Goal: Information Seeking & Learning: Check status

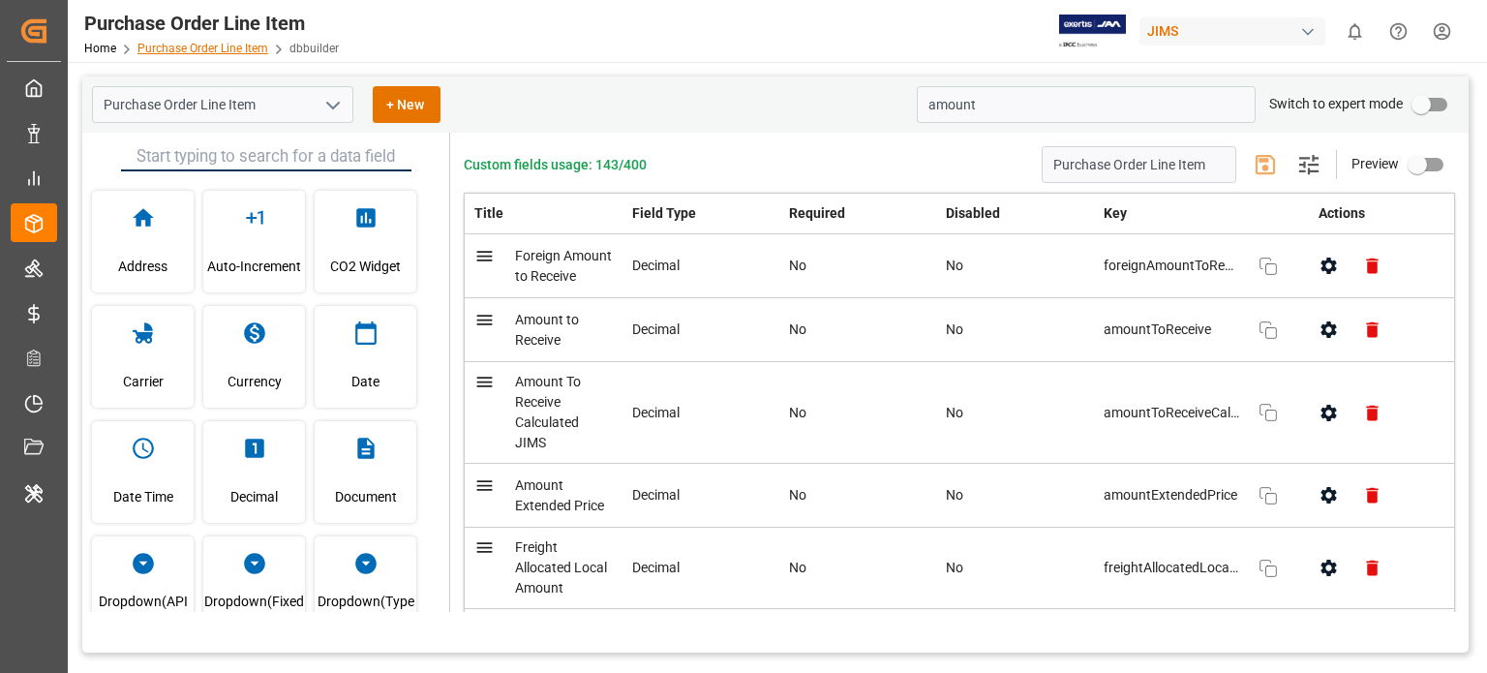
drag, startPoint x: 0, startPoint y: 0, endPoint x: 207, endPoint y: 46, distance: 212.3
click at [207, 46] on link "Purchase Order Line Item" at bounding box center [202, 49] width 131 height 14
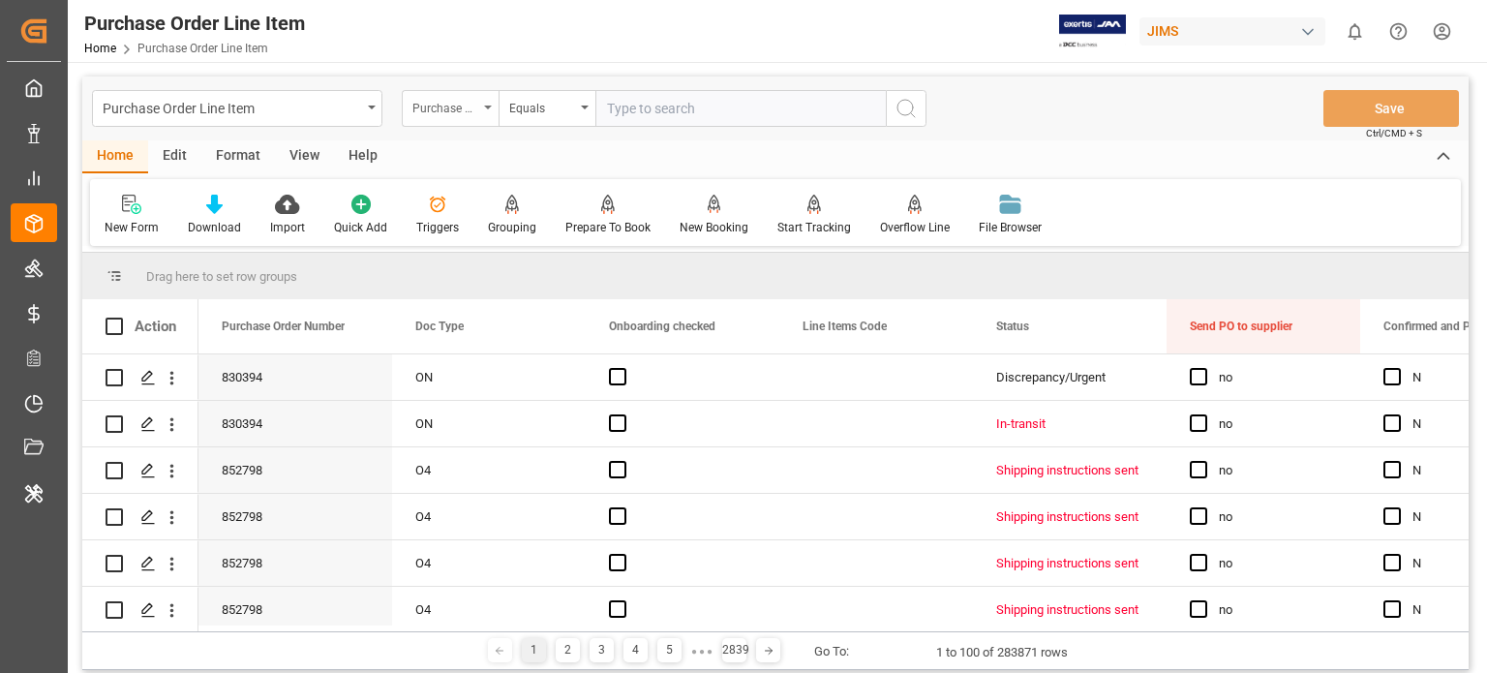
click at [462, 107] on div "Purchase Order Number" at bounding box center [445, 106] width 66 height 22
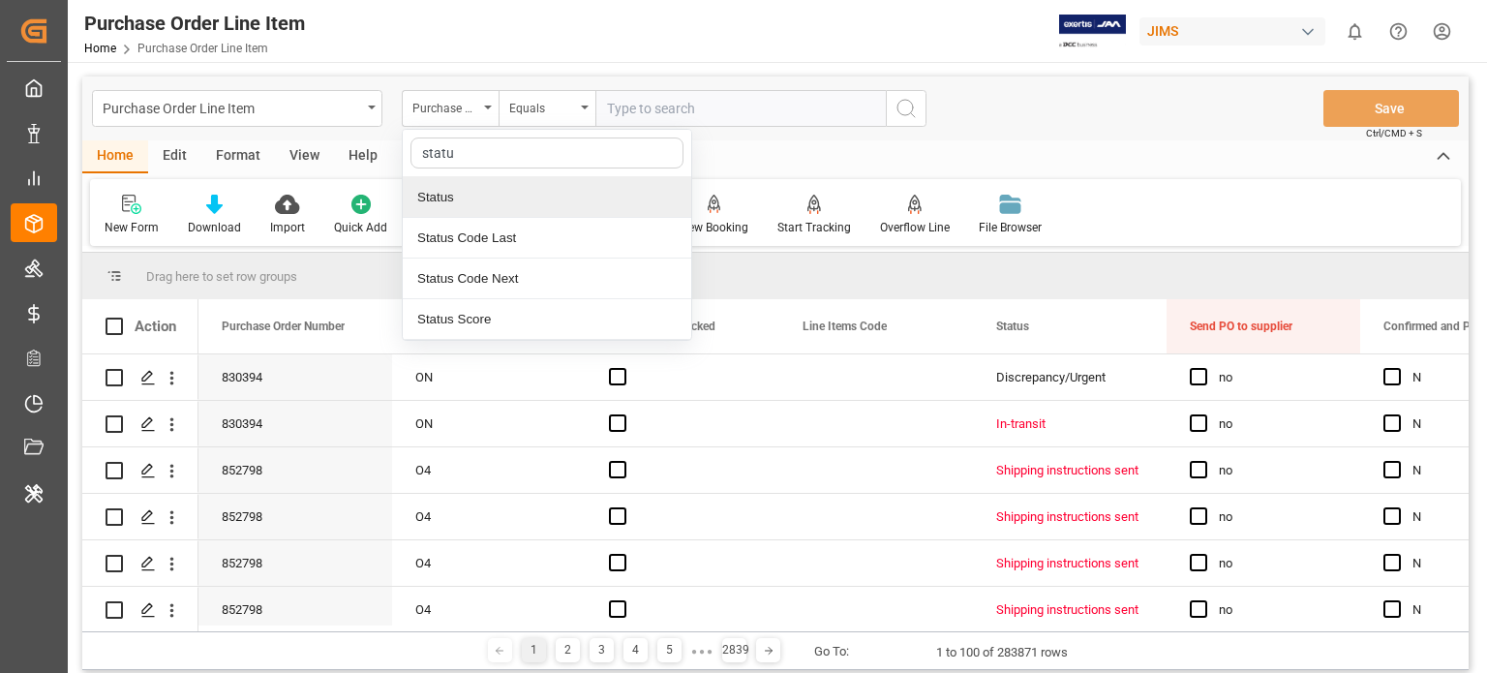
type input "status"
click at [438, 188] on div "Status" at bounding box center [547, 197] width 289 height 41
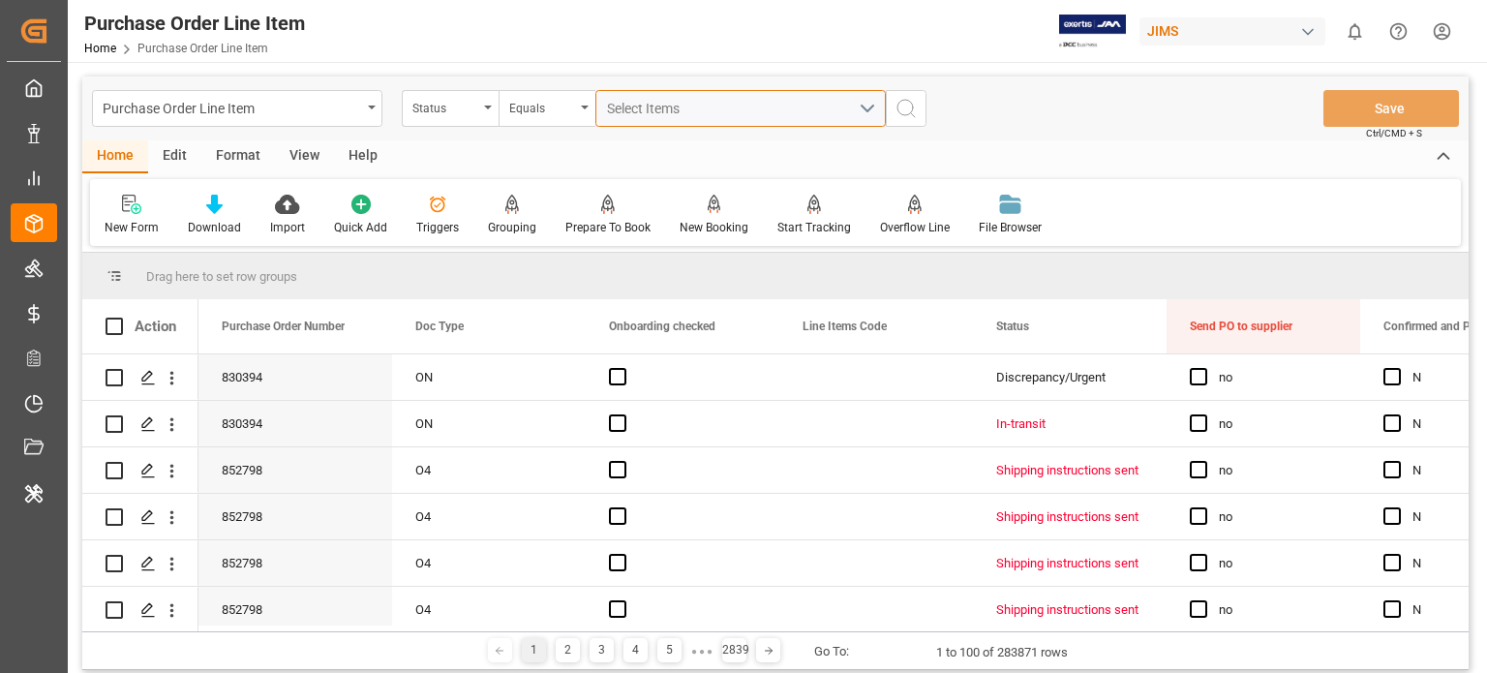
click at [655, 114] on span "Select Items" at bounding box center [648, 108] width 82 height 15
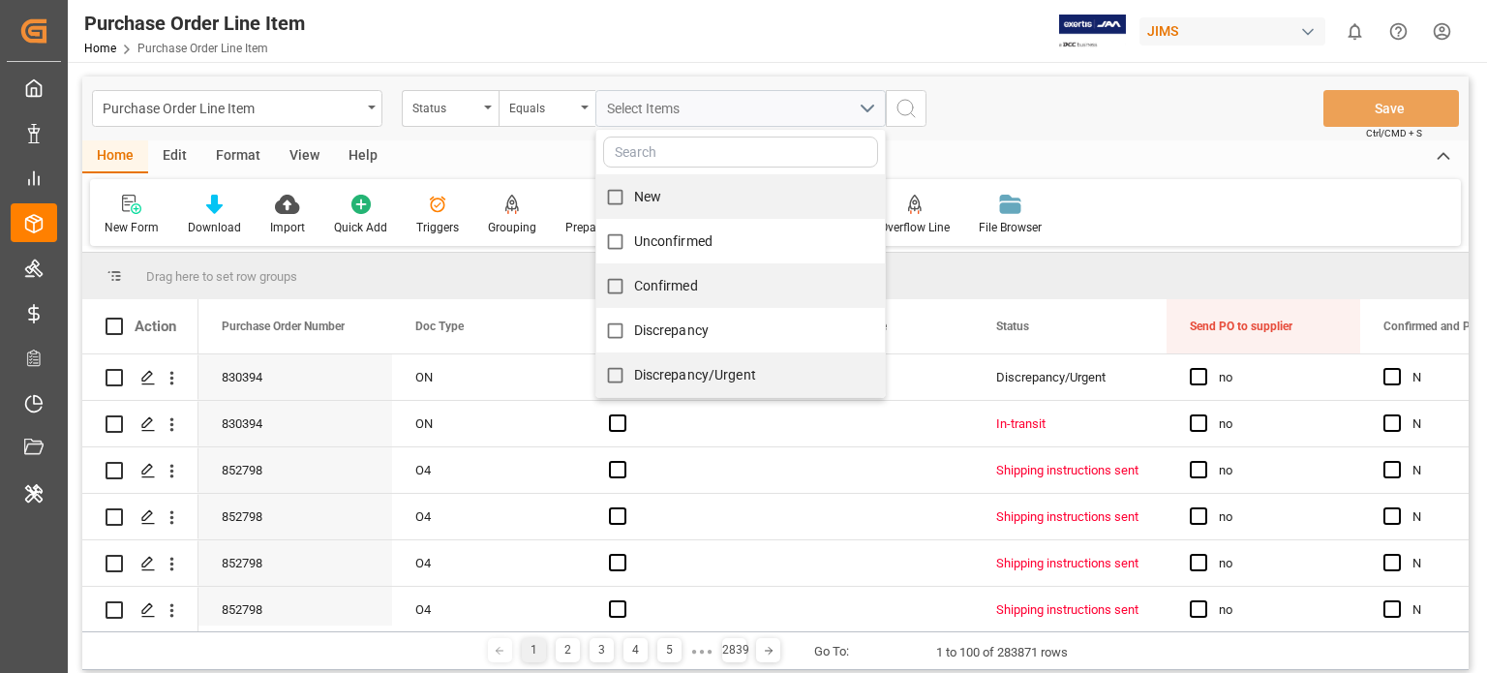
scroll to position [536, 0]
click at [616, 373] on input "Received Complete" at bounding box center [615, 376] width 38 height 38
checkbox input "true"
click at [966, 134] on div "Purchase Order Line Item Status Equals Received Complete New Unconfirmed Confir…" at bounding box center [775, 108] width 1386 height 64
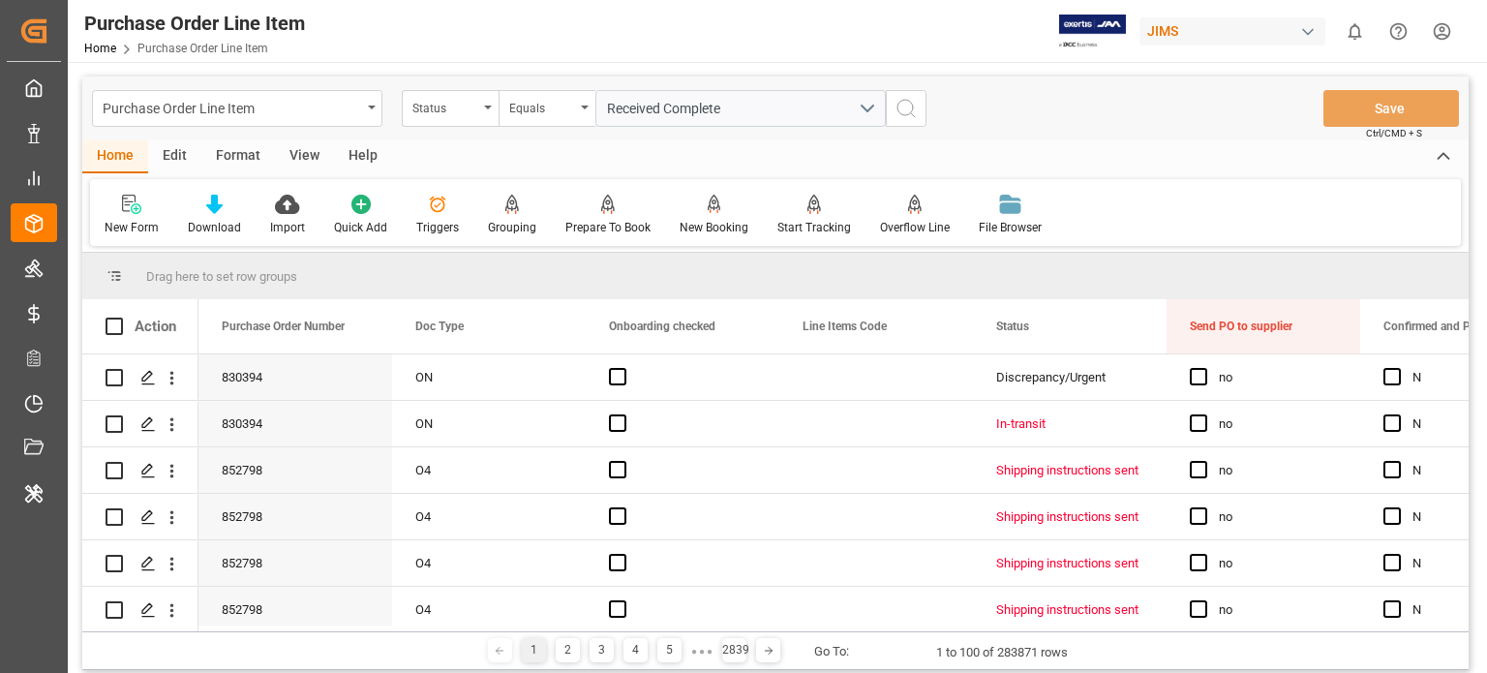
click at [889, 107] on div "Received Complete" at bounding box center [741, 108] width 320 height 37
click at [905, 107] on icon "search button" at bounding box center [906, 108] width 23 height 23
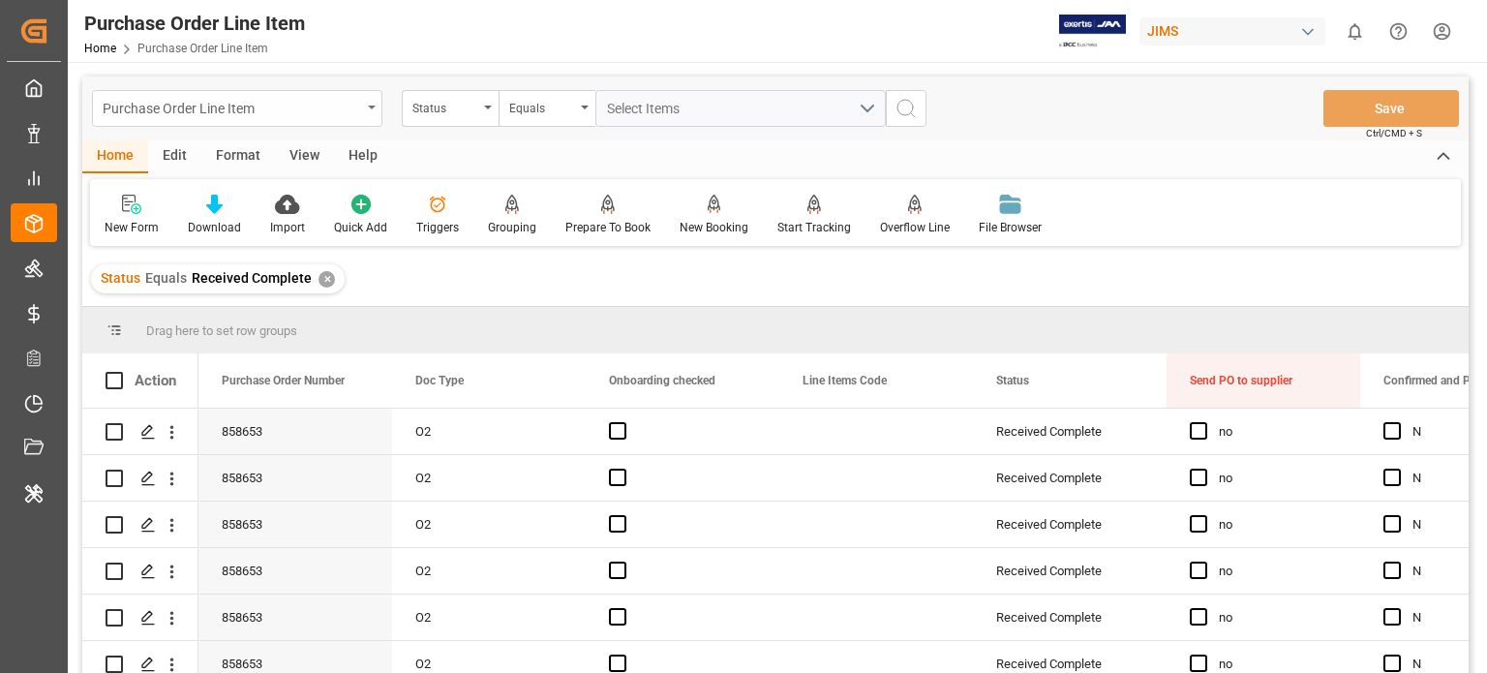
click at [281, 102] on div "Purchase Order Line Item" at bounding box center [232, 107] width 259 height 24
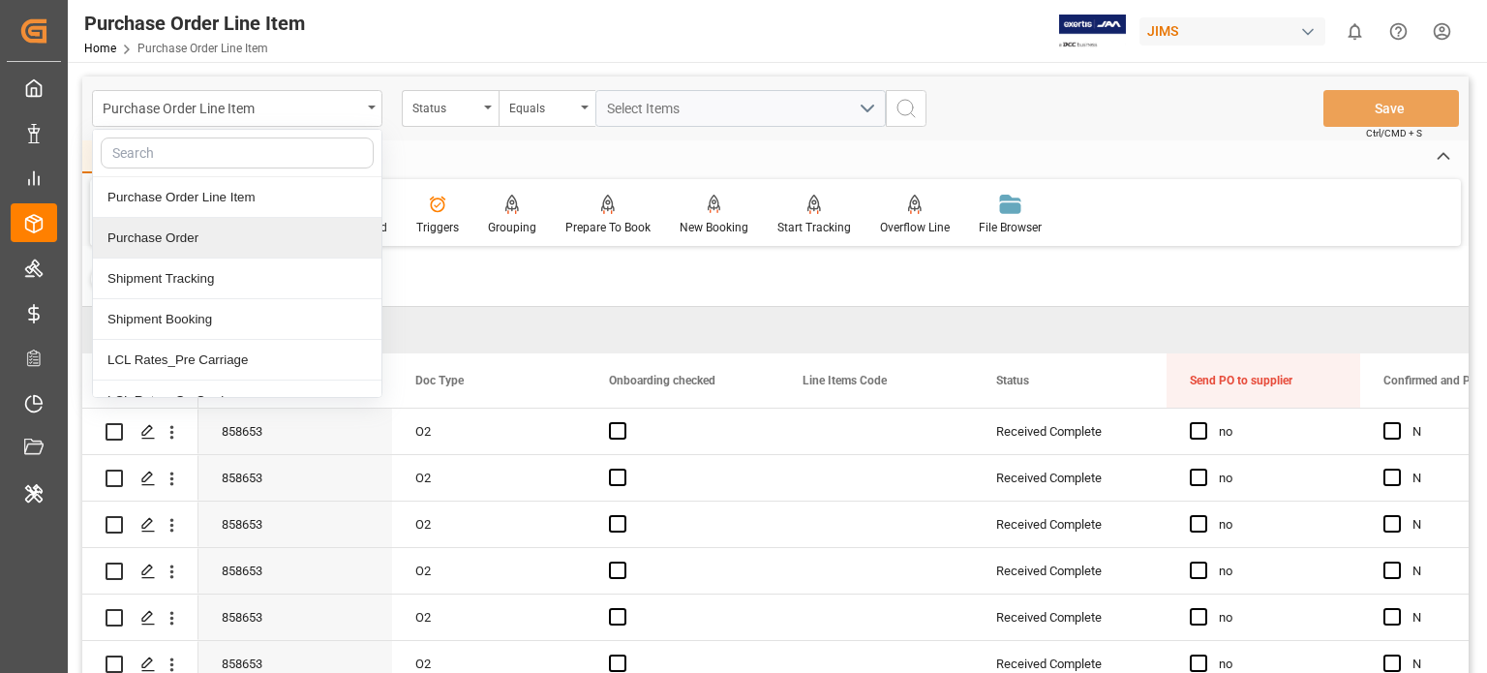
click at [210, 236] on div "Purchase Order" at bounding box center [237, 238] width 289 height 41
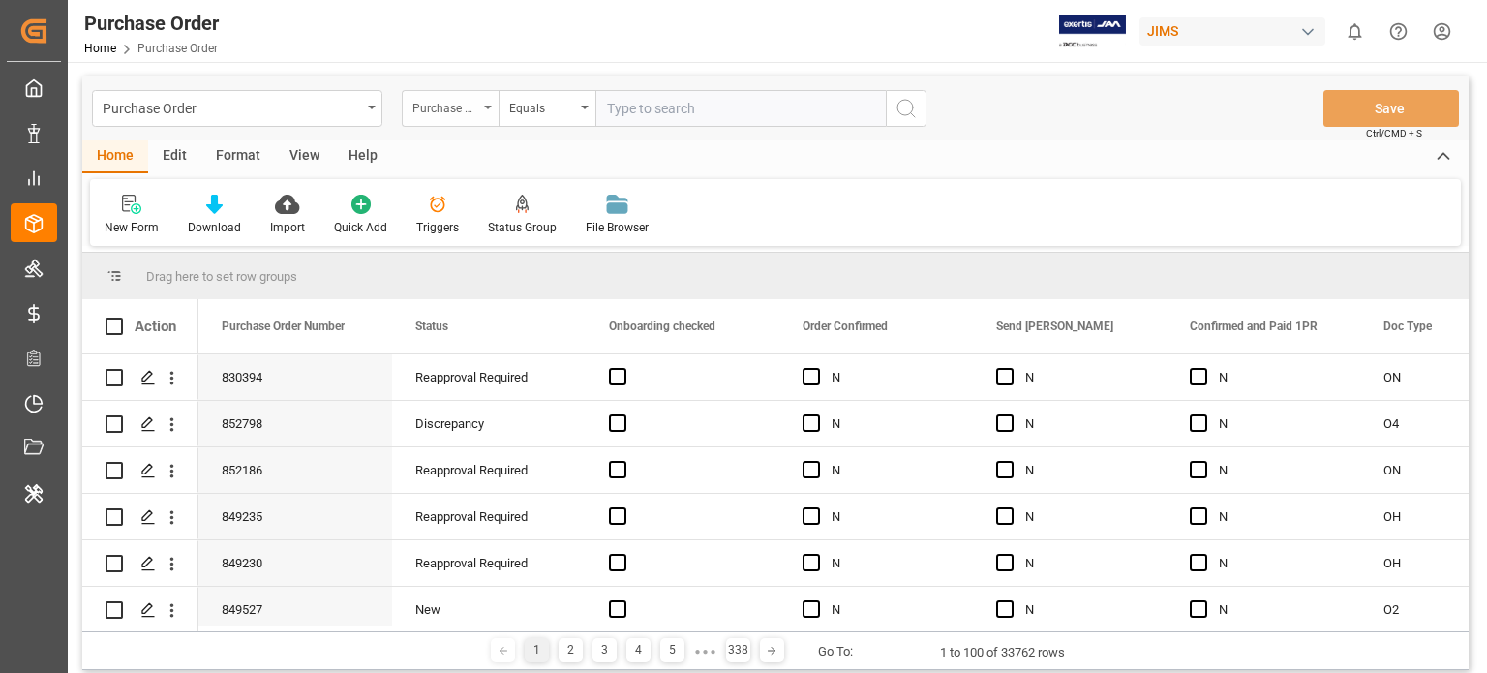
click at [476, 100] on div "Purchase Order Number" at bounding box center [445, 106] width 66 height 22
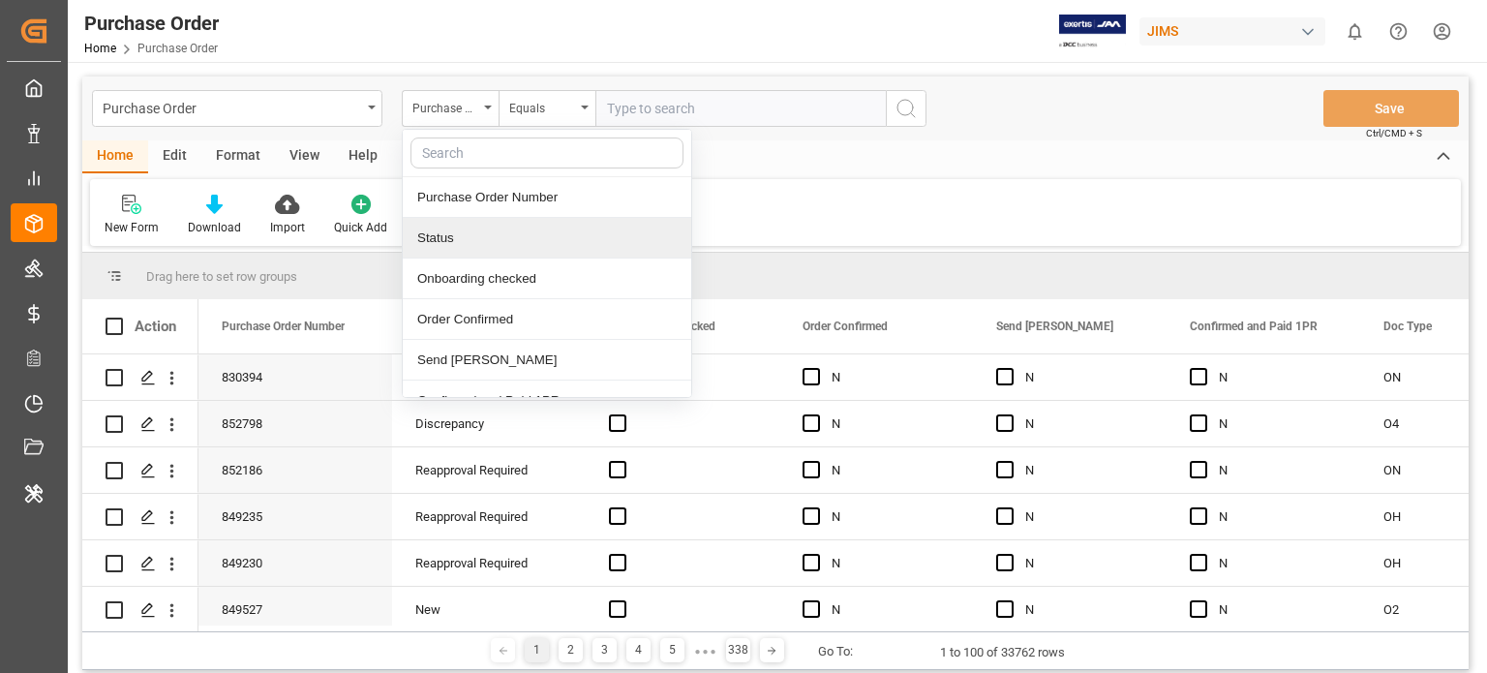
click at [464, 248] on div "Status" at bounding box center [547, 238] width 289 height 41
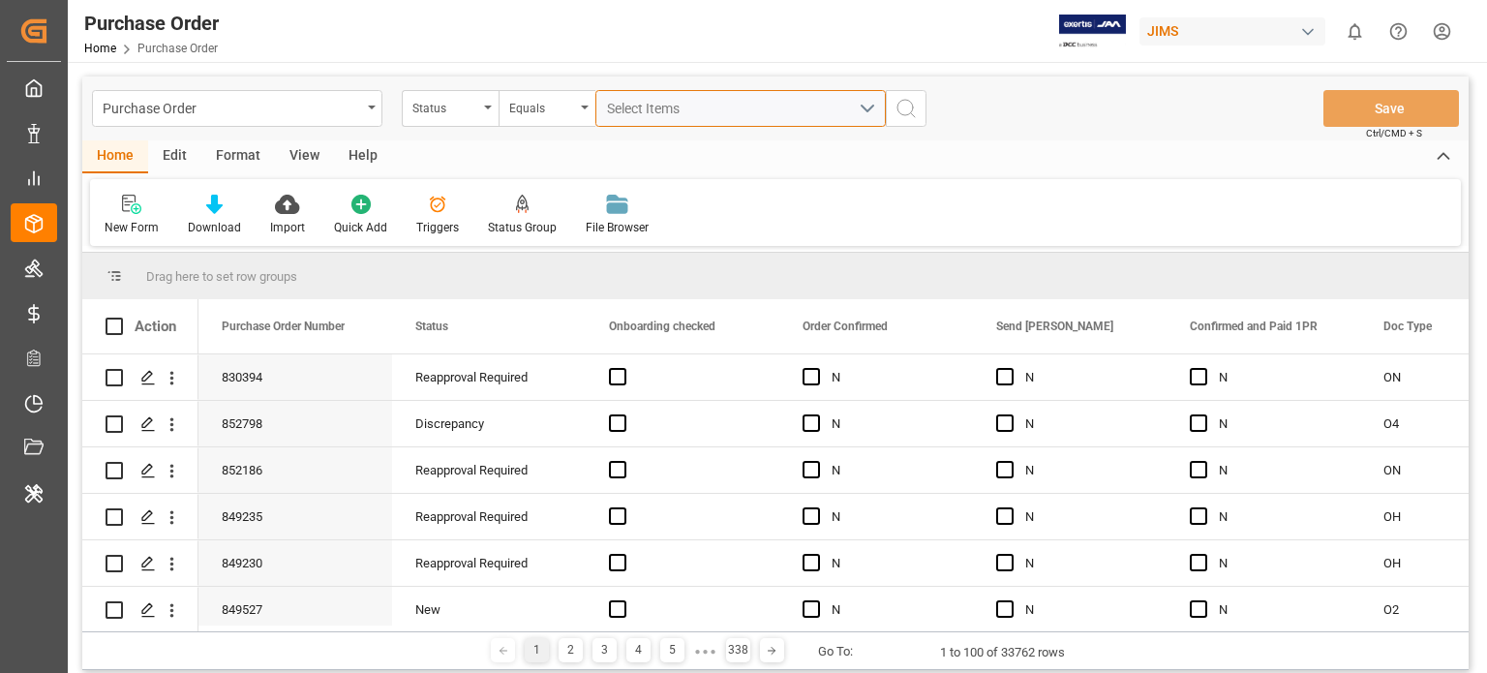
click at [657, 117] on div "Select Items" at bounding box center [733, 109] width 252 height 20
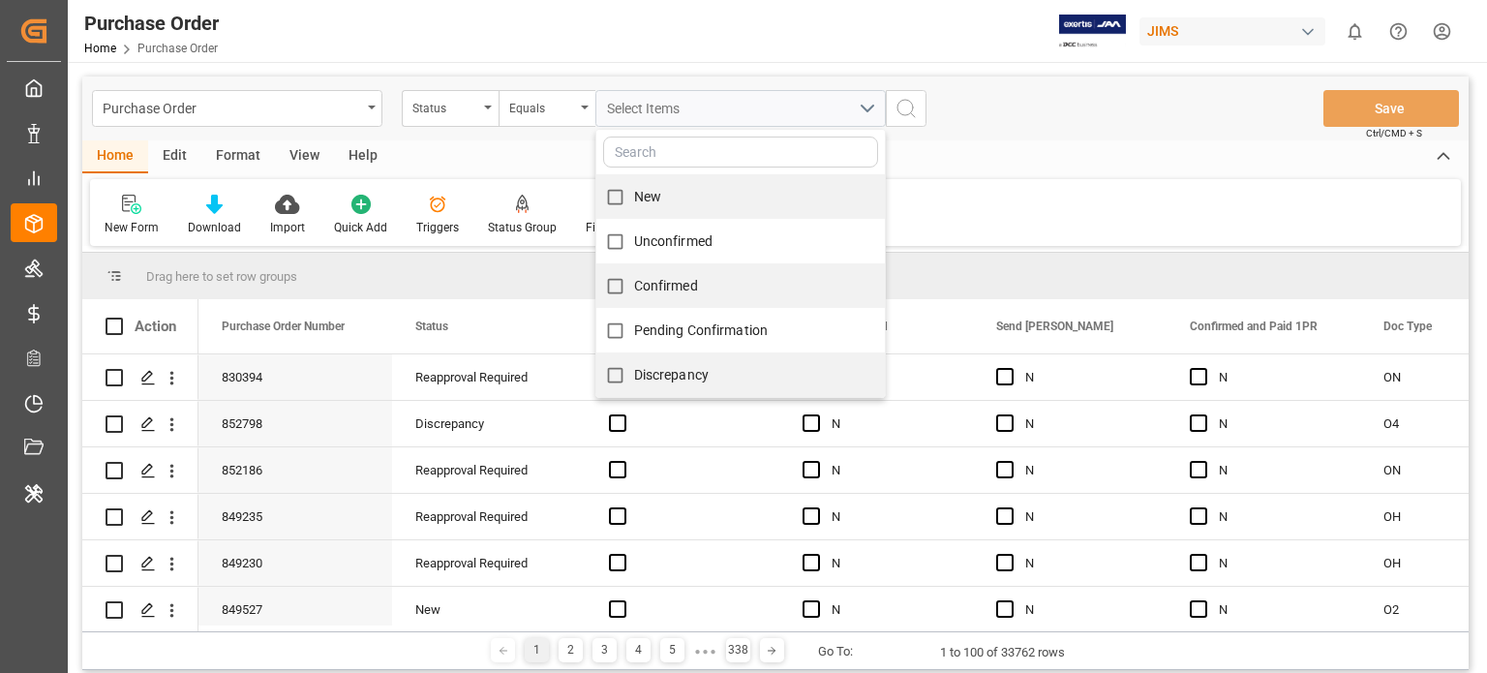
click at [634, 195] on span "New" at bounding box center [647, 196] width 27 height 15
click at [633, 195] on input "New" at bounding box center [615, 197] width 38 height 38
checkbox input "true"
click at [891, 121] on div "New New Unconfirmed Confirmed Pending Confirmation Discrepancy Reapproval Requi…" at bounding box center [741, 108] width 320 height 37
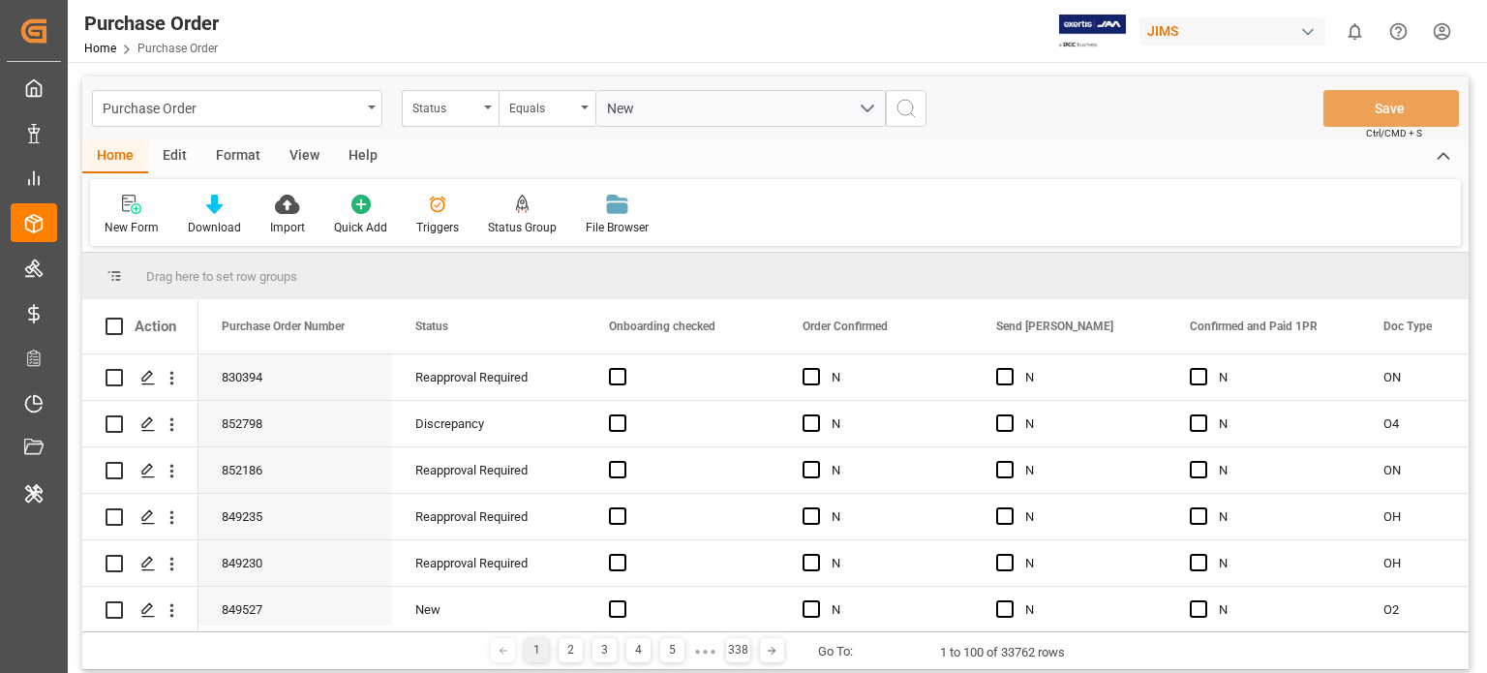
click at [902, 112] on icon "search button" at bounding box center [906, 108] width 23 height 23
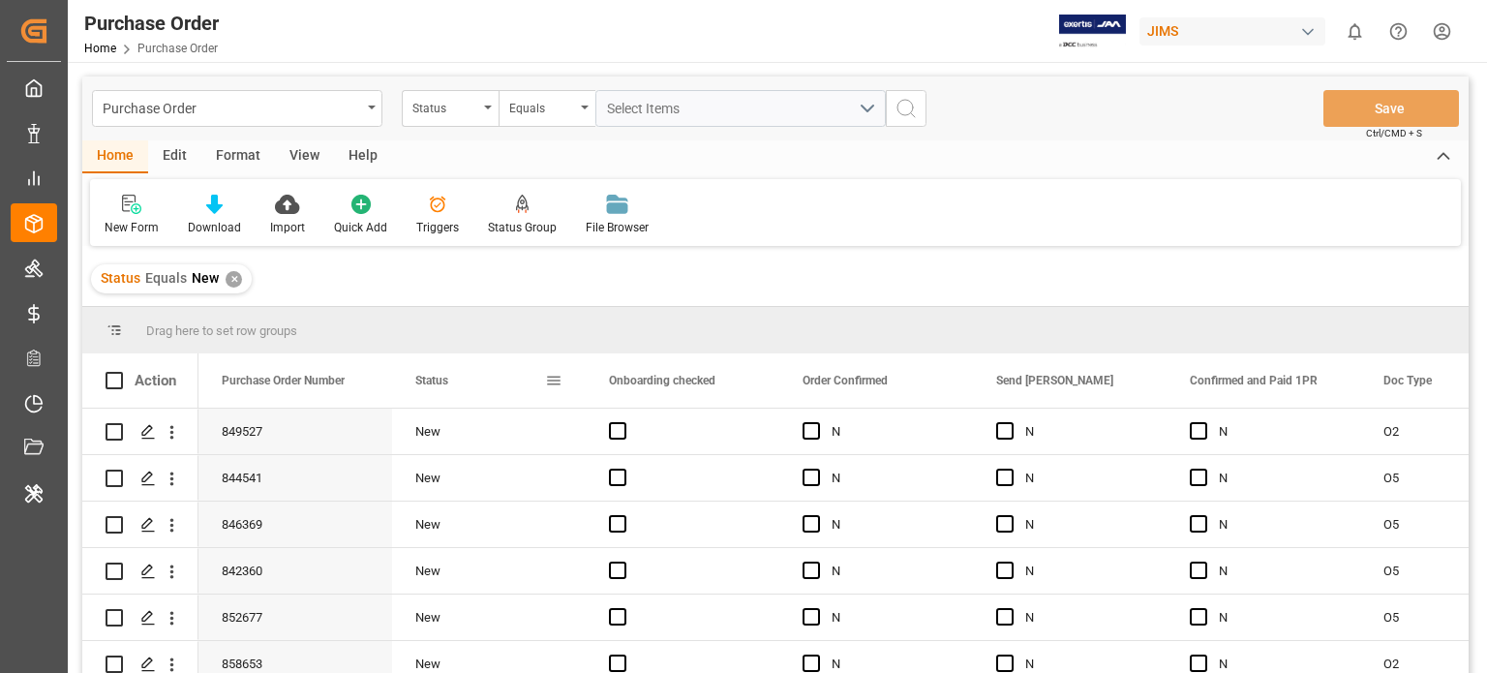
click at [564, 385] on div "Status" at bounding box center [489, 380] width 194 height 54
click at [561, 379] on span at bounding box center [553, 380] width 17 height 17
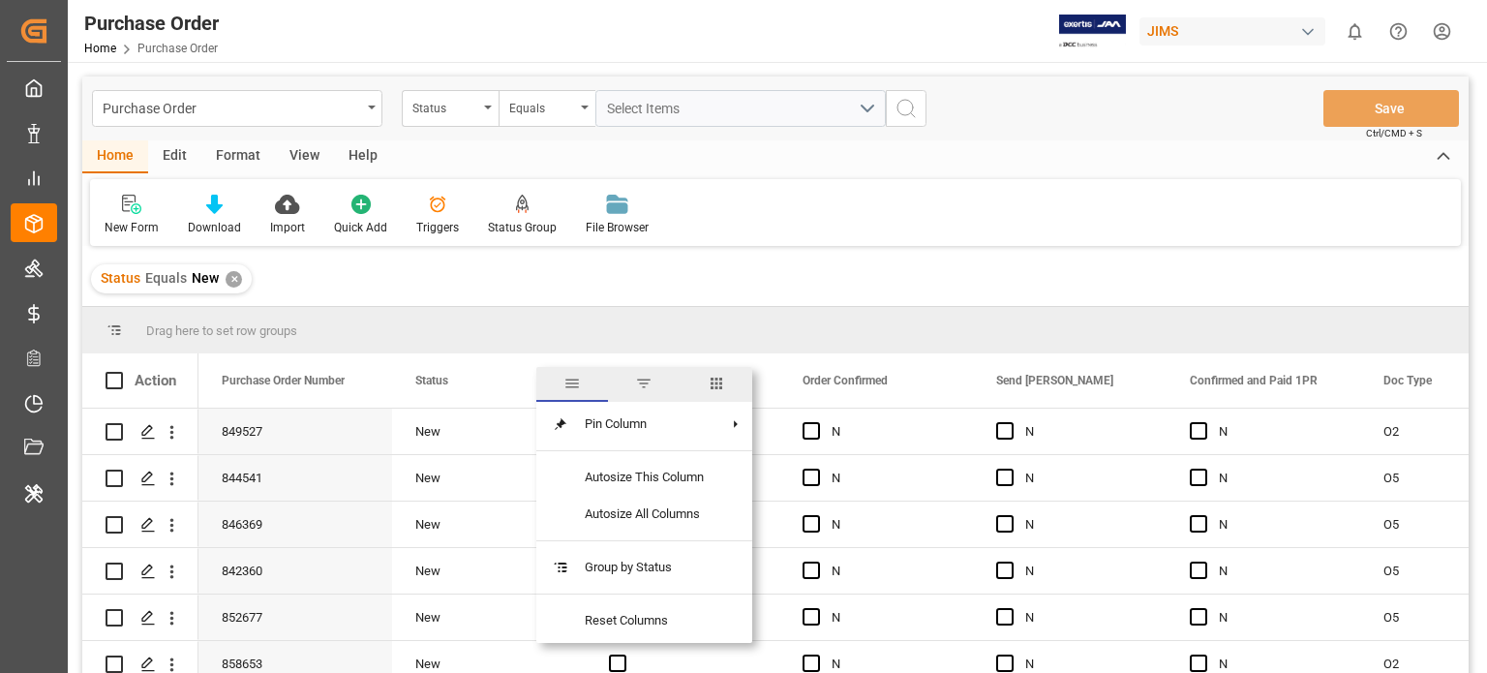
click at [706, 378] on span "columns" at bounding box center [717, 384] width 72 height 35
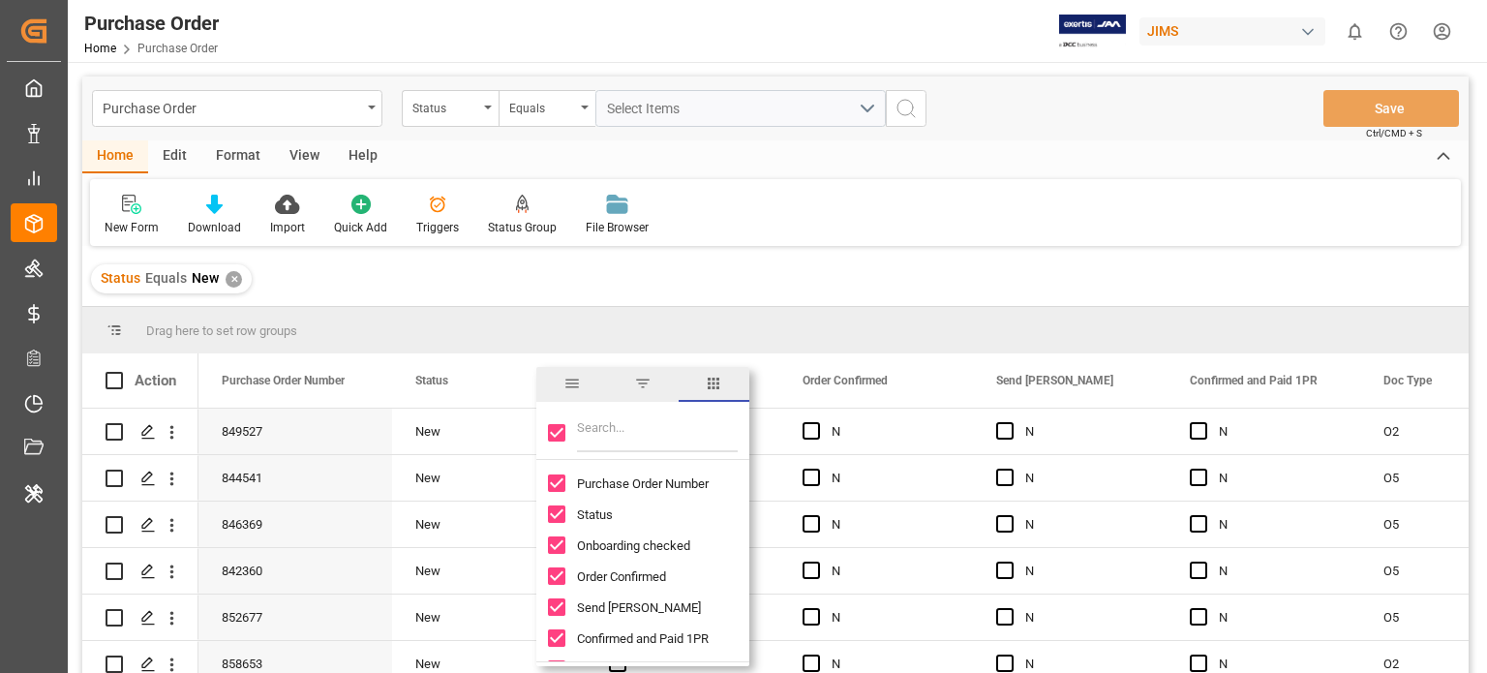
click at [565, 431] on div at bounding box center [642, 433] width 213 height 54
click at [564, 435] on input "Toggle Select All Columns" at bounding box center [556, 432] width 17 height 17
checkbox input "false"
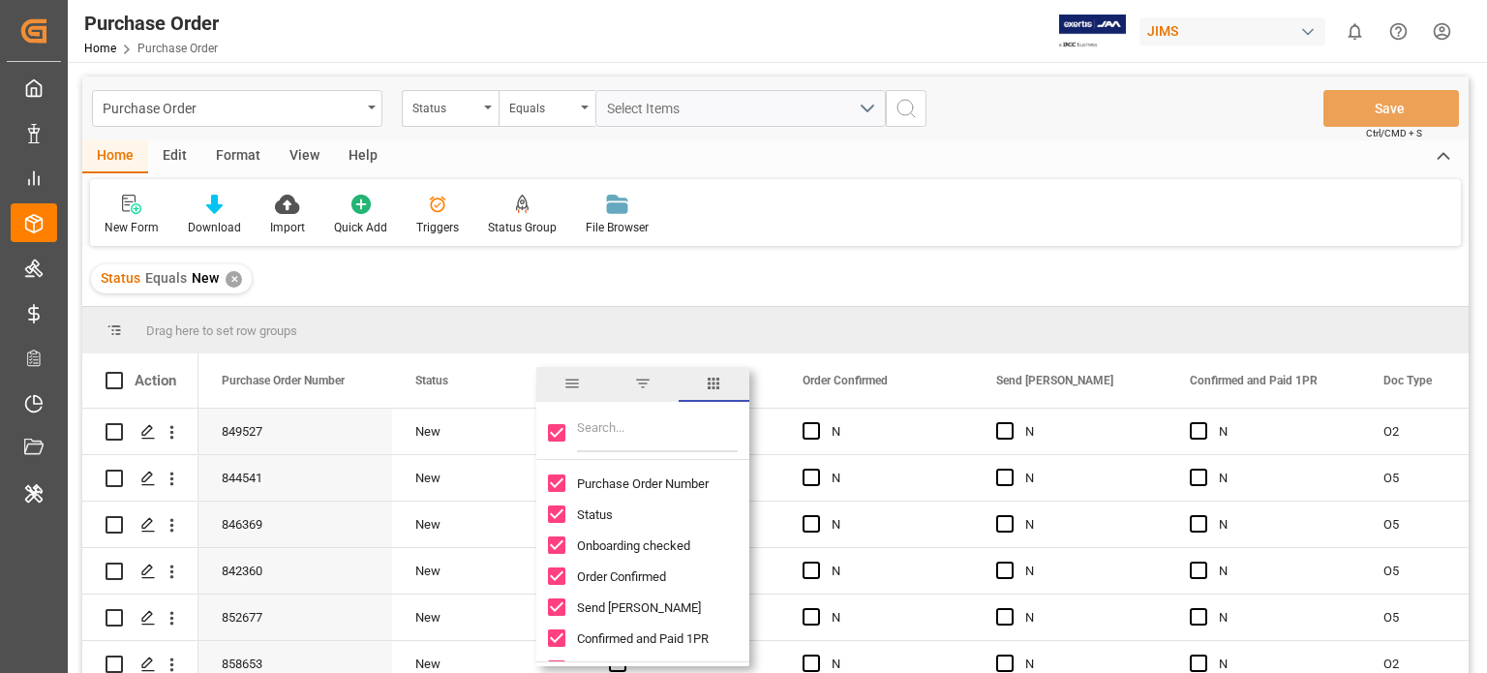
checkbox input "false"
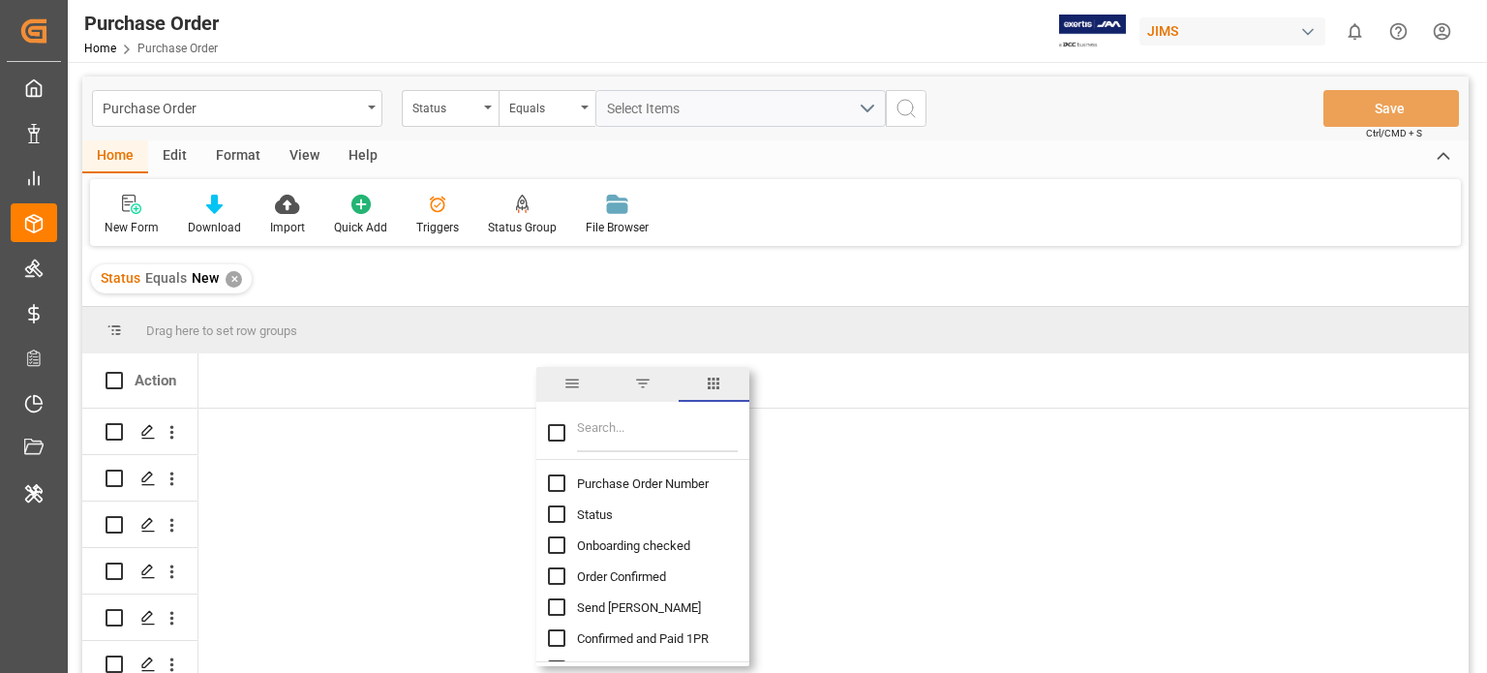
click at [588, 443] on input "Filter Columns Input" at bounding box center [657, 432] width 161 height 39
type input "amount"
click at [555, 488] on input "Amount to Receive column toggle visibility (hidden)" at bounding box center [556, 482] width 17 height 17
checkbox input "true"
checkbox input "false"
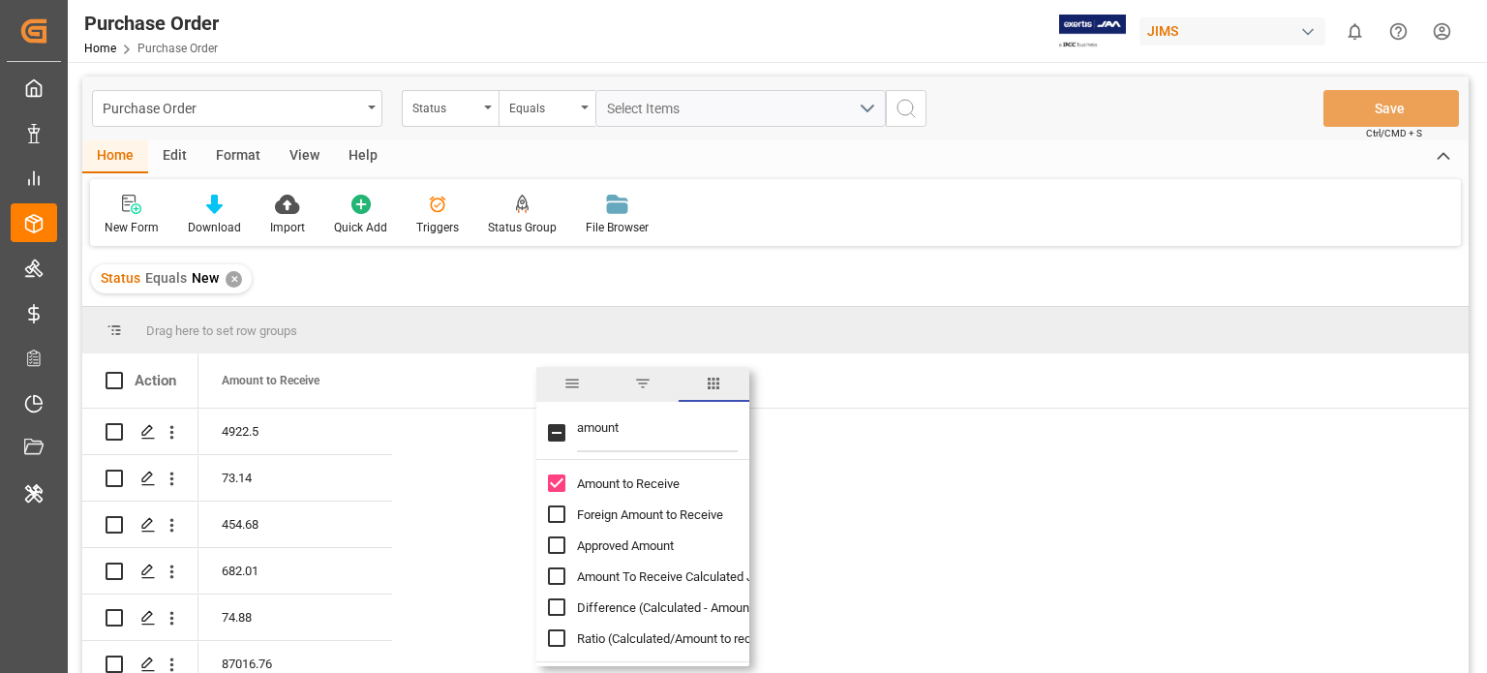
click at [554, 514] on input "Foreign Amount to Receive column toggle visibility (hidden)" at bounding box center [556, 513] width 17 height 17
checkbox input "true"
click at [620, 424] on input "amount" at bounding box center [657, 432] width 161 height 39
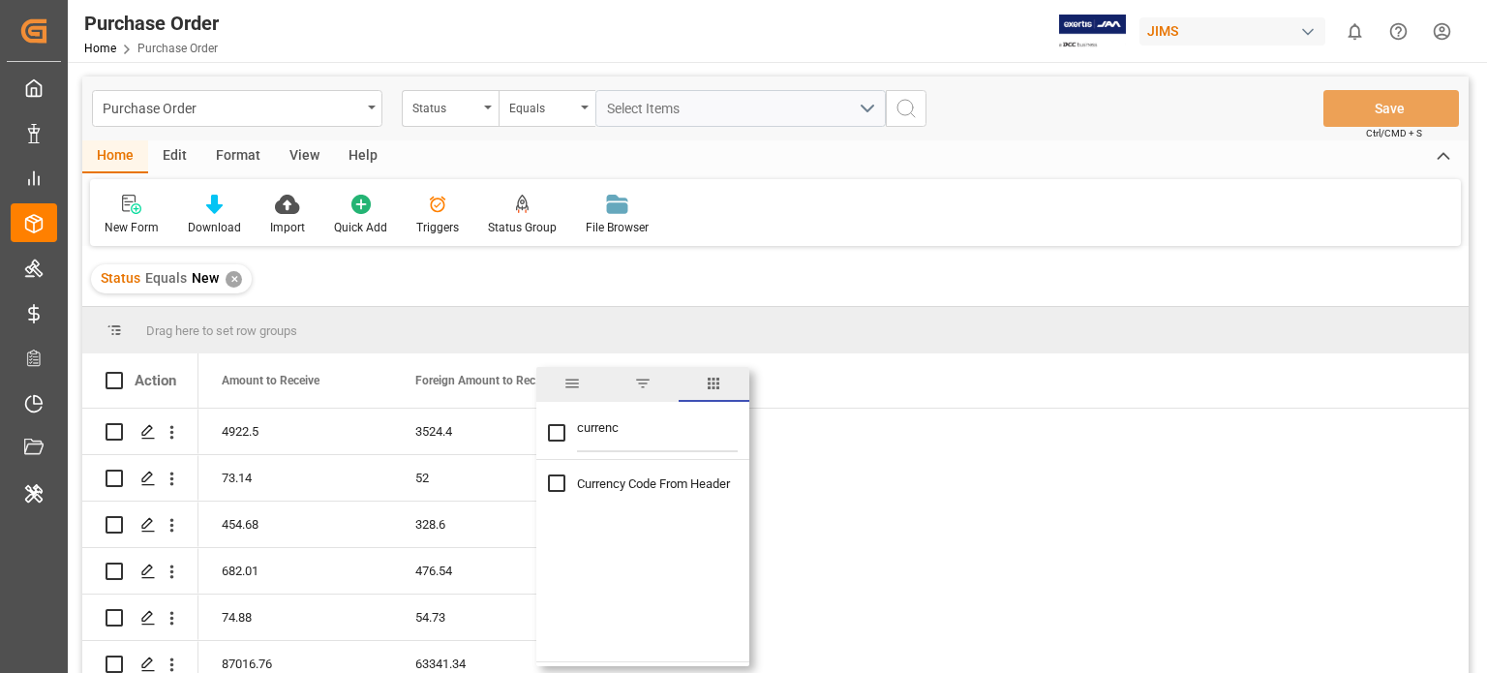
type input "currenc"
click at [559, 481] on input "Currency Code From Header column toggle visibility (hidden)" at bounding box center [556, 482] width 17 height 17
checkbox input "true"
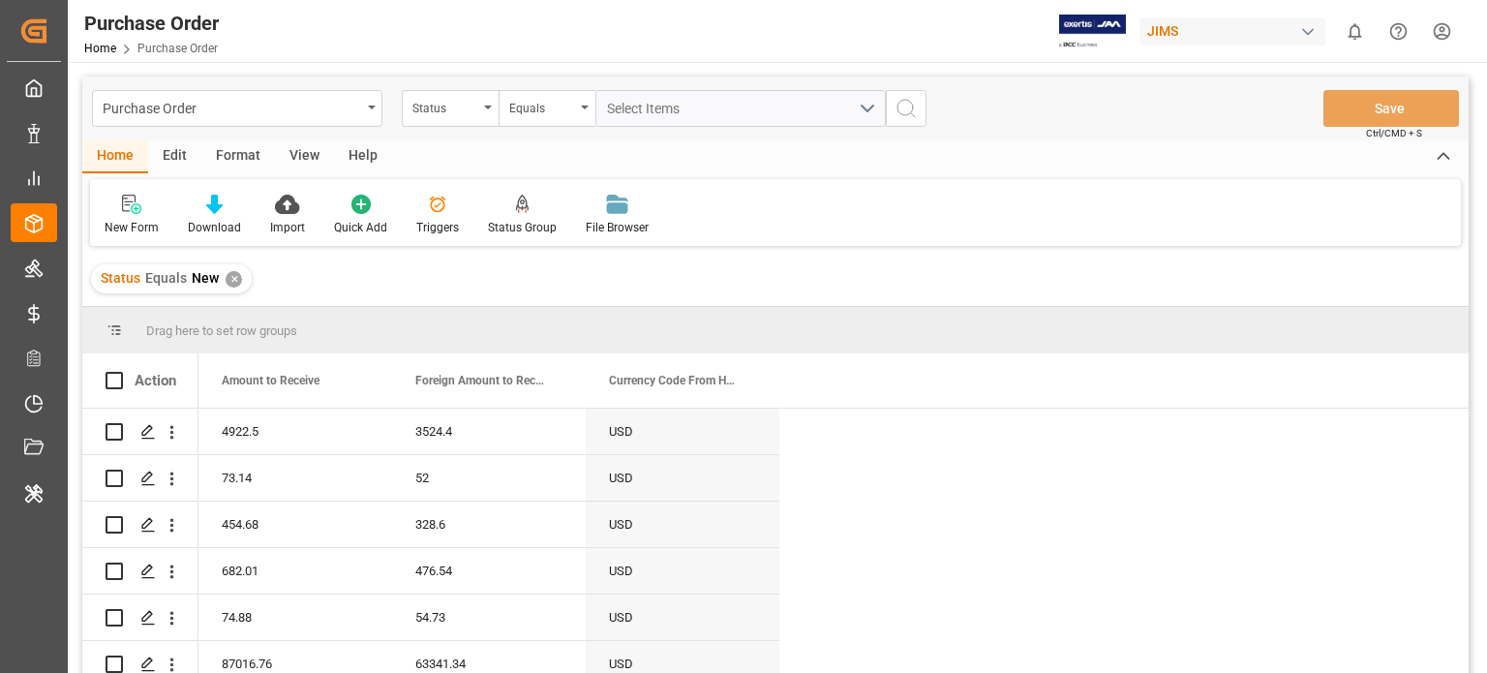
click at [831, 282] on div "Status Equals New ✕" at bounding box center [775, 279] width 1386 height 54
click at [236, 282] on div "✕" at bounding box center [234, 279] width 16 height 16
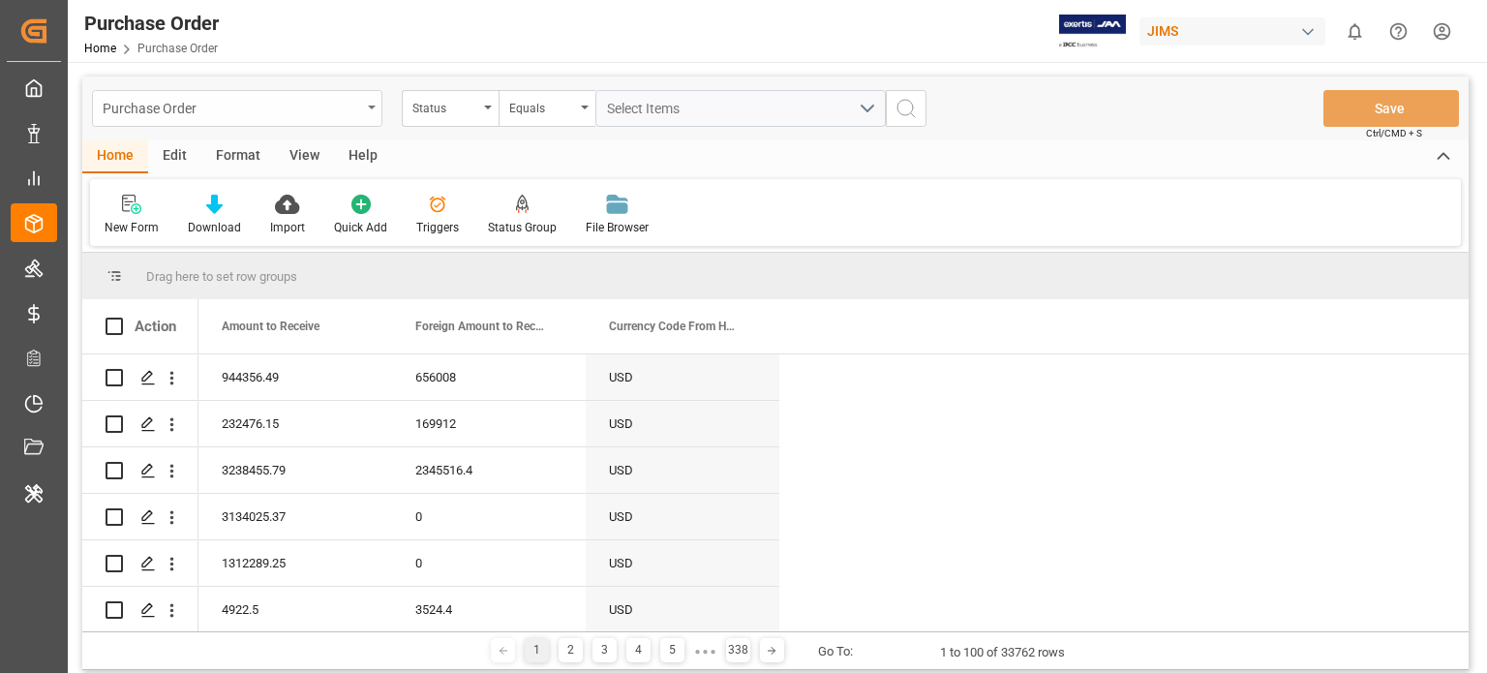
click at [362, 104] on div "Purchase Order" at bounding box center [237, 108] width 290 height 37
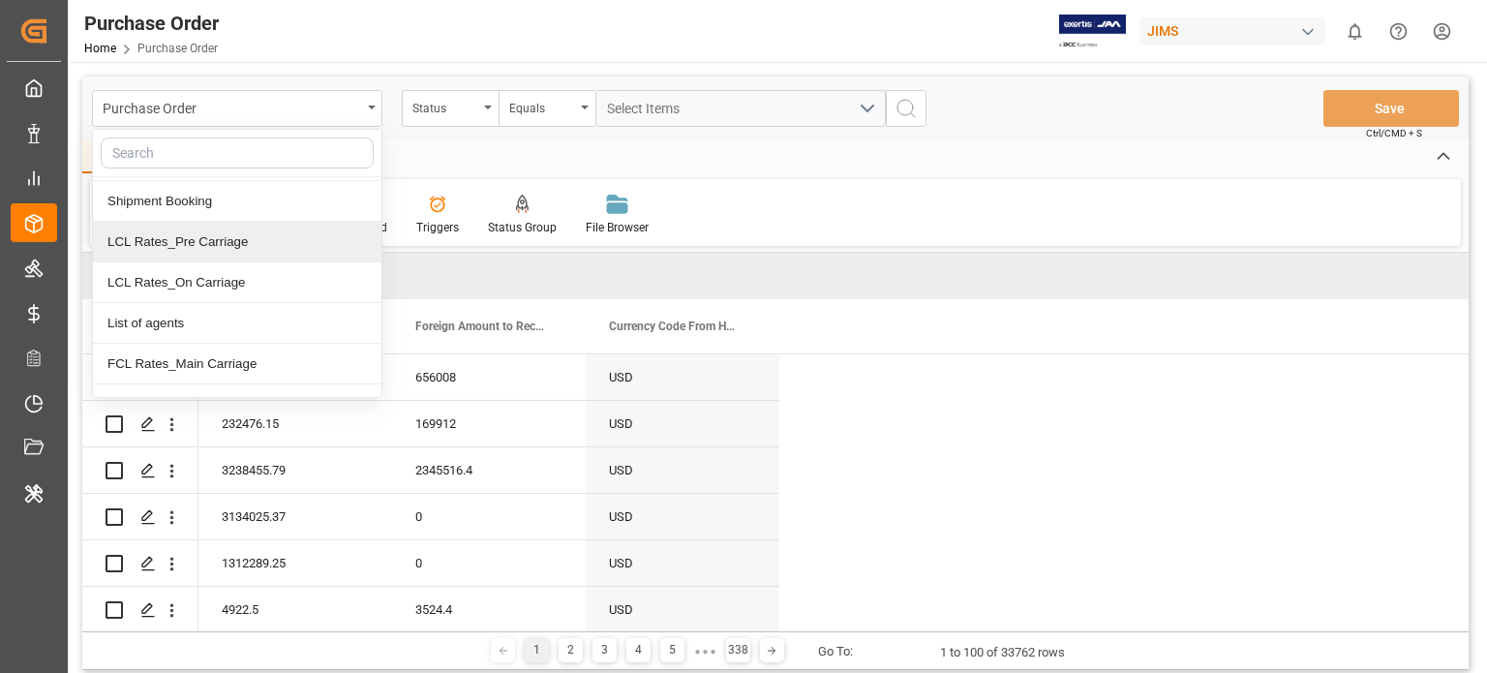
scroll to position [70, 0]
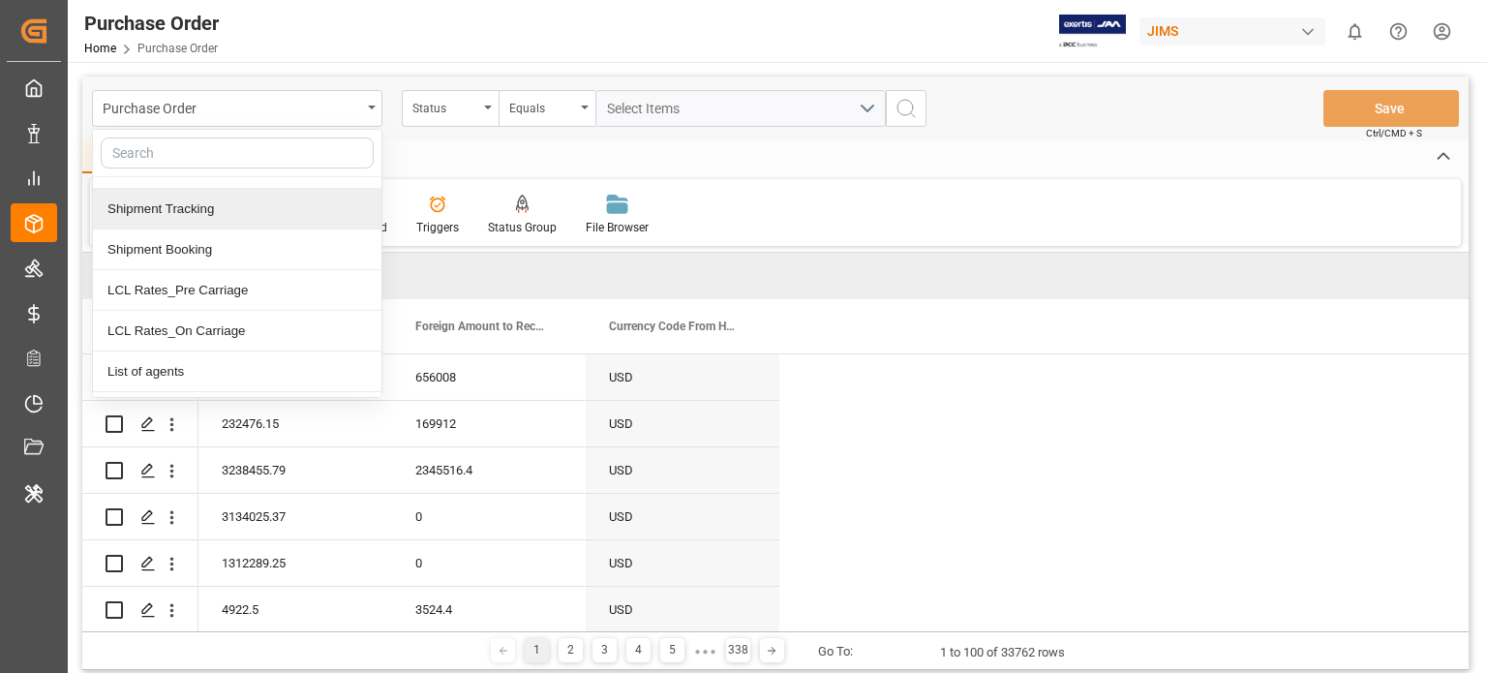
click at [225, 220] on div "Shipment Tracking" at bounding box center [237, 209] width 289 height 41
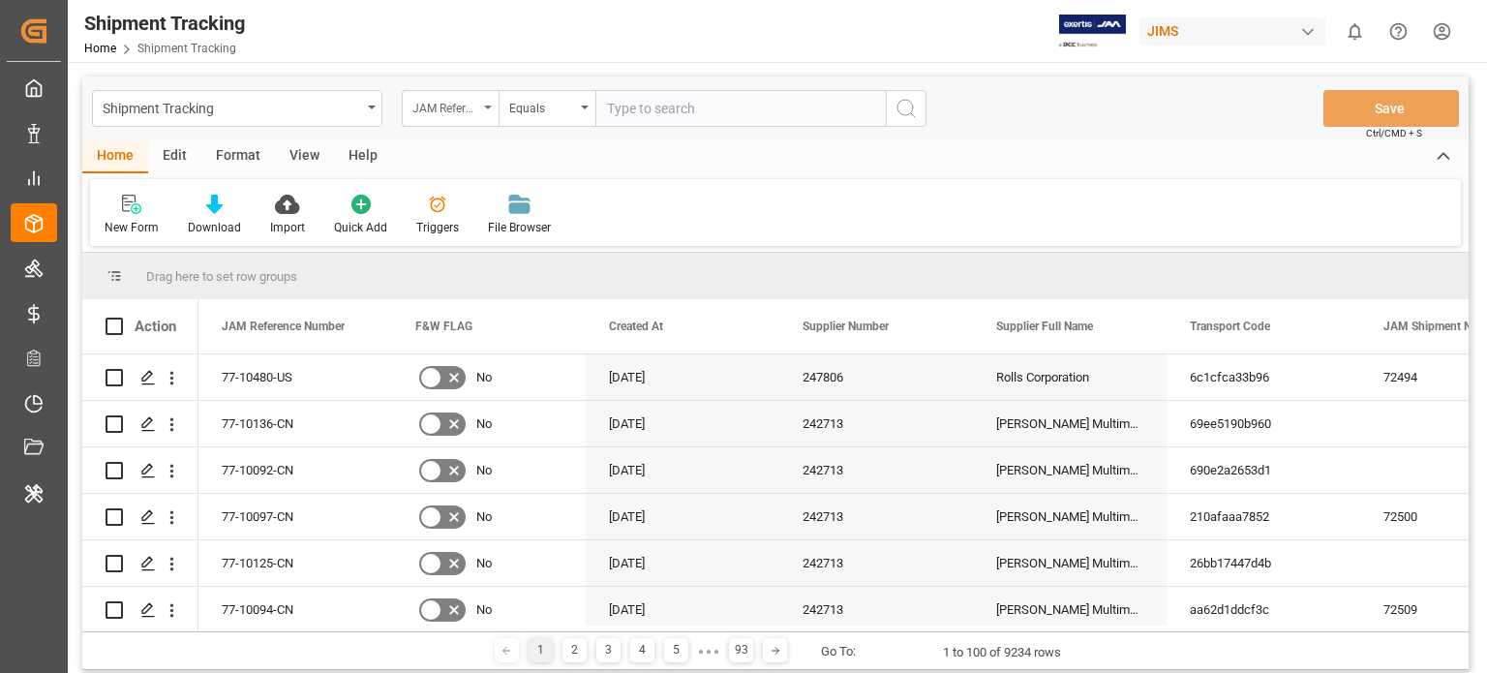
click at [449, 96] on div "JAM Reference Number" at bounding box center [445, 106] width 66 height 22
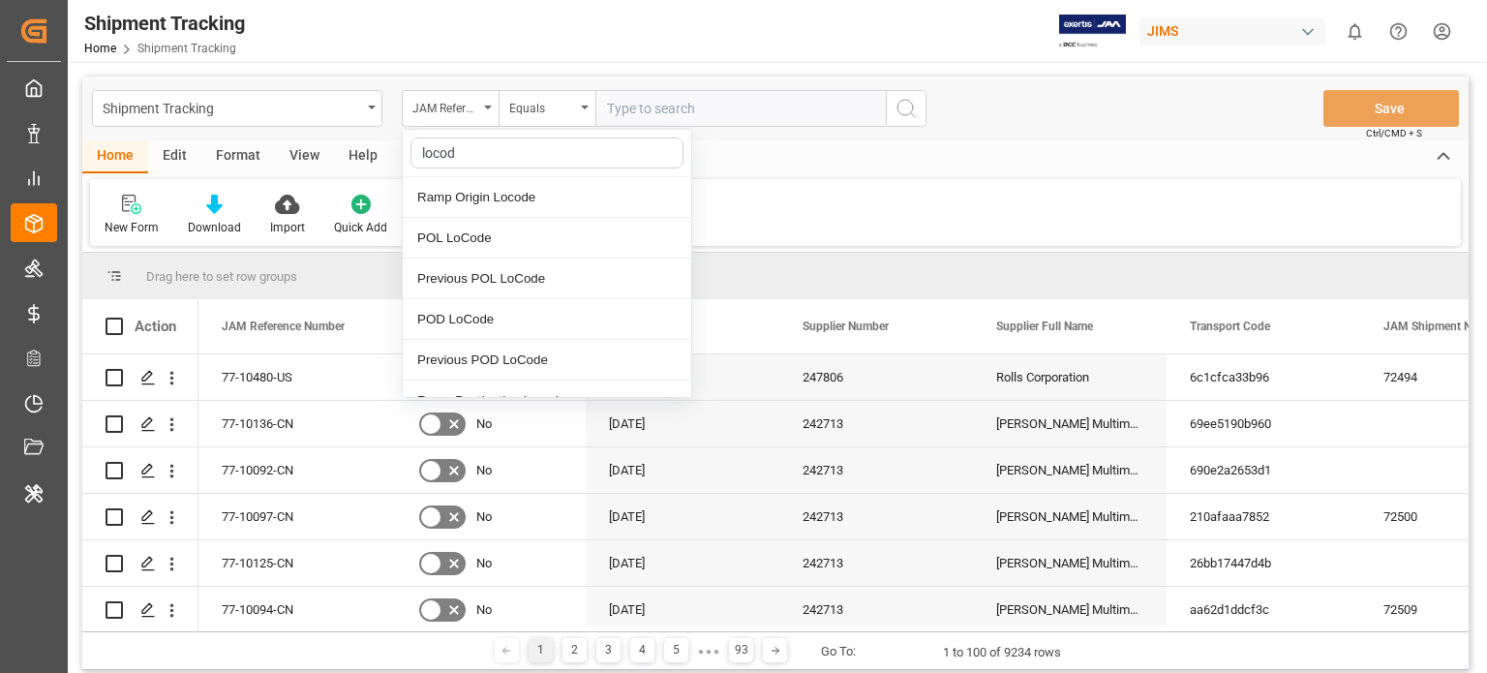
type input "locode"
click at [458, 317] on div "POD LoCode" at bounding box center [547, 319] width 289 height 41
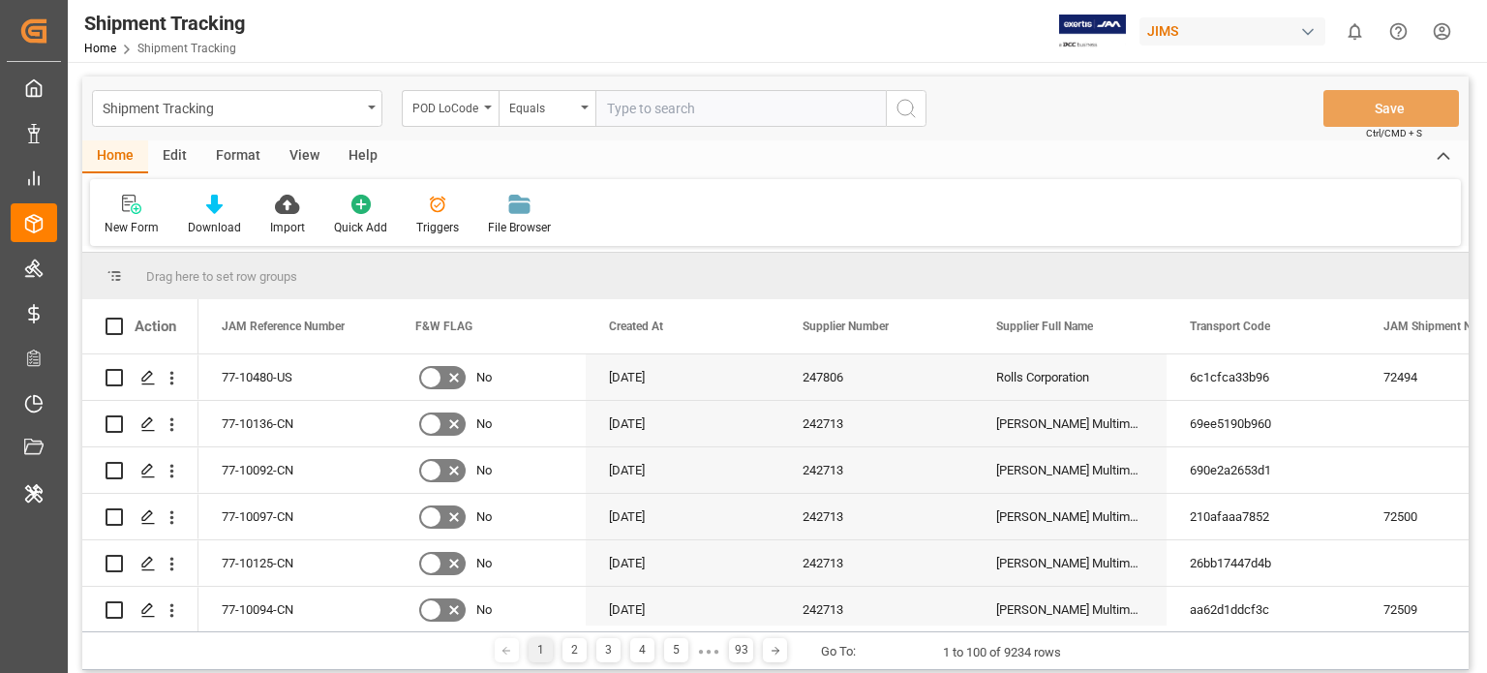
click at [651, 107] on input "text" at bounding box center [740, 108] width 290 height 37
type input "CAVAN"
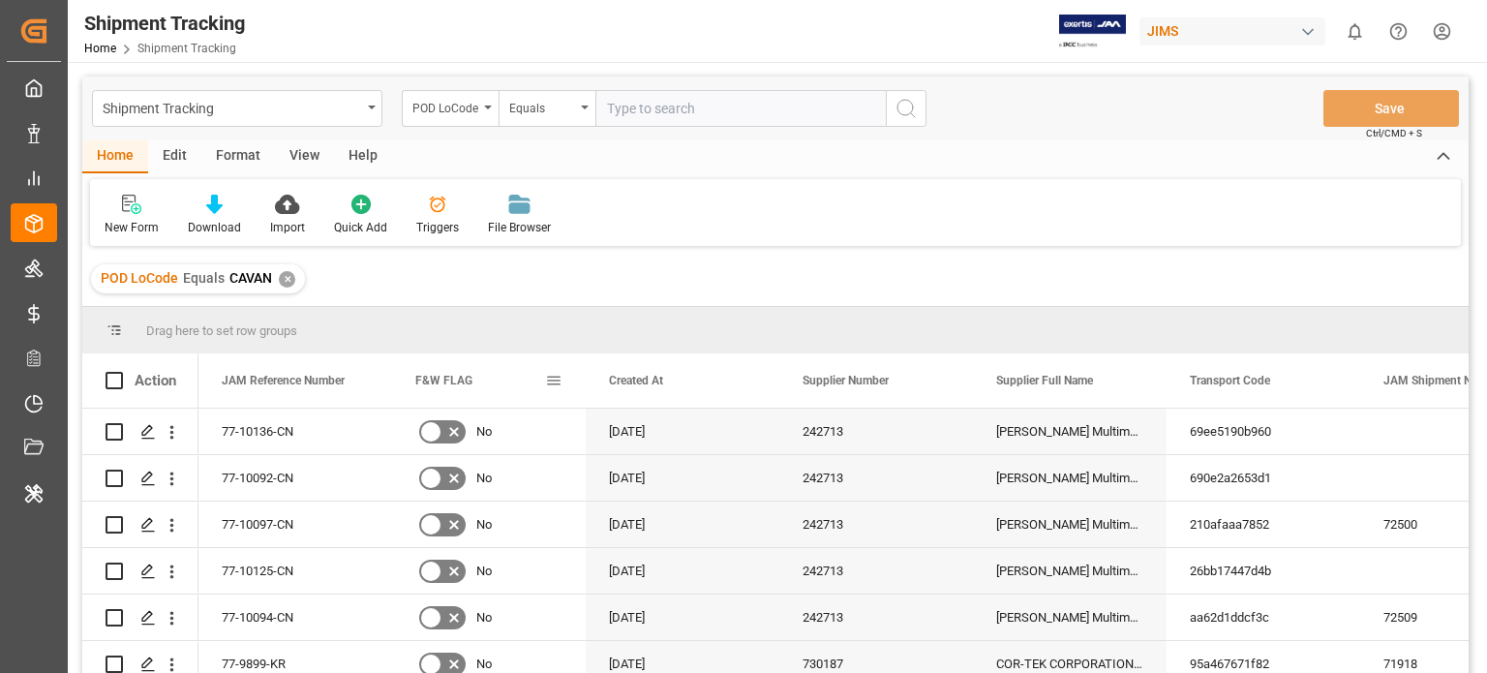
click at [554, 377] on span at bounding box center [553, 380] width 17 height 17
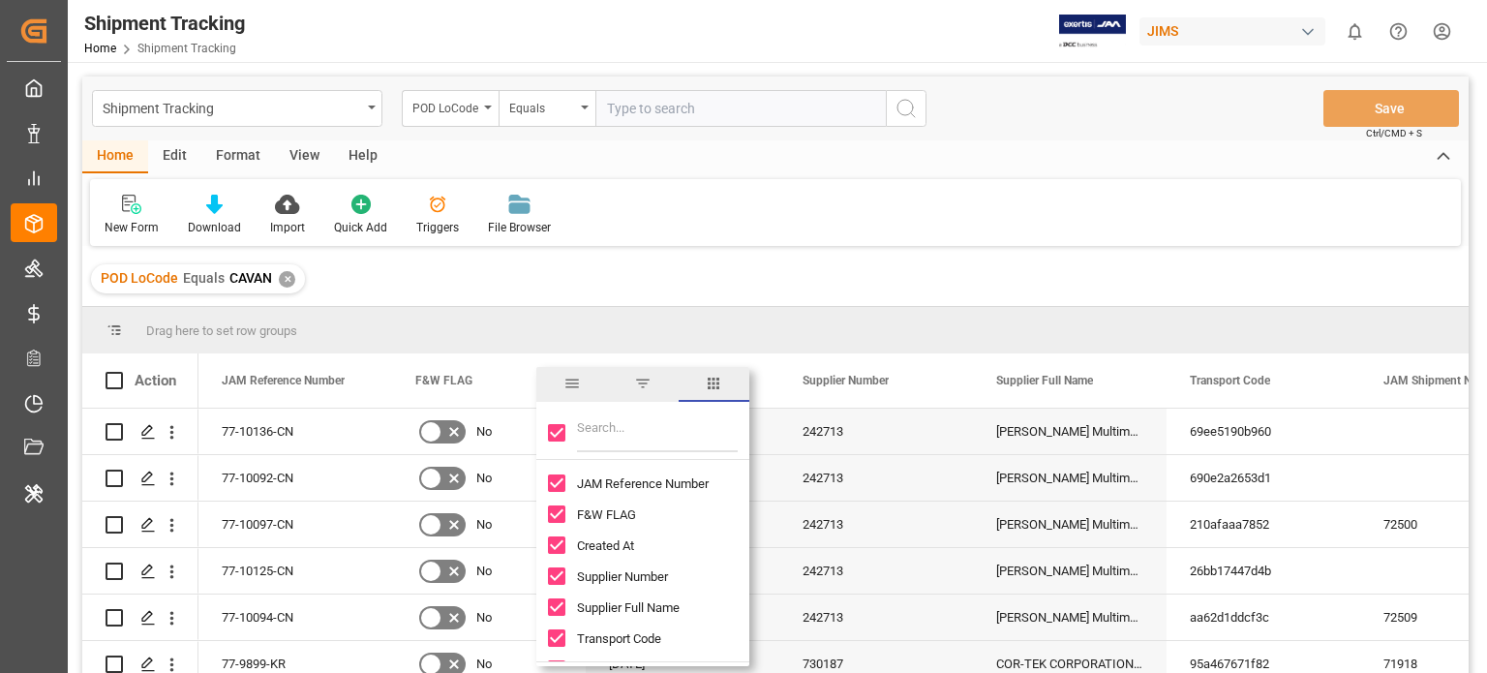
click at [564, 440] on input "Toggle Select All Columns" at bounding box center [556, 432] width 17 height 17
checkbox input "false"
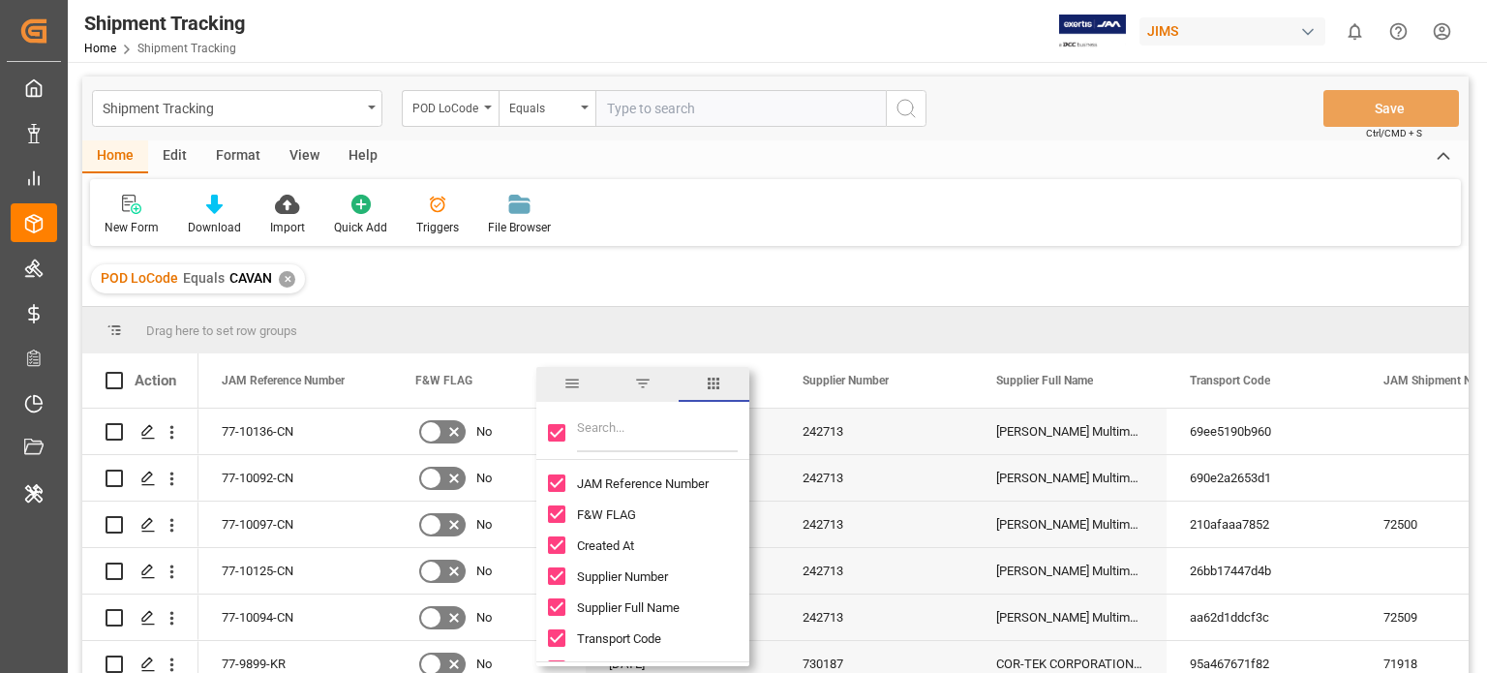
checkbox input "false"
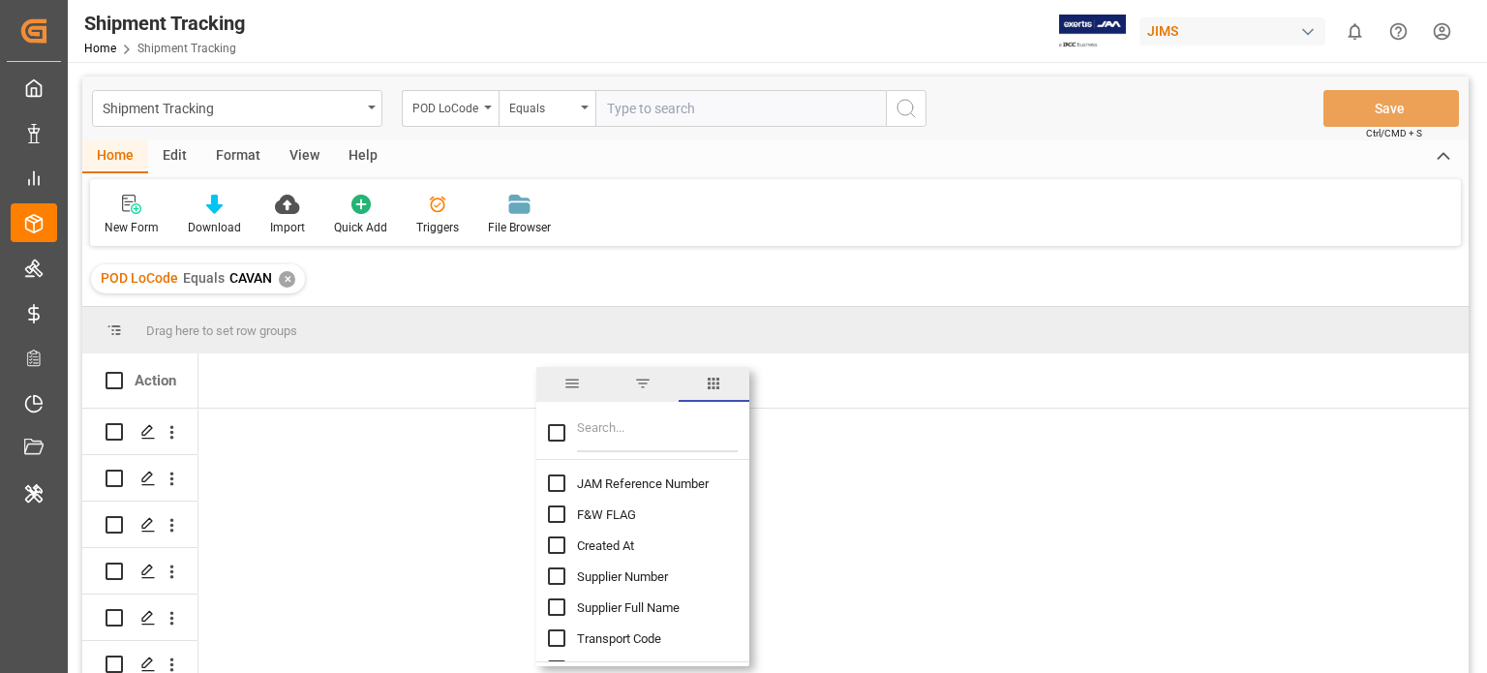
click at [554, 475] on input "JAM Reference Number column toggle visibility (hidden)" at bounding box center [556, 482] width 17 height 17
checkbox input "true"
checkbox input "false"
click at [548, 573] on input "Supplier Number column toggle visibility (hidden)" at bounding box center [556, 575] width 17 height 17
checkbox input "true"
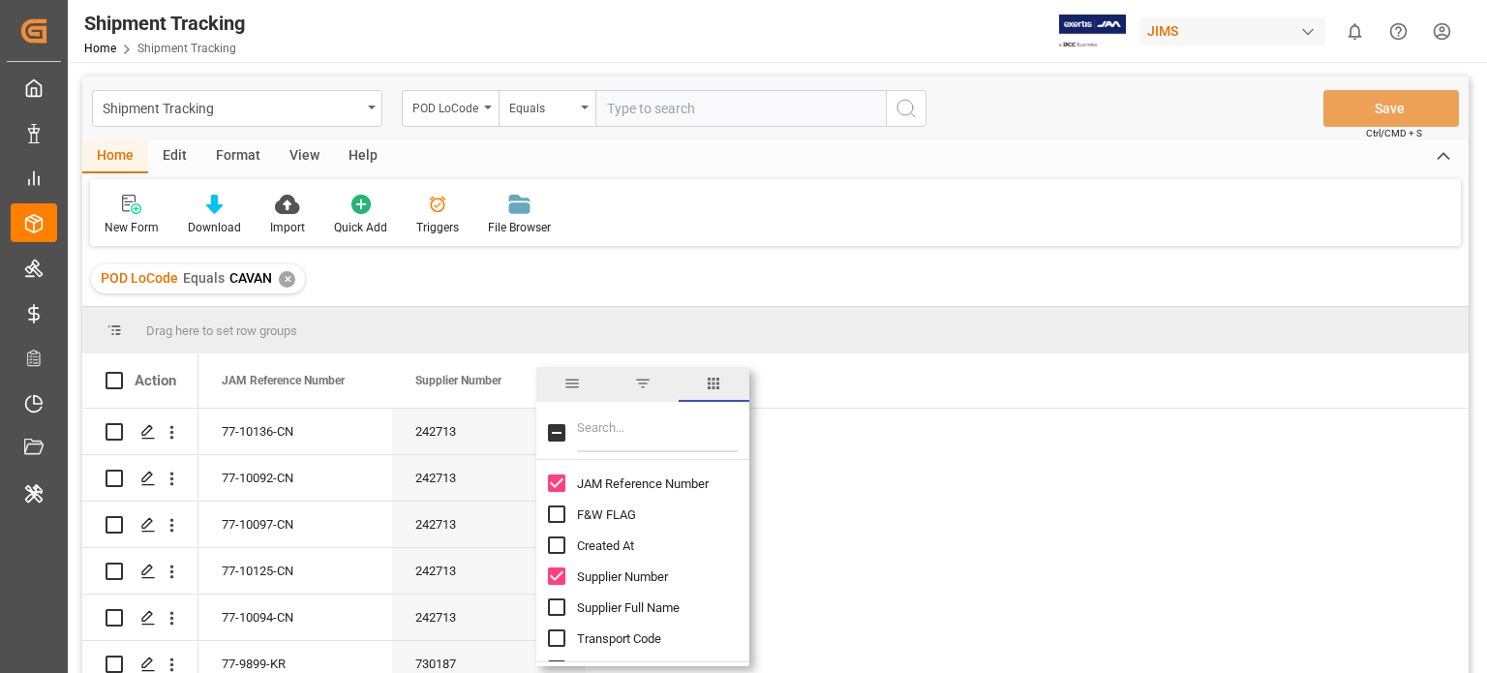
click at [615, 453] on div at bounding box center [642, 433] width 213 height 54
click at [615, 438] on input "Filter Columns Input" at bounding box center [657, 432] width 161 height 39
type input "P"
checkbox input "false"
type input "LOCO"
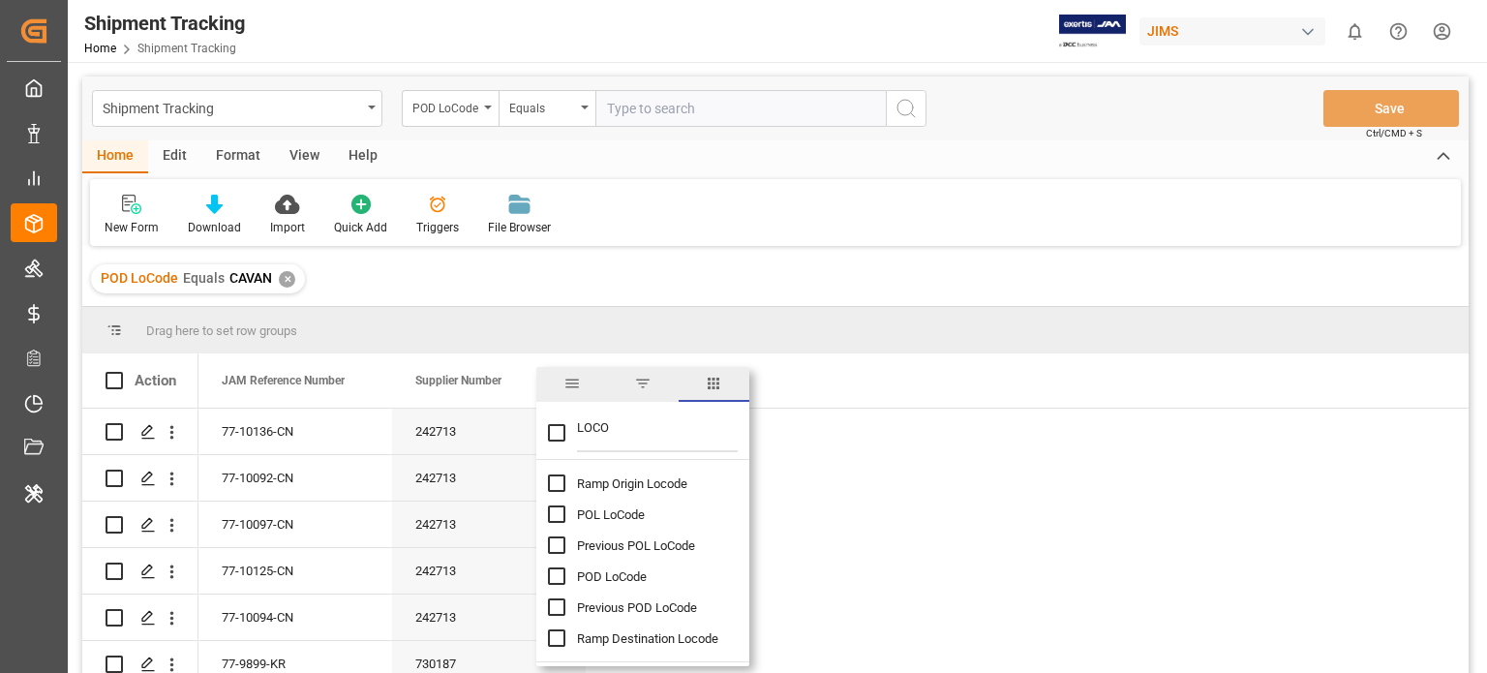
click at [553, 576] on input "POD LoCode column toggle visibility (hidden)" at bounding box center [556, 575] width 17 height 17
checkbox input "true"
checkbox input "false"
click at [604, 428] on input "LOCO" at bounding box center [657, 432] width 161 height 39
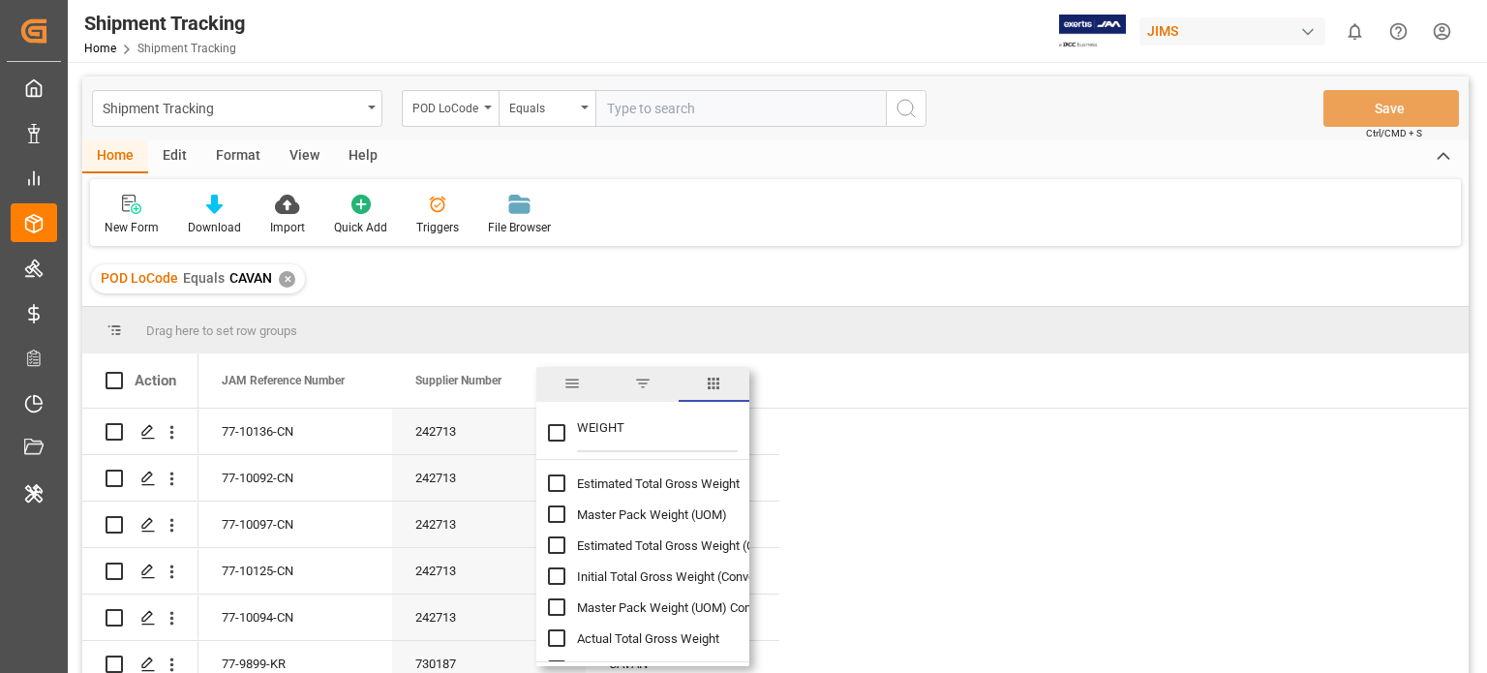
scroll to position [93, 0]
type input "WEIGHT"
click at [566, 540] on div "Actual Total Gross Weight" at bounding box center [654, 545] width 213 height 31
click at [554, 545] on input "Actual Total Gross Weight column toggle visibility (hidden)" at bounding box center [556, 544] width 17 height 17
checkbox input "true"
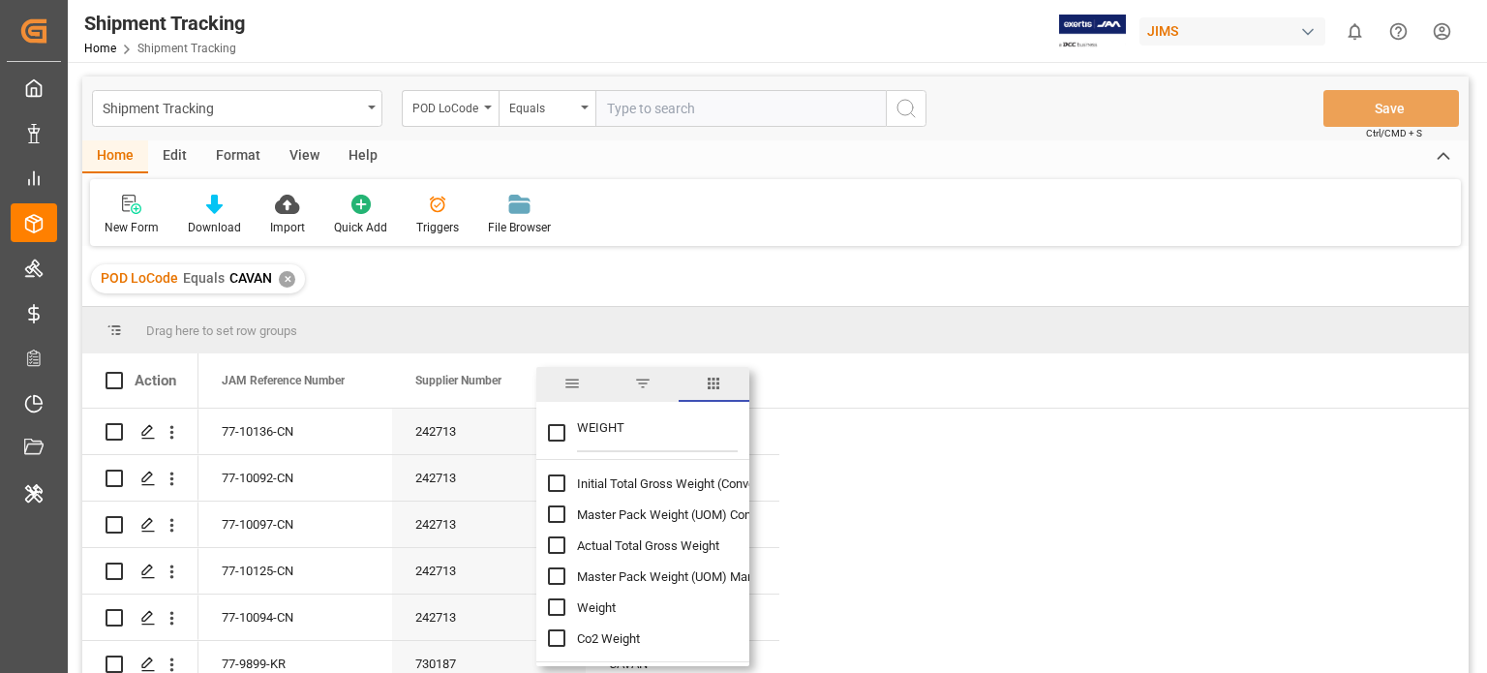
checkbox input "false"
click at [607, 426] on input "WEIGHT" at bounding box center [657, 432] width 161 height 39
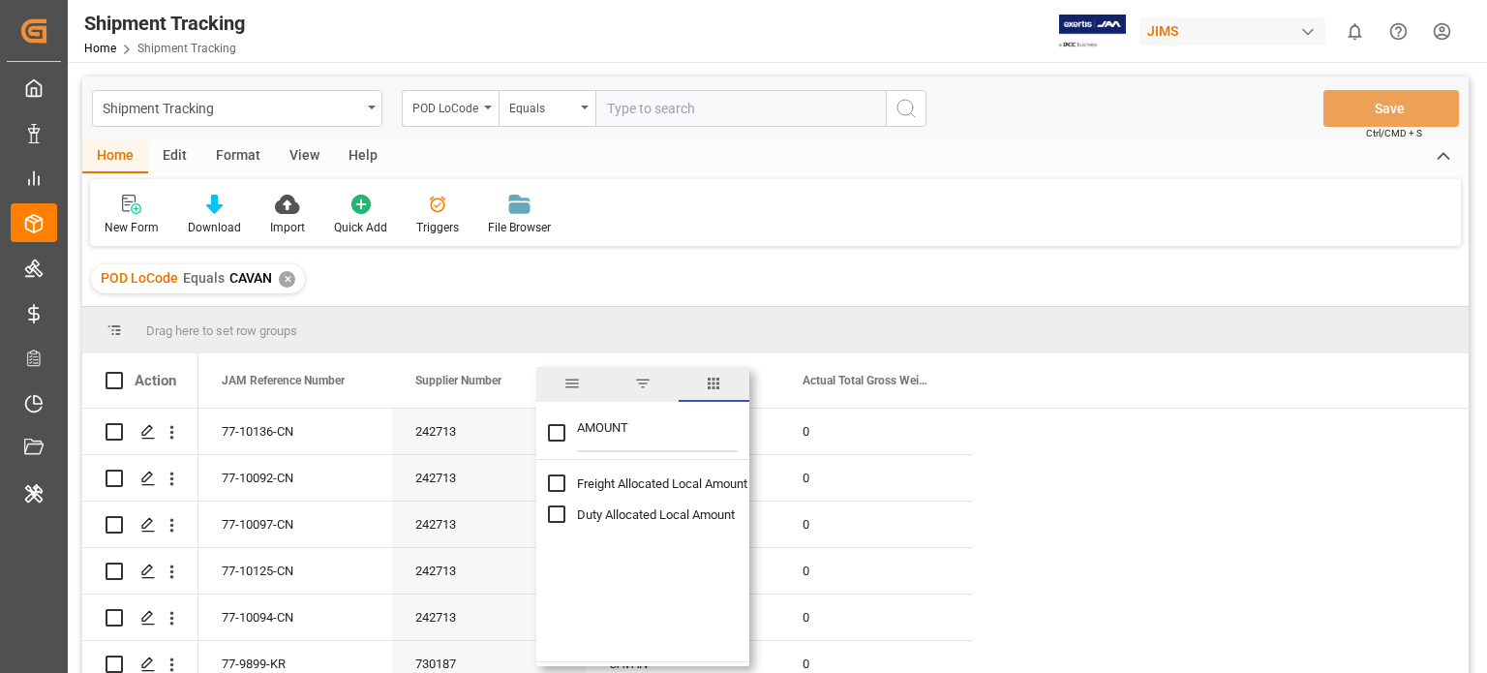
type input "AMOUNT"
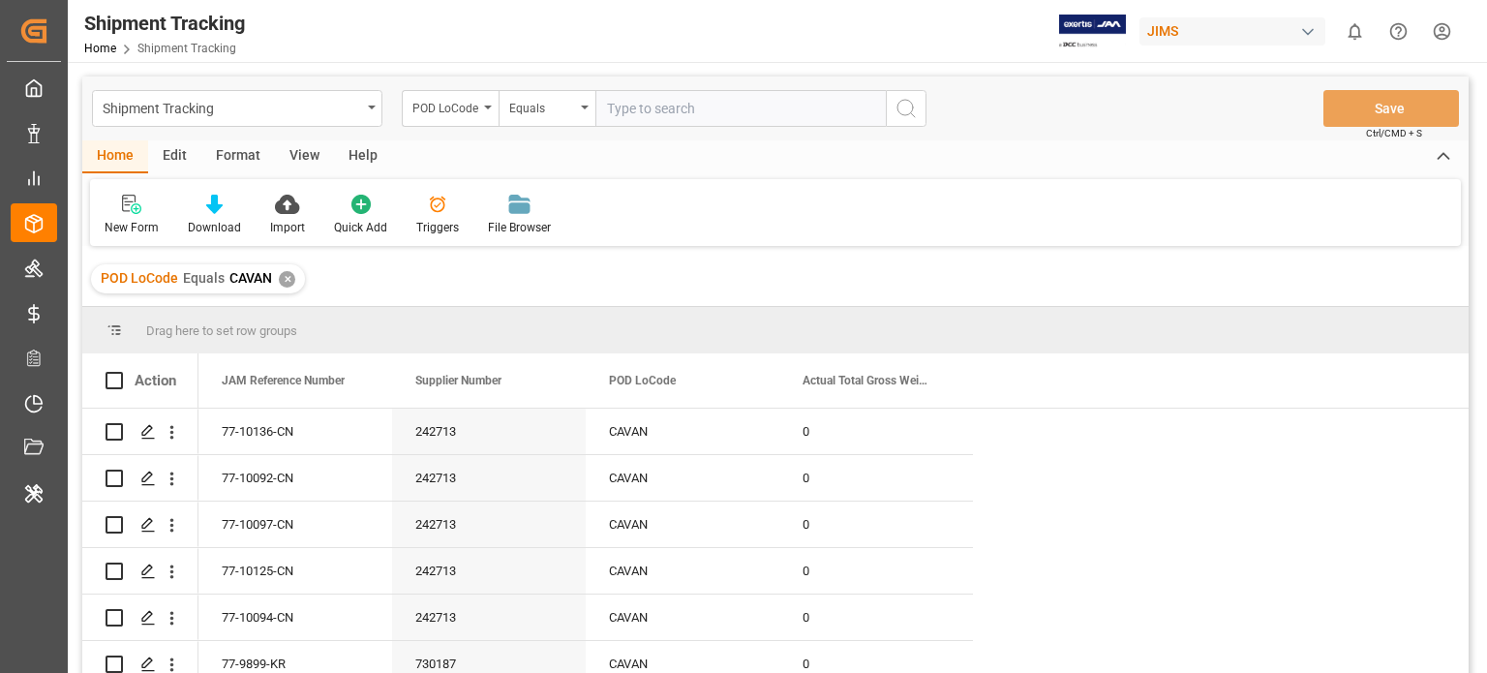
click at [814, 301] on div "POD LoCode Equals CAVAN ✕" at bounding box center [775, 279] width 1386 height 54
click at [206, 213] on icon at bounding box center [214, 204] width 16 height 19
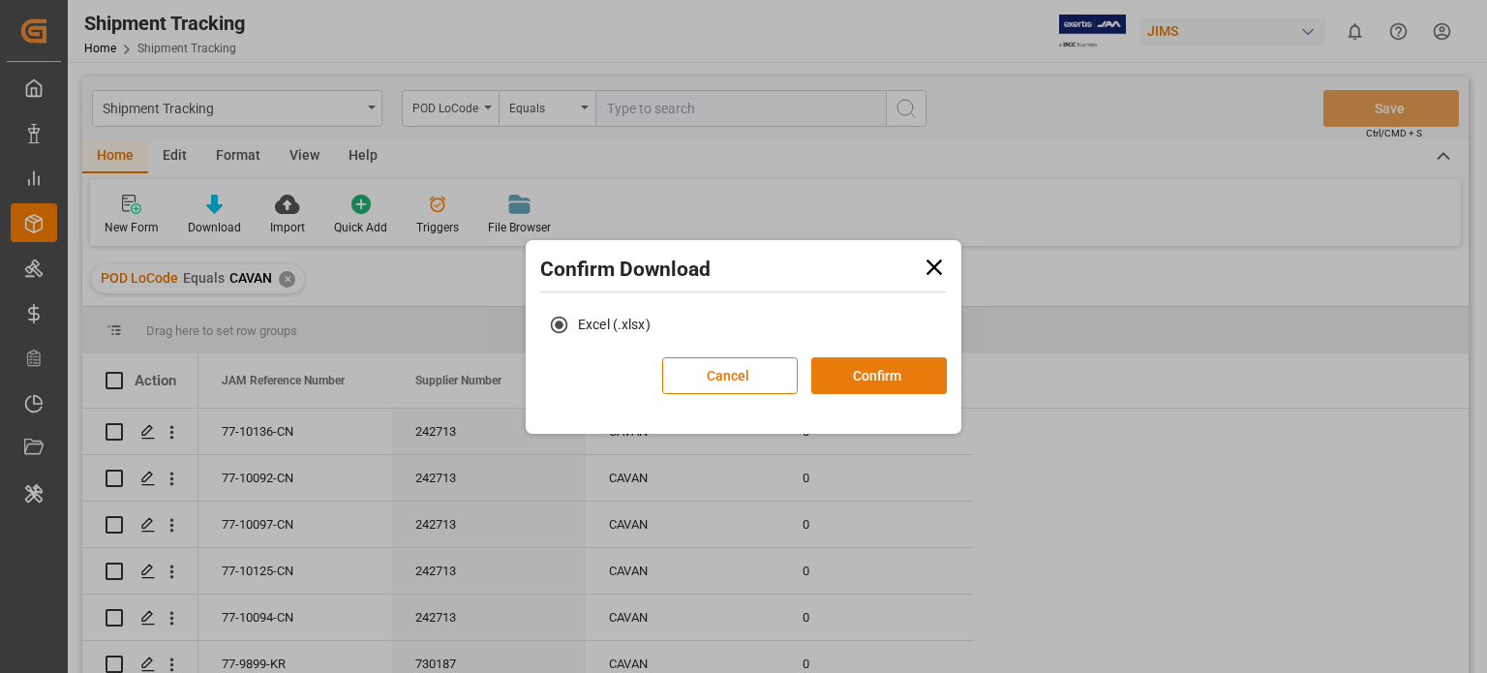
click at [847, 380] on button "Confirm" at bounding box center [879, 375] width 136 height 37
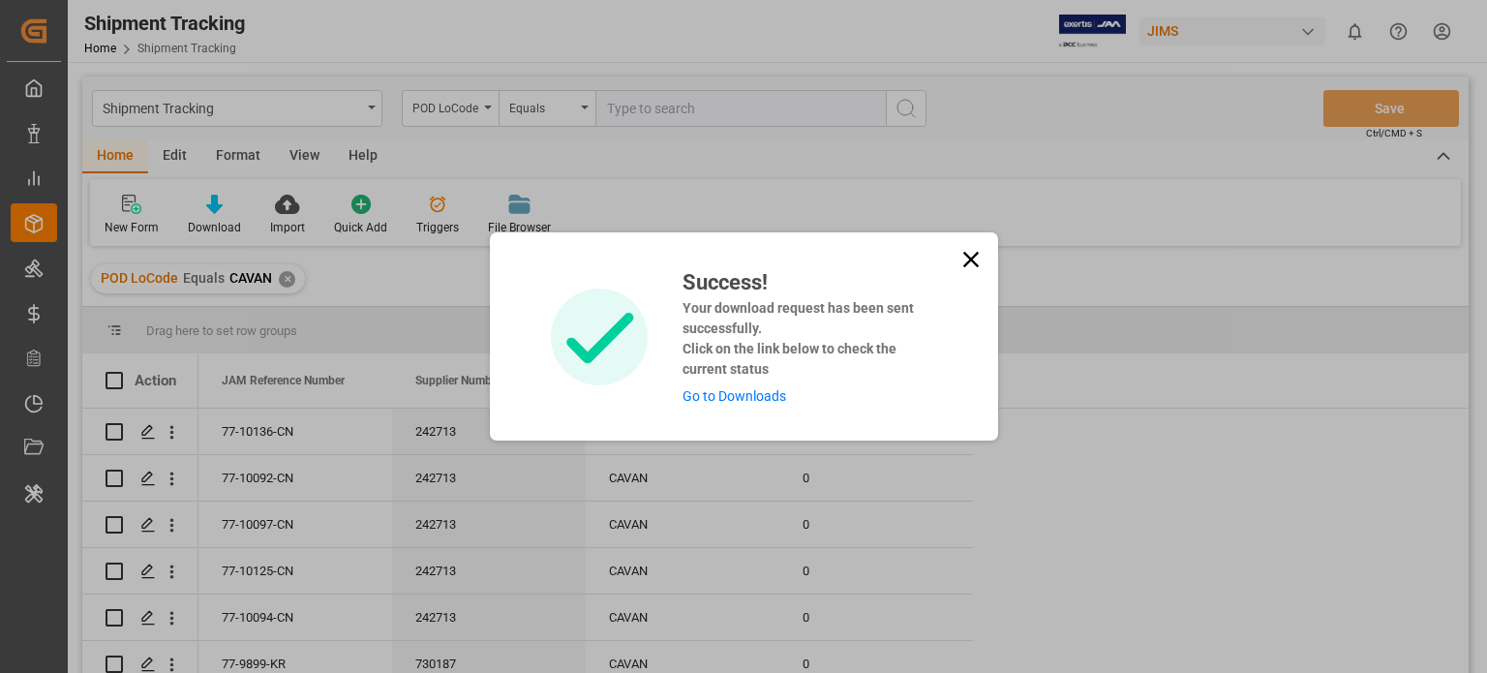
click at [728, 402] on link "Go to Downloads" at bounding box center [735, 395] width 104 height 15
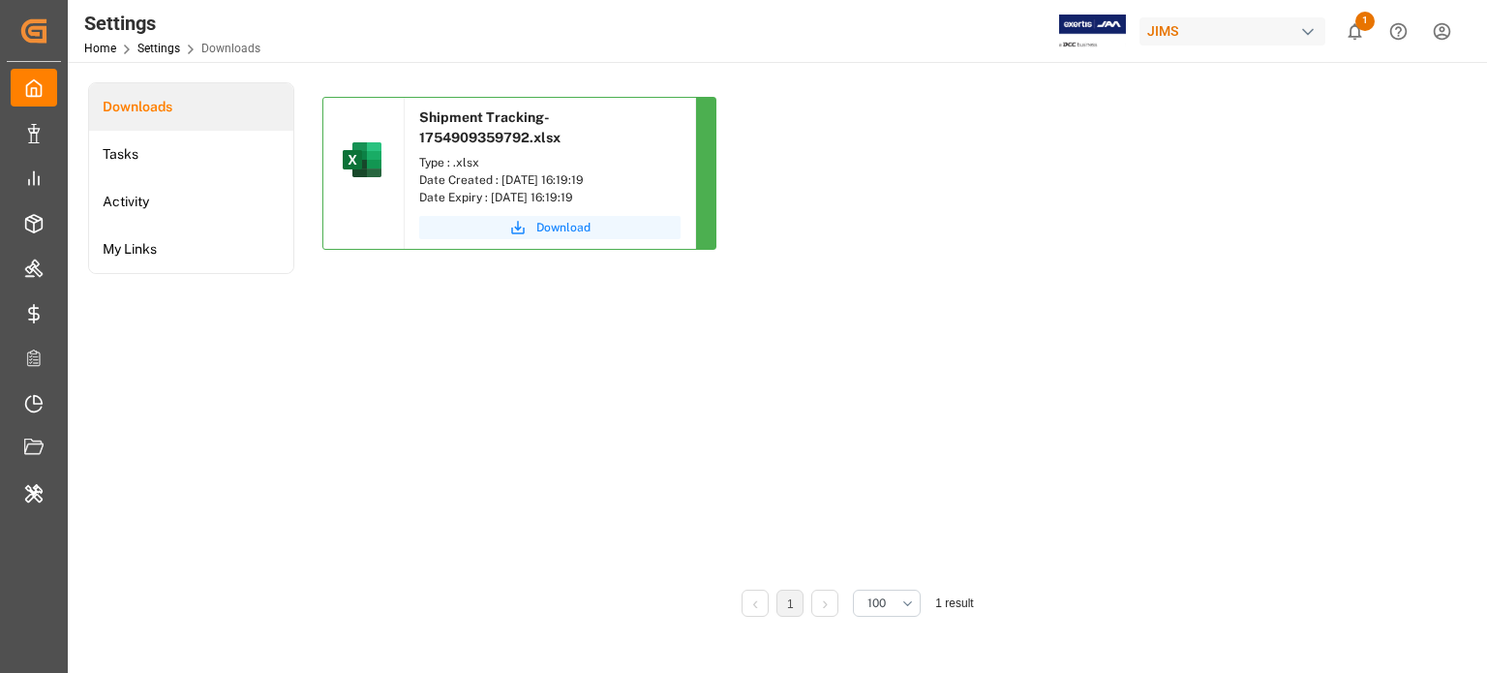
click at [504, 221] on button "Download" at bounding box center [549, 227] width 261 height 23
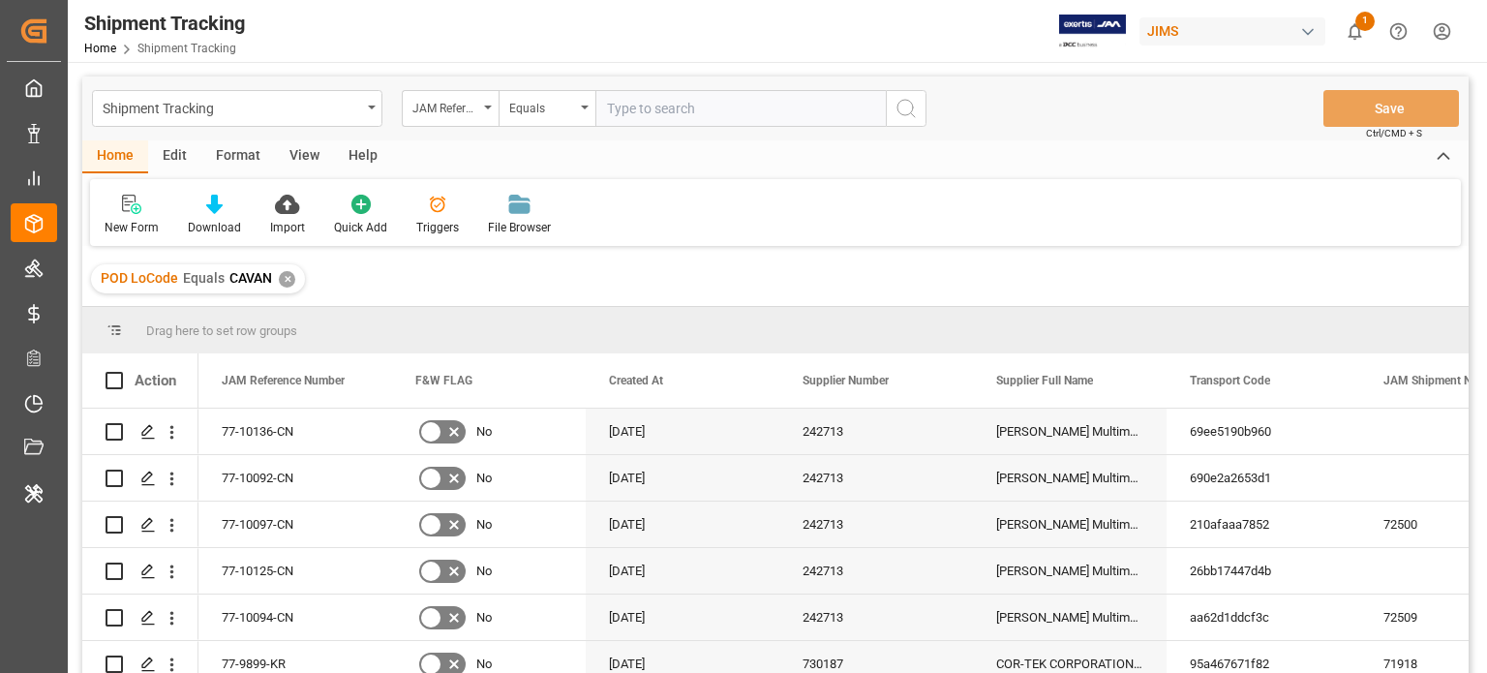
click at [172, 162] on div "Edit" at bounding box center [174, 156] width 53 height 33
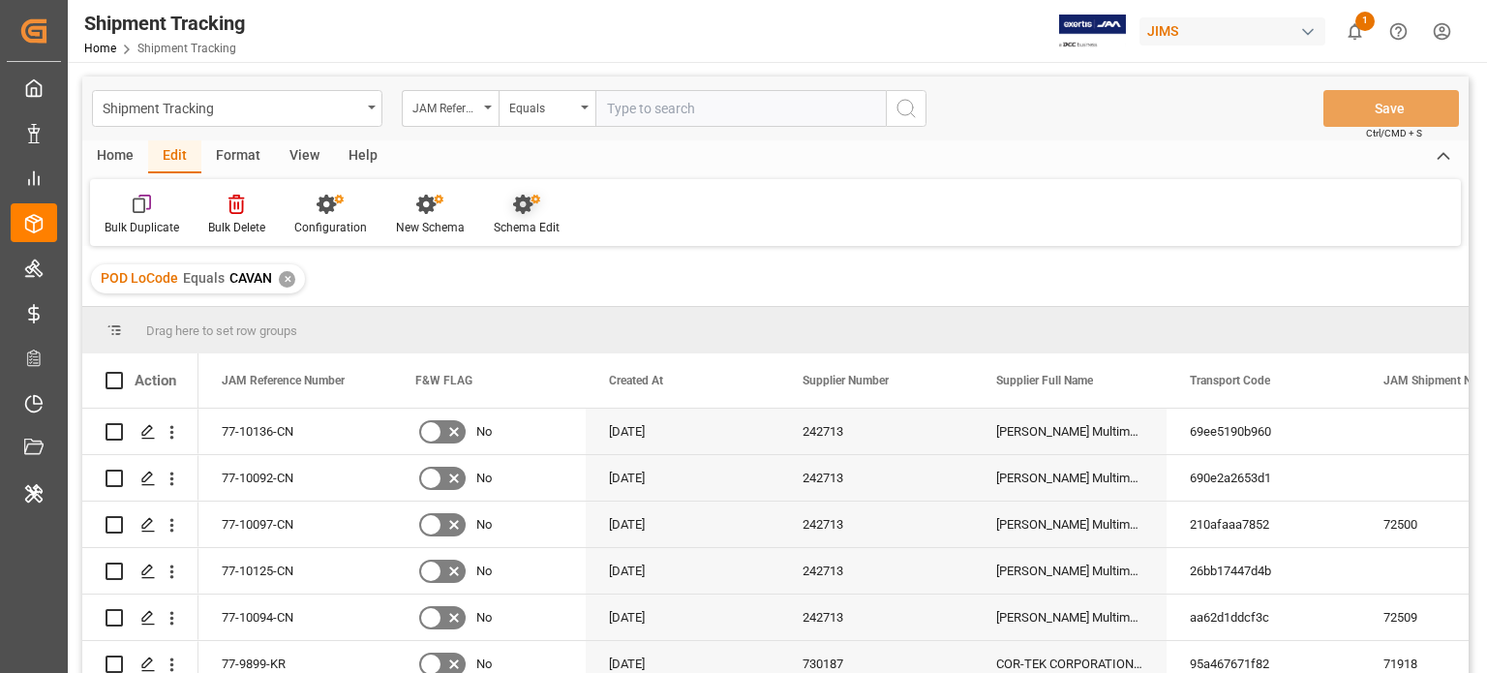
click at [508, 224] on div "Schema Edit" at bounding box center [527, 227] width 66 height 17
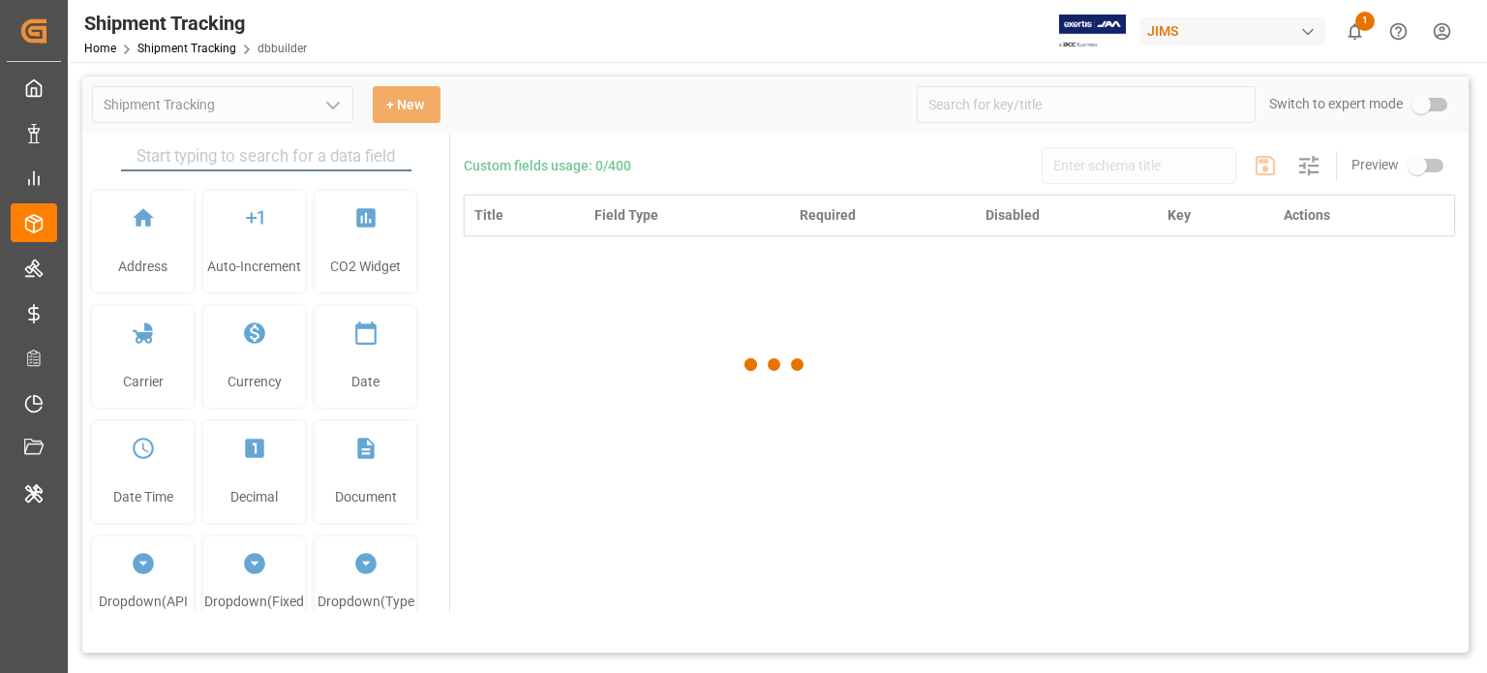
type input "Shipment Tracking"
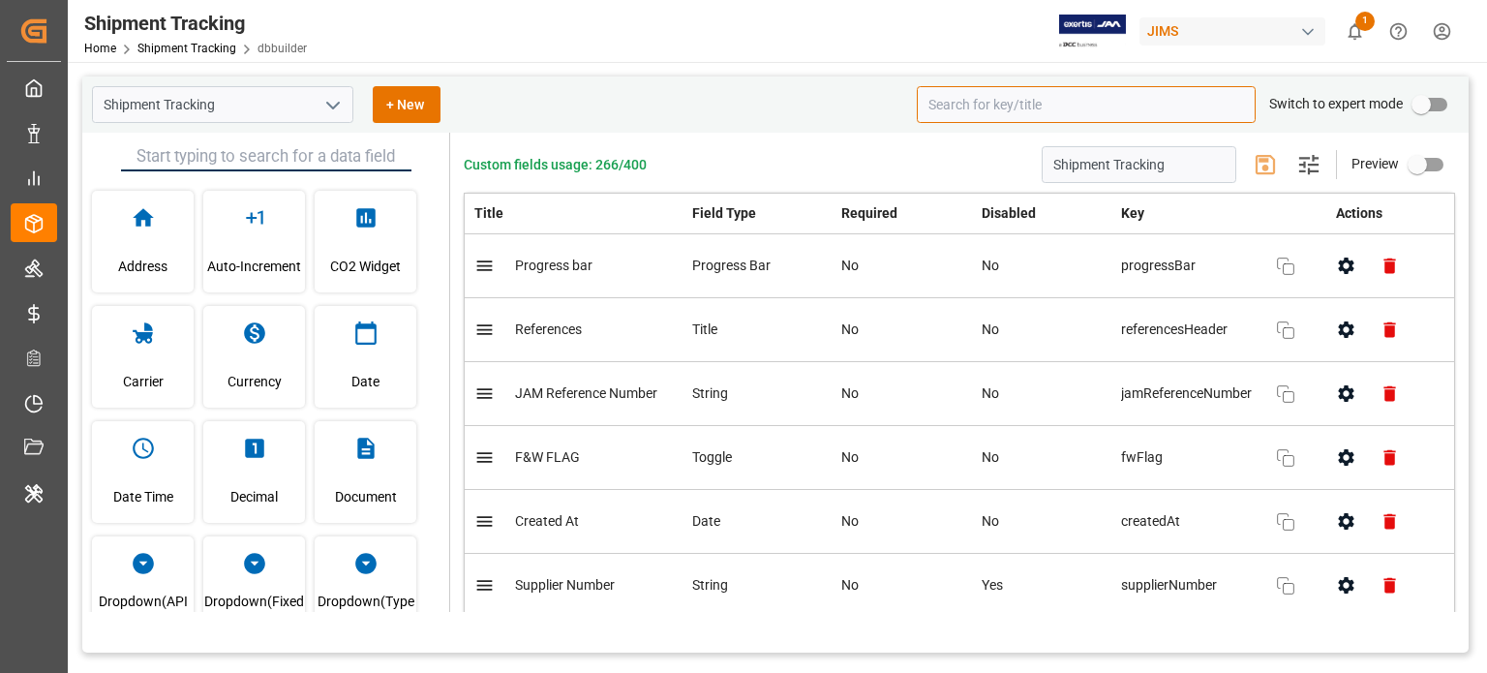
click at [944, 107] on input at bounding box center [1086, 104] width 339 height 37
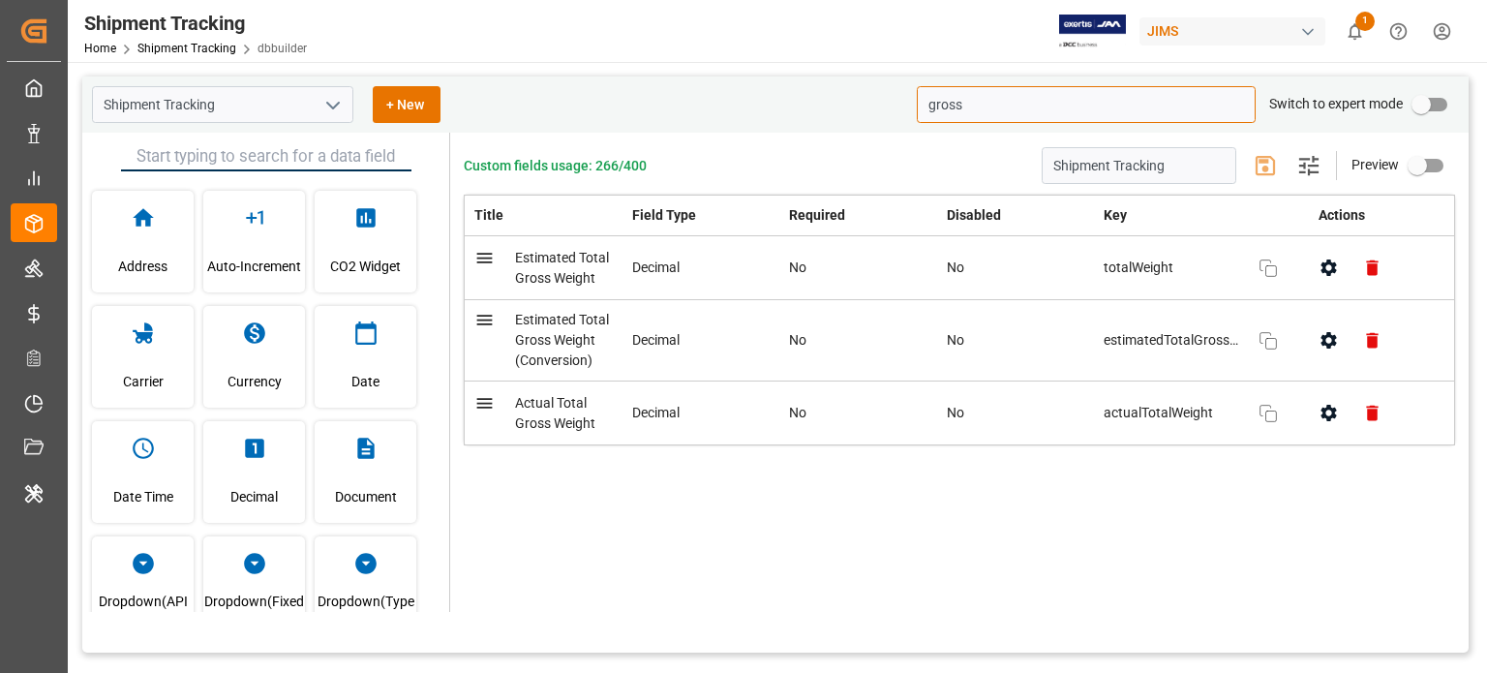
type input "gross"
click at [337, 104] on polyline "open menu" at bounding box center [333, 106] width 12 height 6
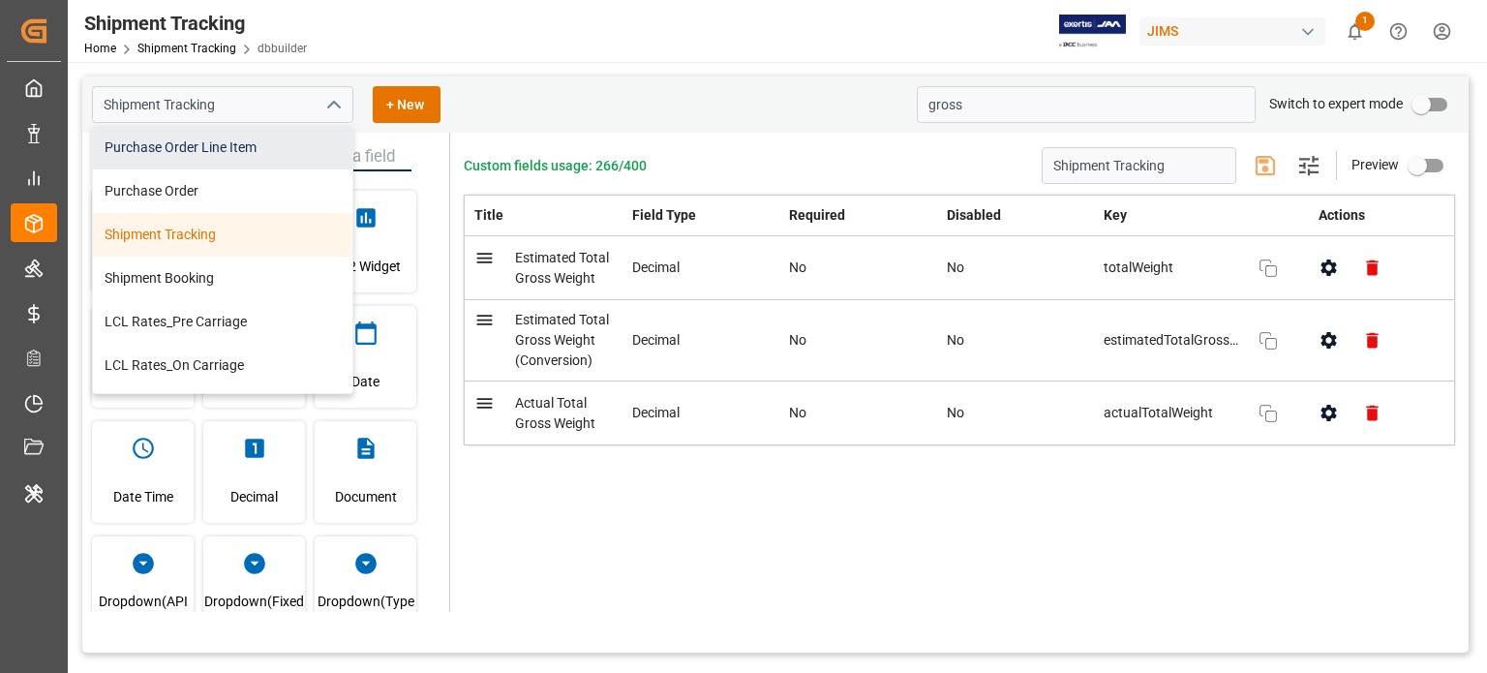
click at [208, 160] on div "Purchase Order Line Item" at bounding box center [222, 148] width 259 height 44
type input "Purchase Order Line Item"
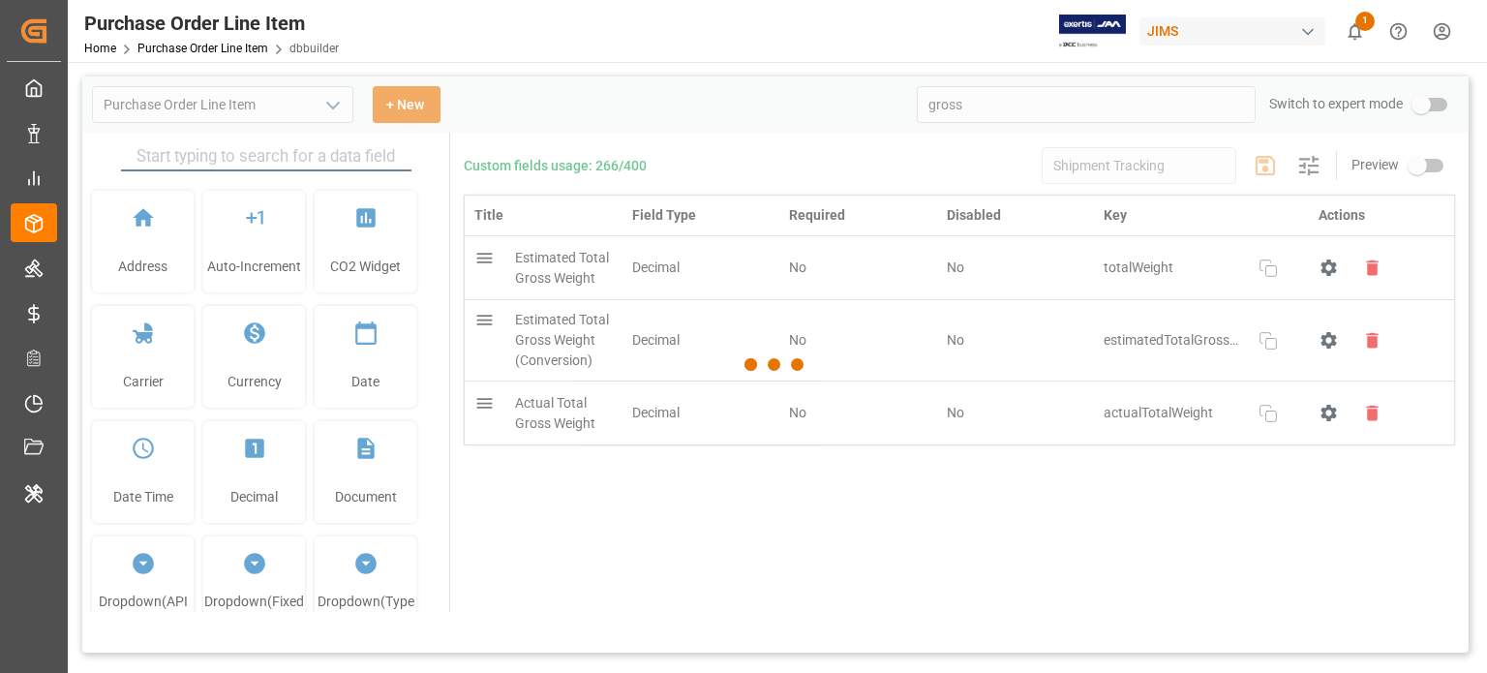
type input "Purchase Order Line Item"
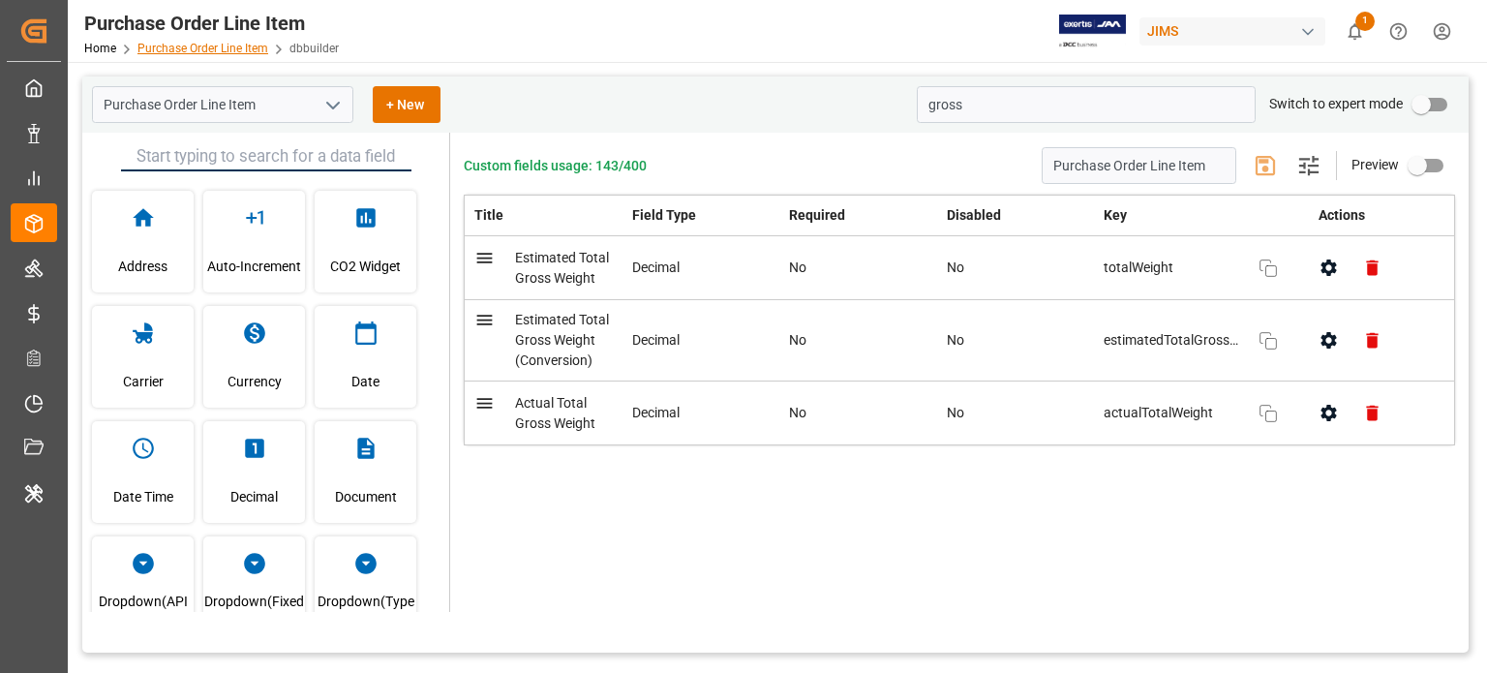
click at [230, 44] on link "Purchase Order Line Item" at bounding box center [202, 49] width 131 height 14
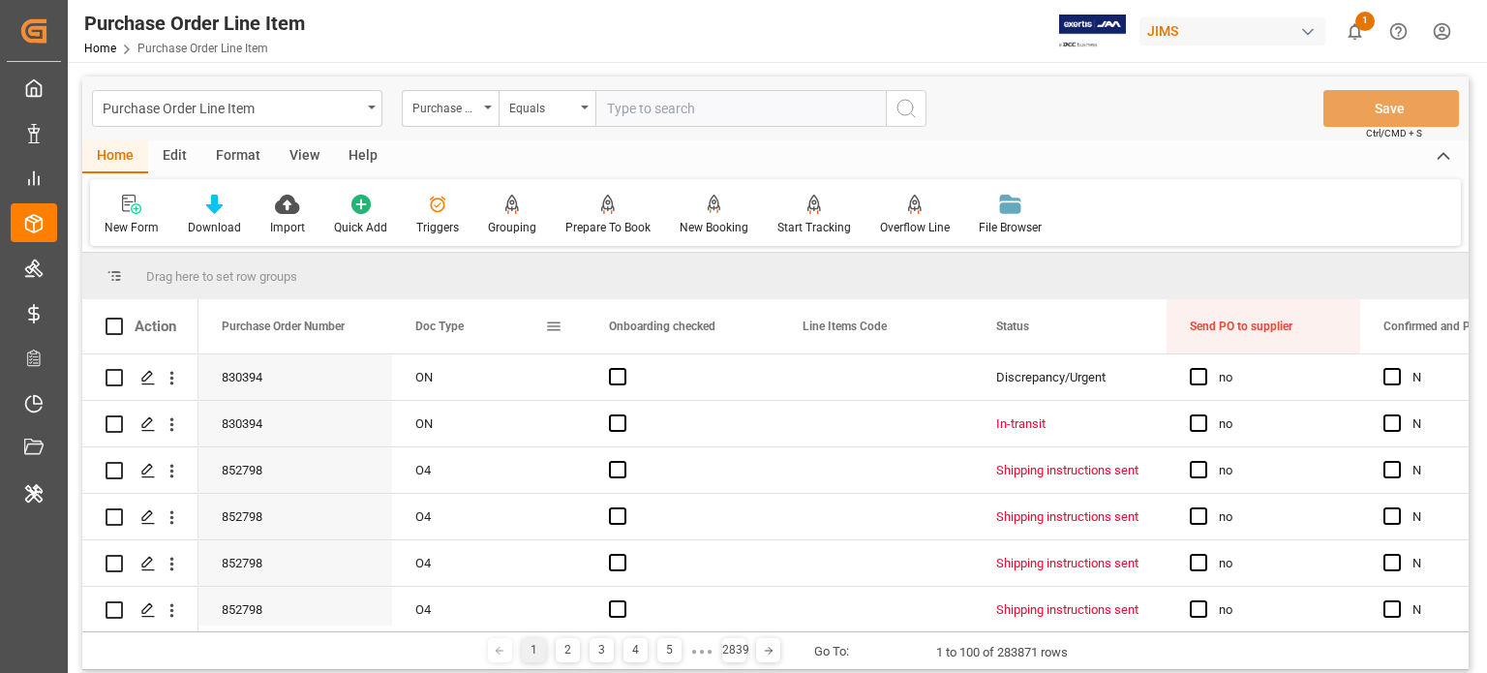
click at [554, 325] on span at bounding box center [553, 326] width 17 height 17
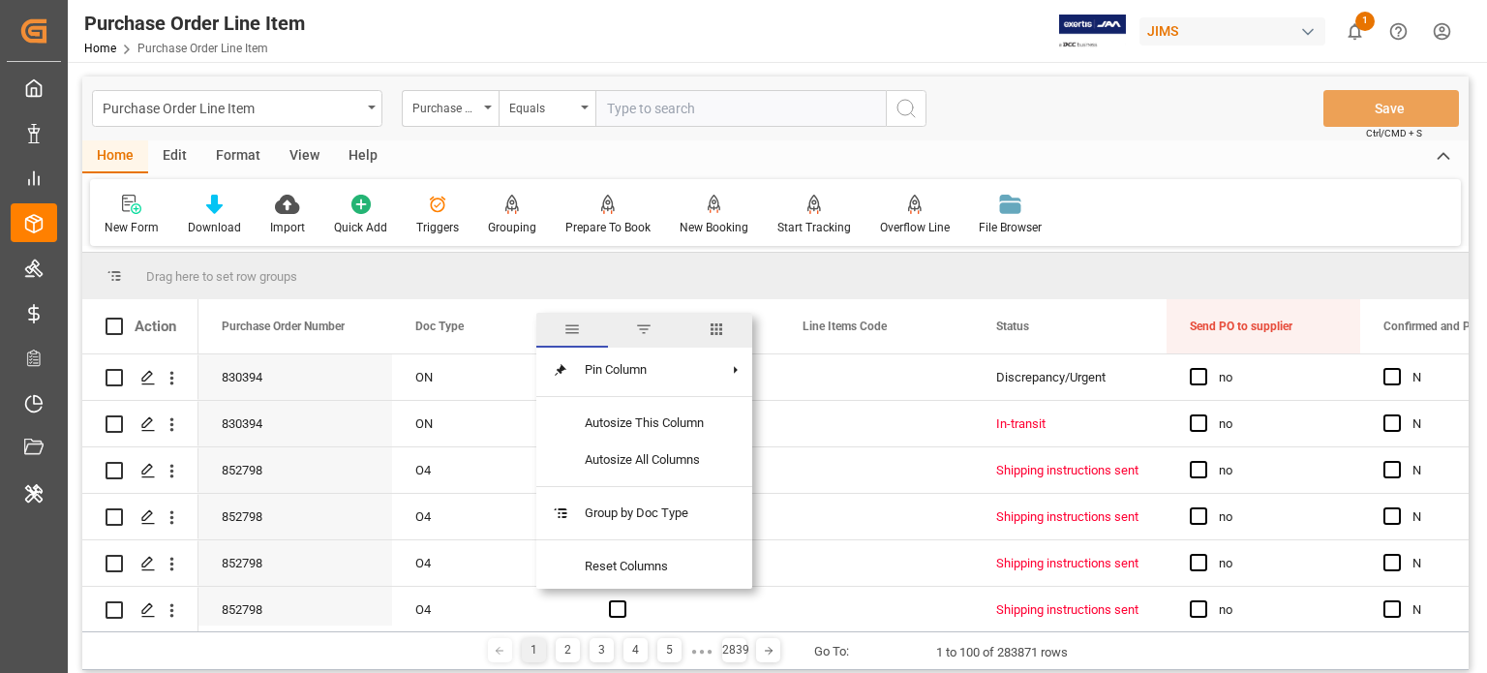
click at [720, 326] on span "columns" at bounding box center [716, 328] width 17 height 17
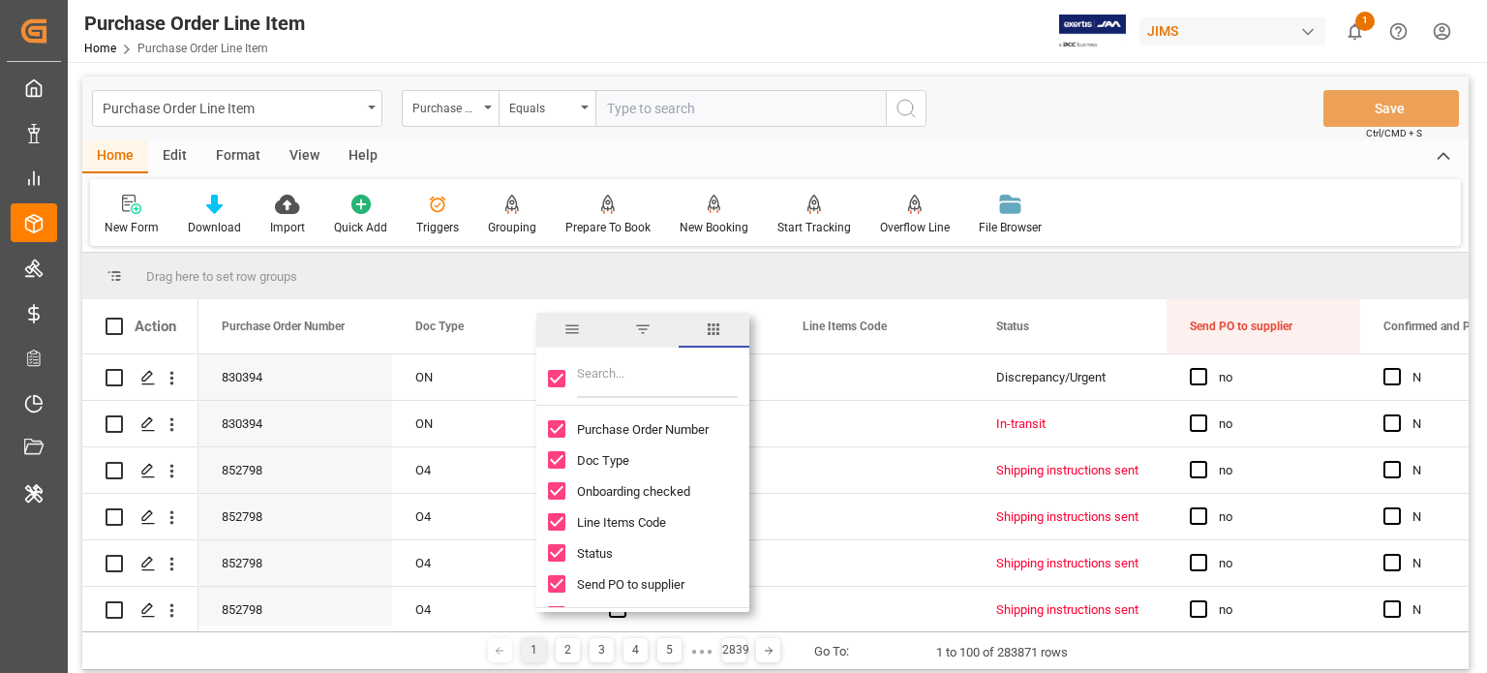
click at [561, 380] on input "Toggle Select All Columns" at bounding box center [556, 378] width 17 height 17
checkbox input "false"
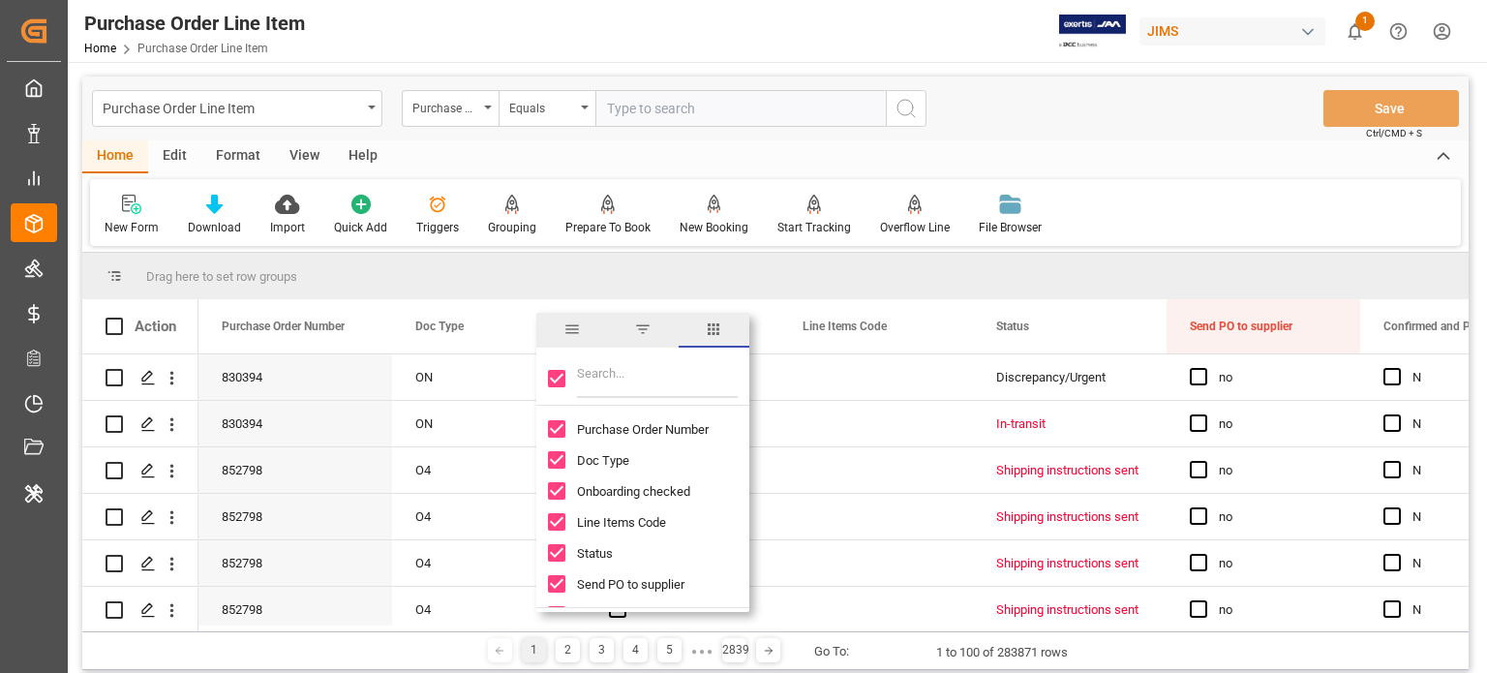
checkbox input "false"
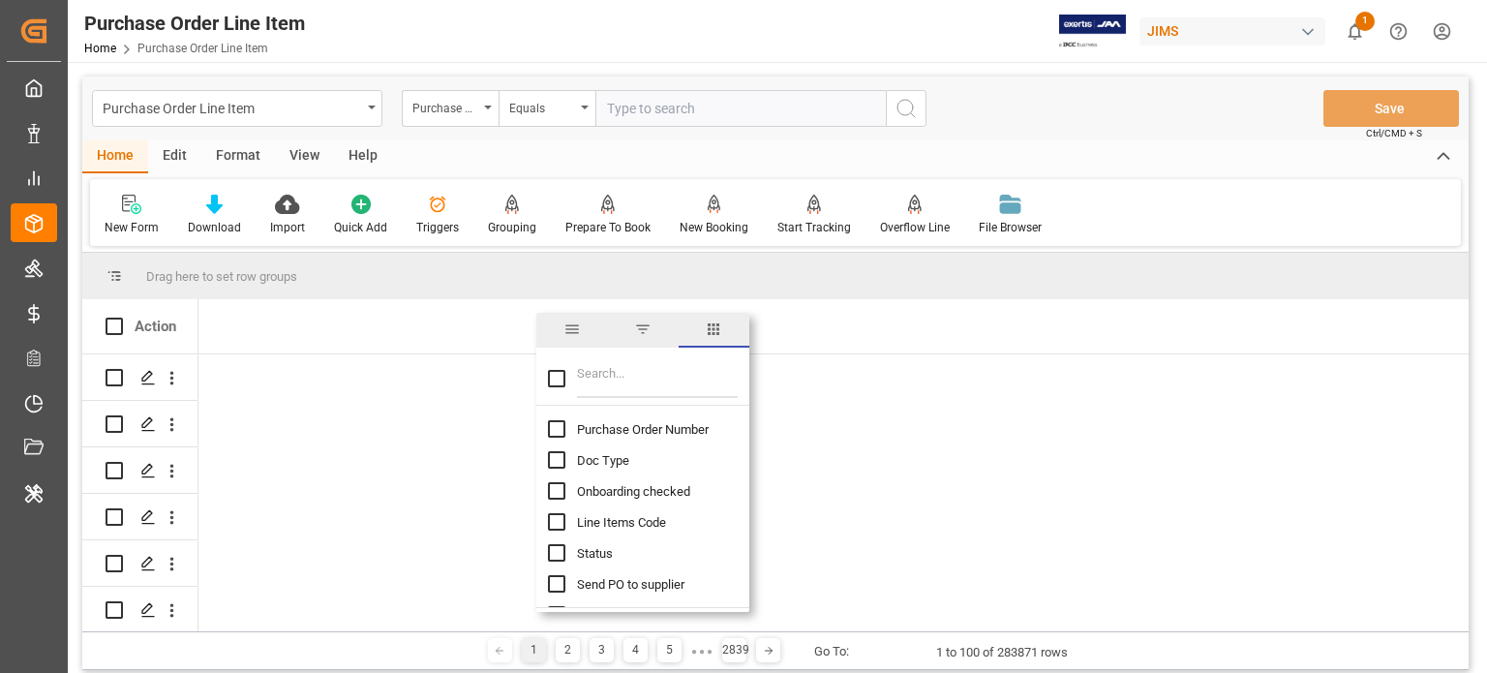
click at [552, 418] on div "Purchase Order Number" at bounding box center [654, 428] width 213 height 31
click at [555, 429] on input "Purchase Order Number column toggle visibility (hidden)" at bounding box center [556, 428] width 17 height 17
checkbox input "true"
checkbox input "false"
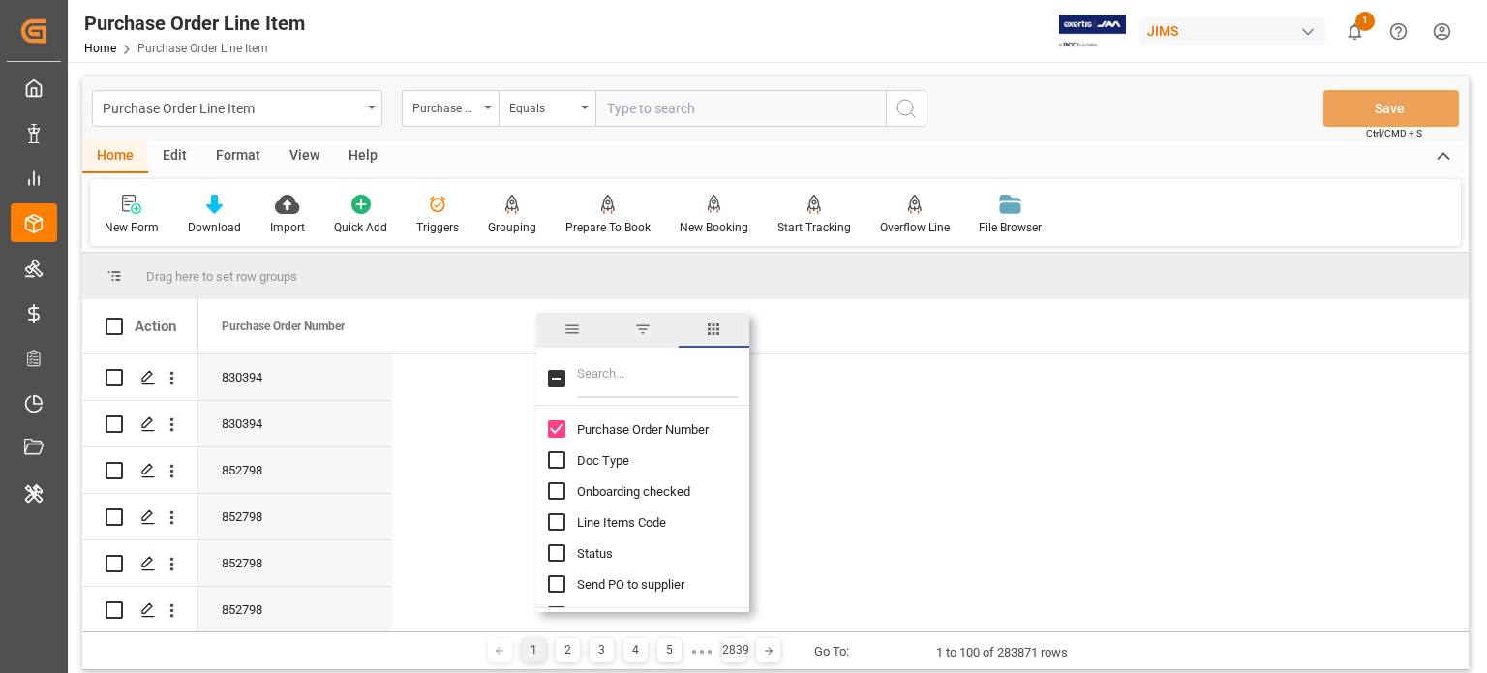
click at [605, 394] on input "Filter Columns Input" at bounding box center [657, 378] width 161 height 39
type input "l"
checkbox input "false"
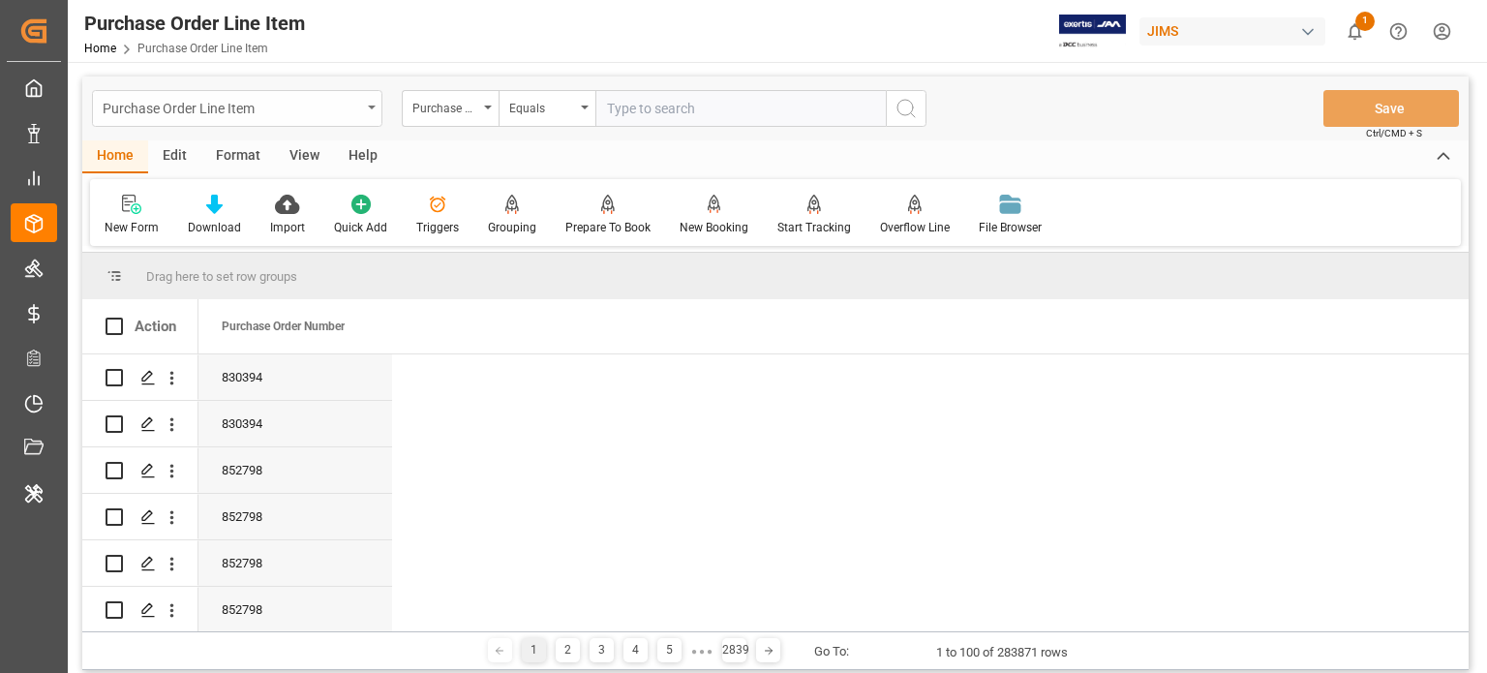
click at [371, 109] on div "Purchase Order Line Item" at bounding box center [237, 108] width 290 height 37
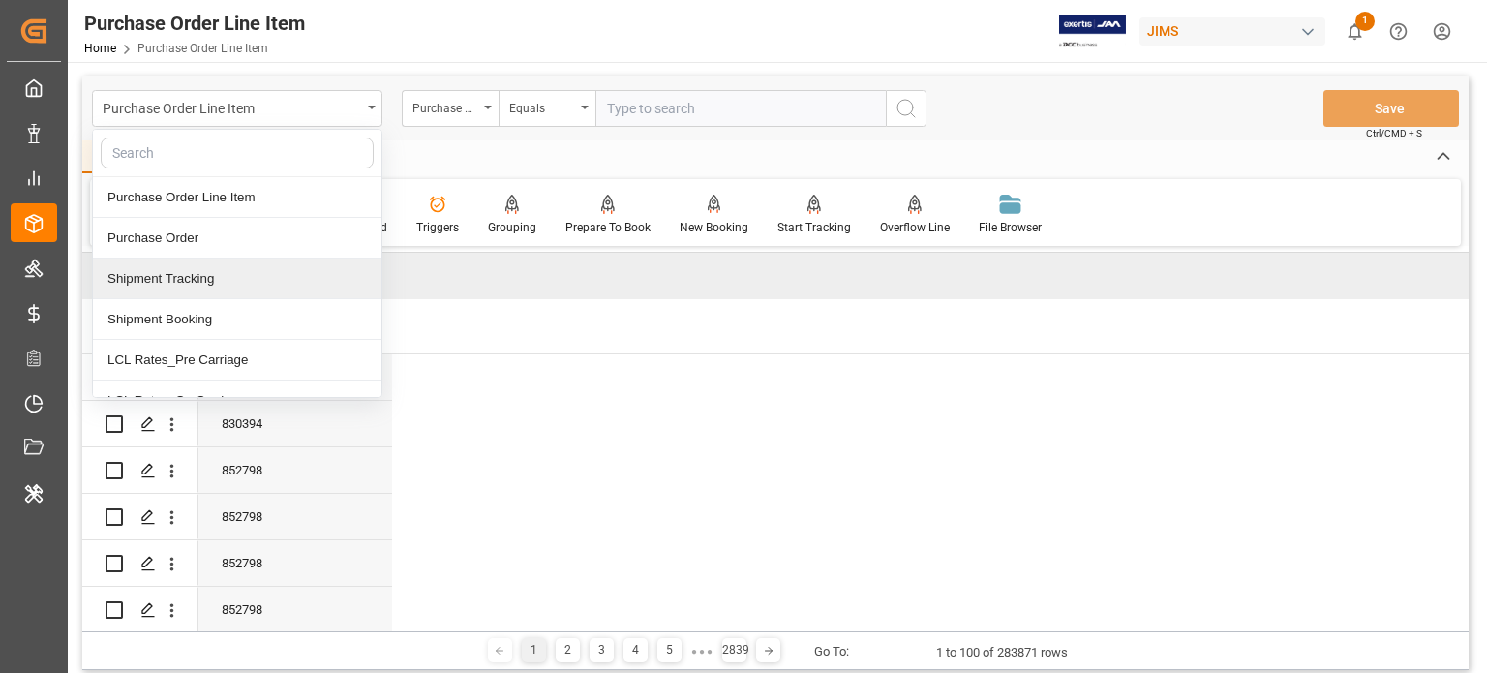
click at [269, 274] on div "Shipment Tracking" at bounding box center [237, 279] width 289 height 41
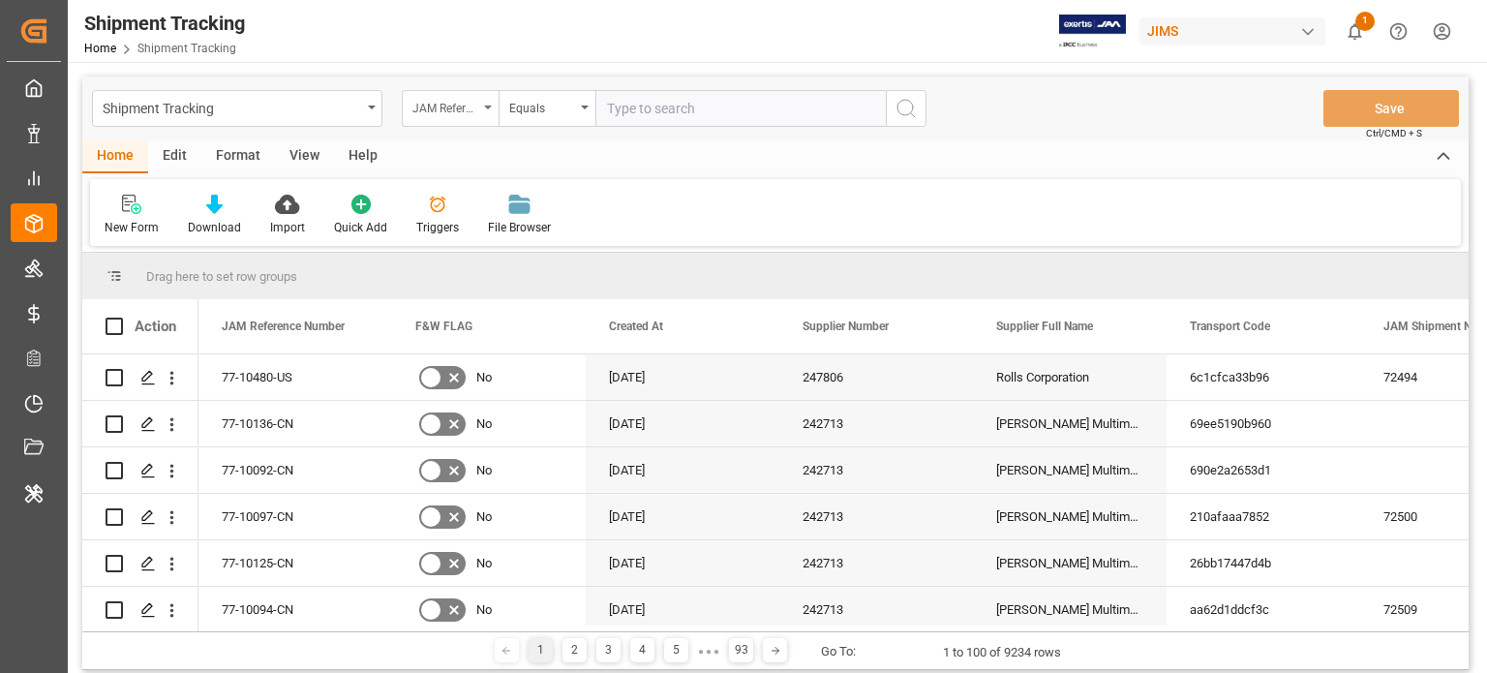
click at [448, 98] on div "JAM Reference Number" at bounding box center [445, 106] width 66 height 22
type input "amo"
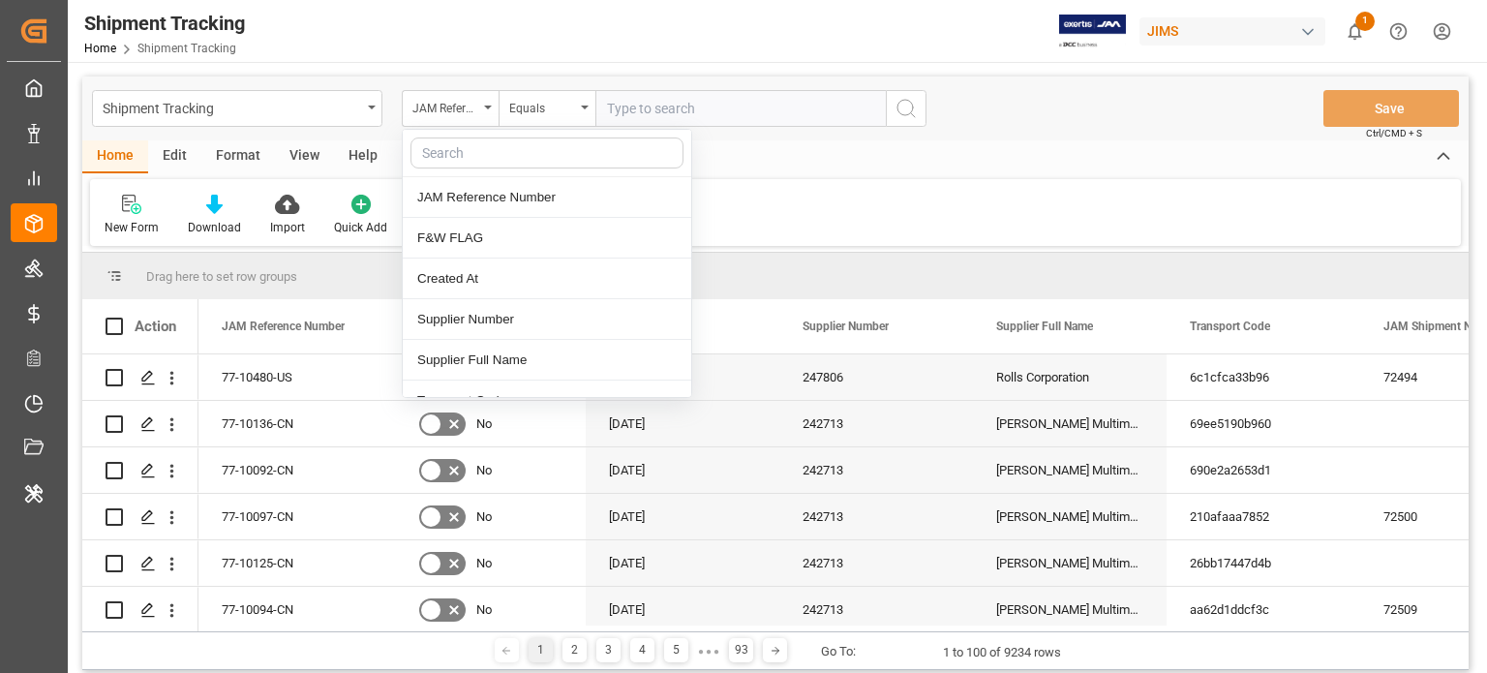
click at [634, 63] on div "Shipment Tracking JAM Reference Number JAM Reference Number F&W FLAG Created At…" at bounding box center [775, 480] width 1415 height 836
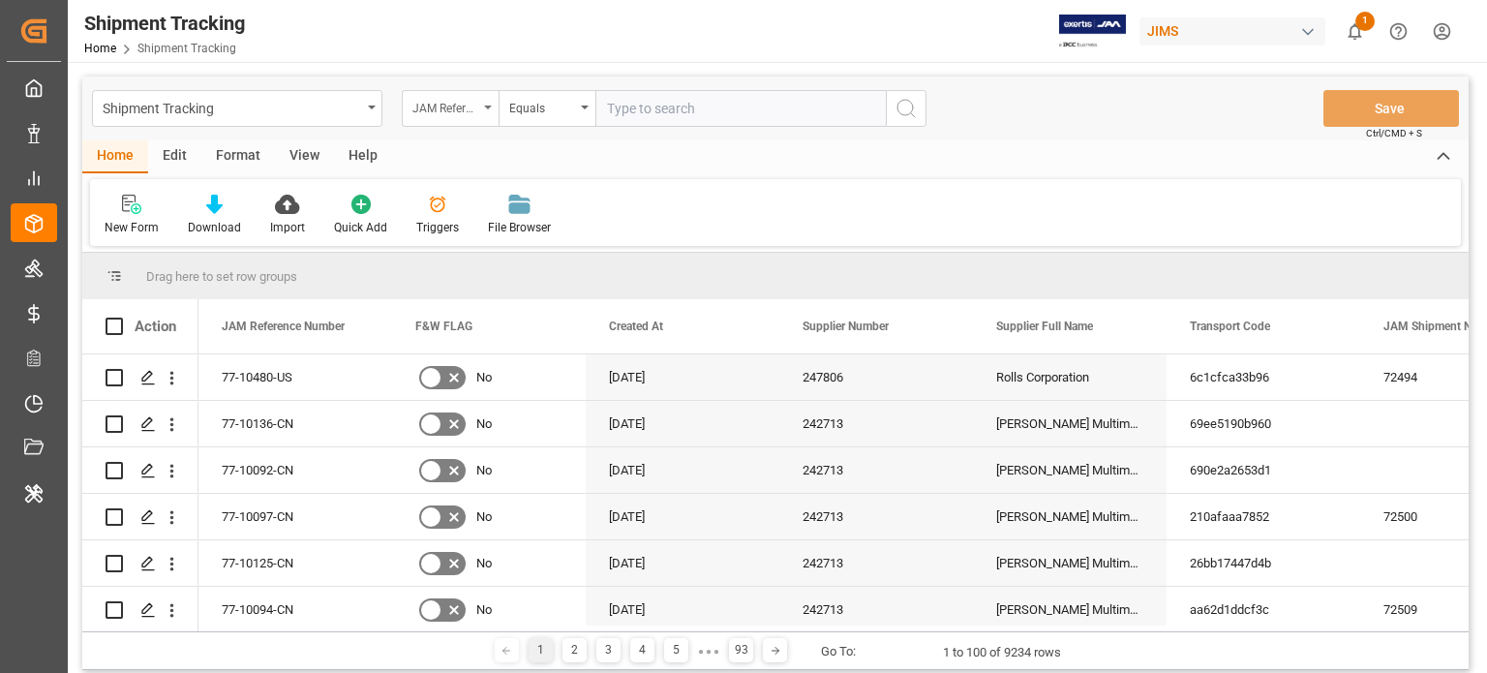
click at [488, 107] on icon "open menu" at bounding box center [488, 108] width 8 height 4
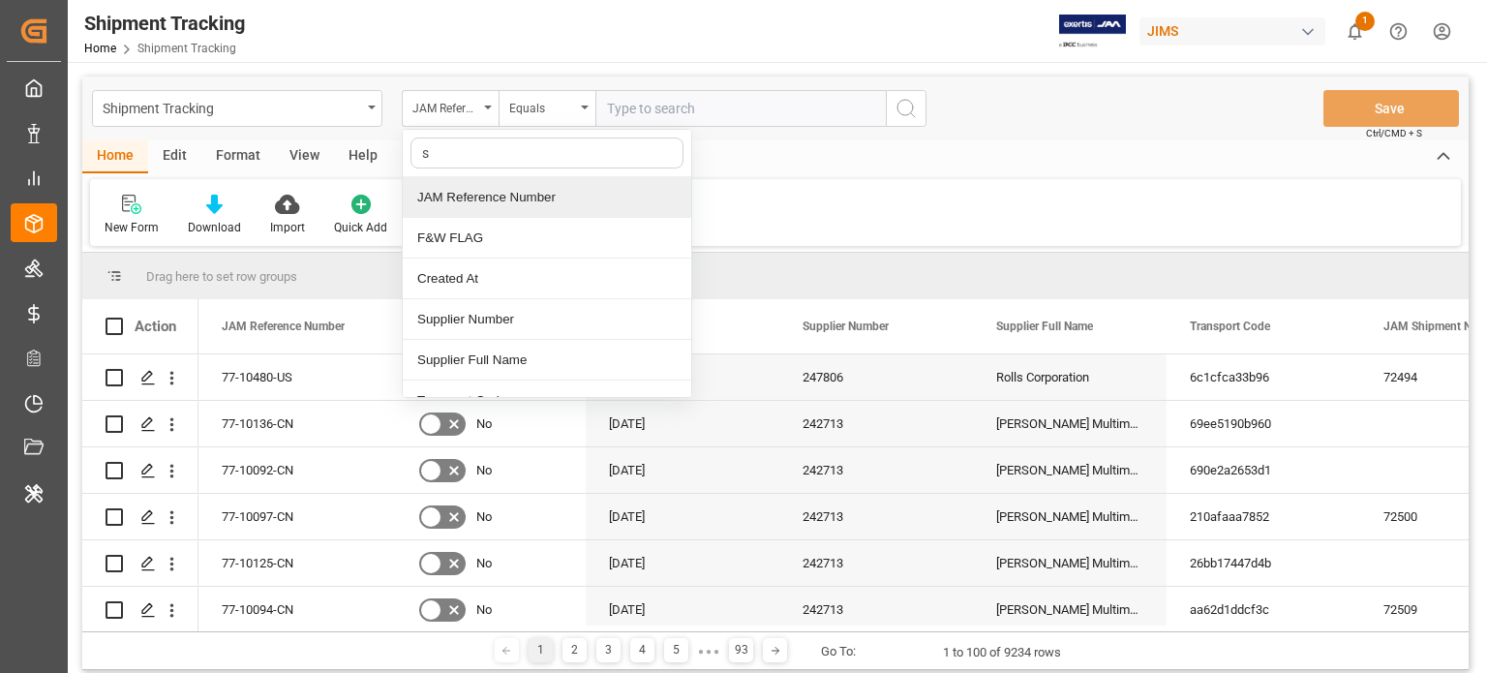
type input "st"
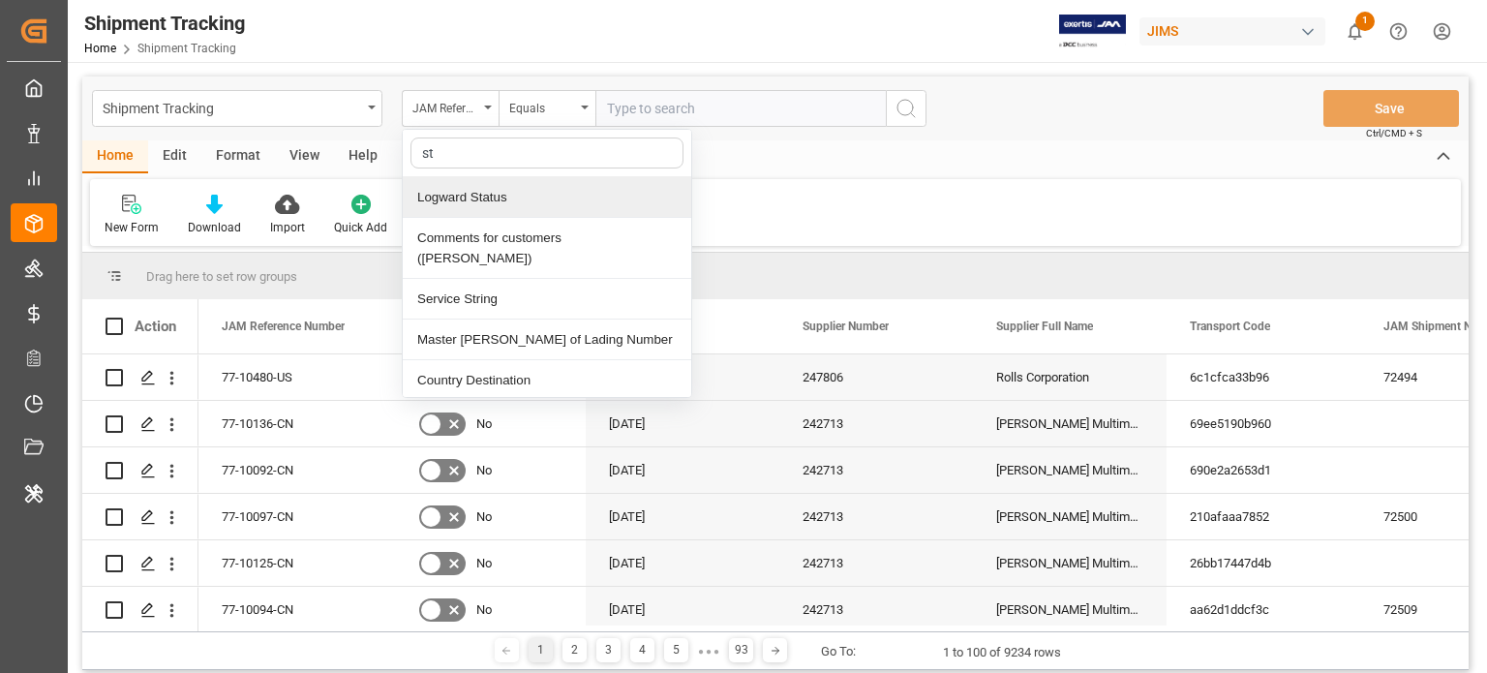
click at [466, 204] on div "Logward Status" at bounding box center [547, 197] width 289 height 41
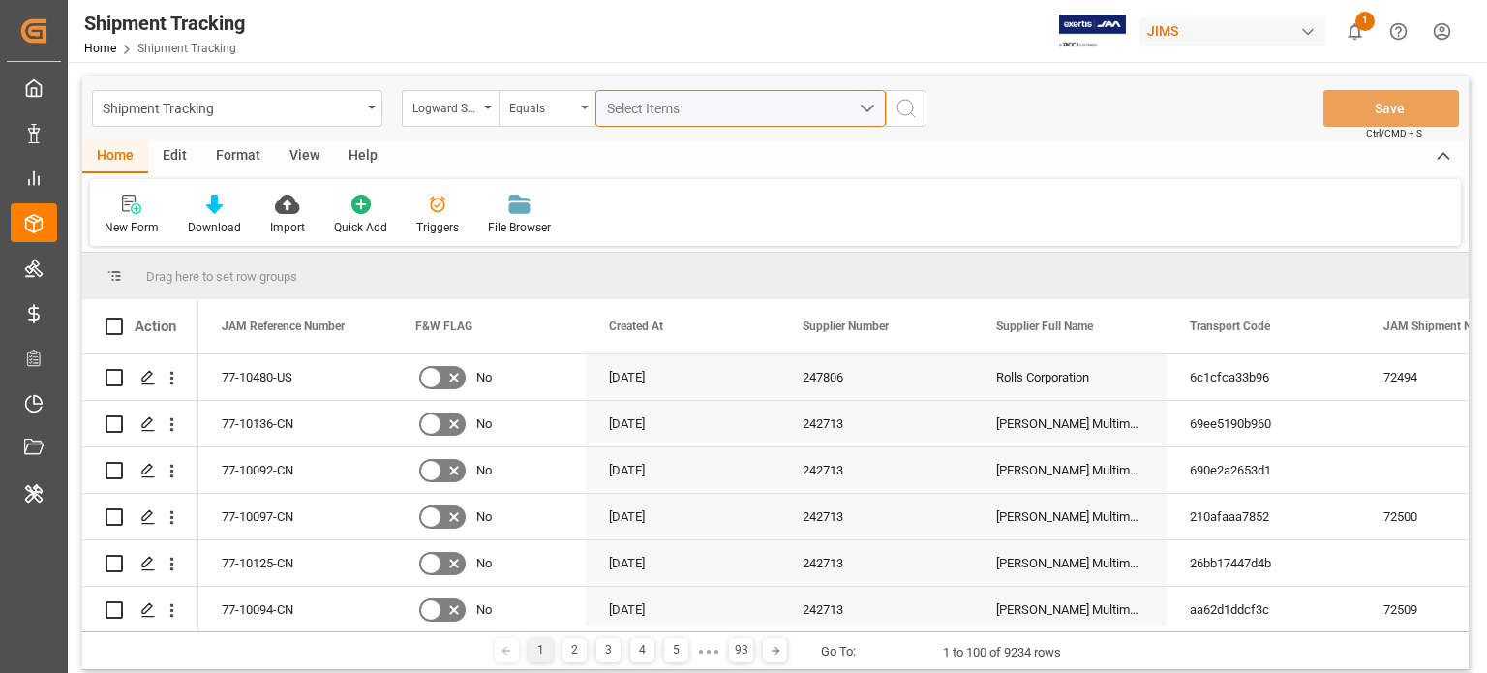
click at [662, 114] on span "Select Items" at bounding box center [648, 108] width 82 height 15
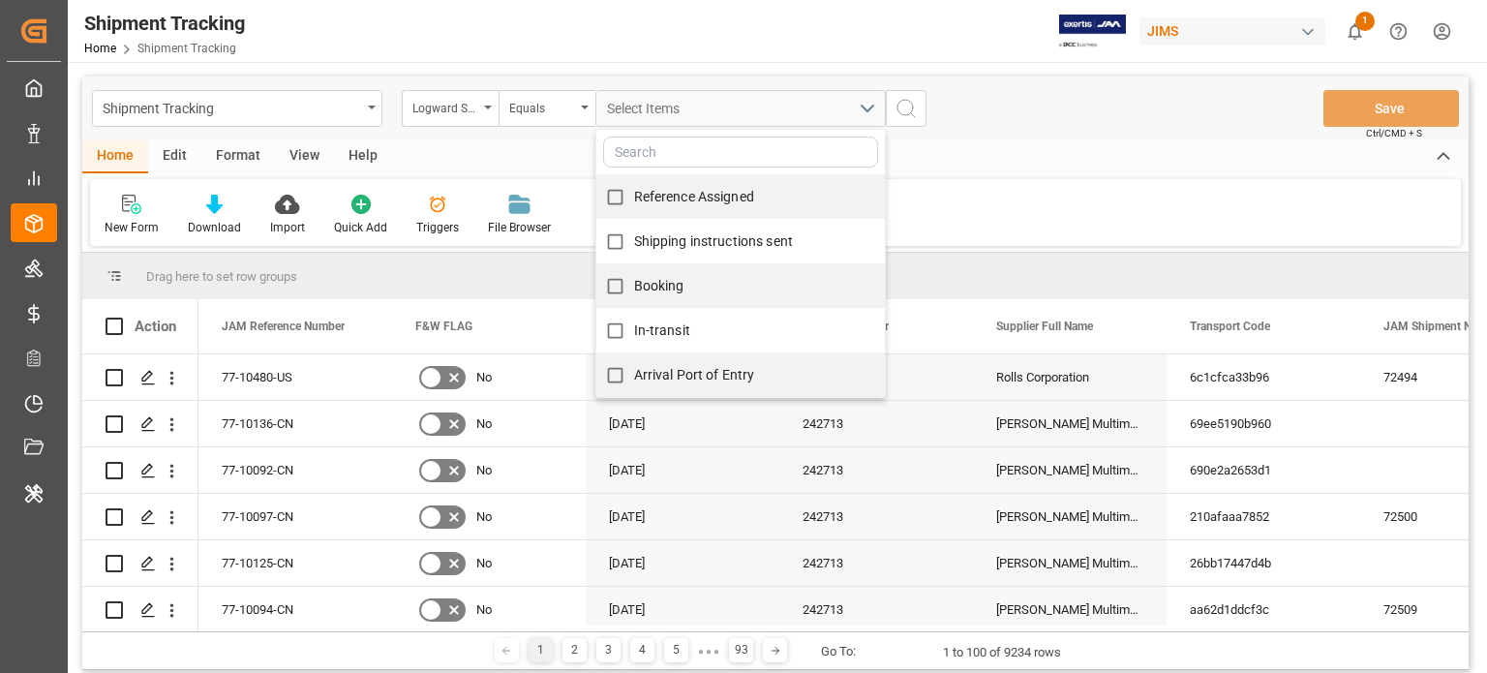
scroll to position [85, 0]
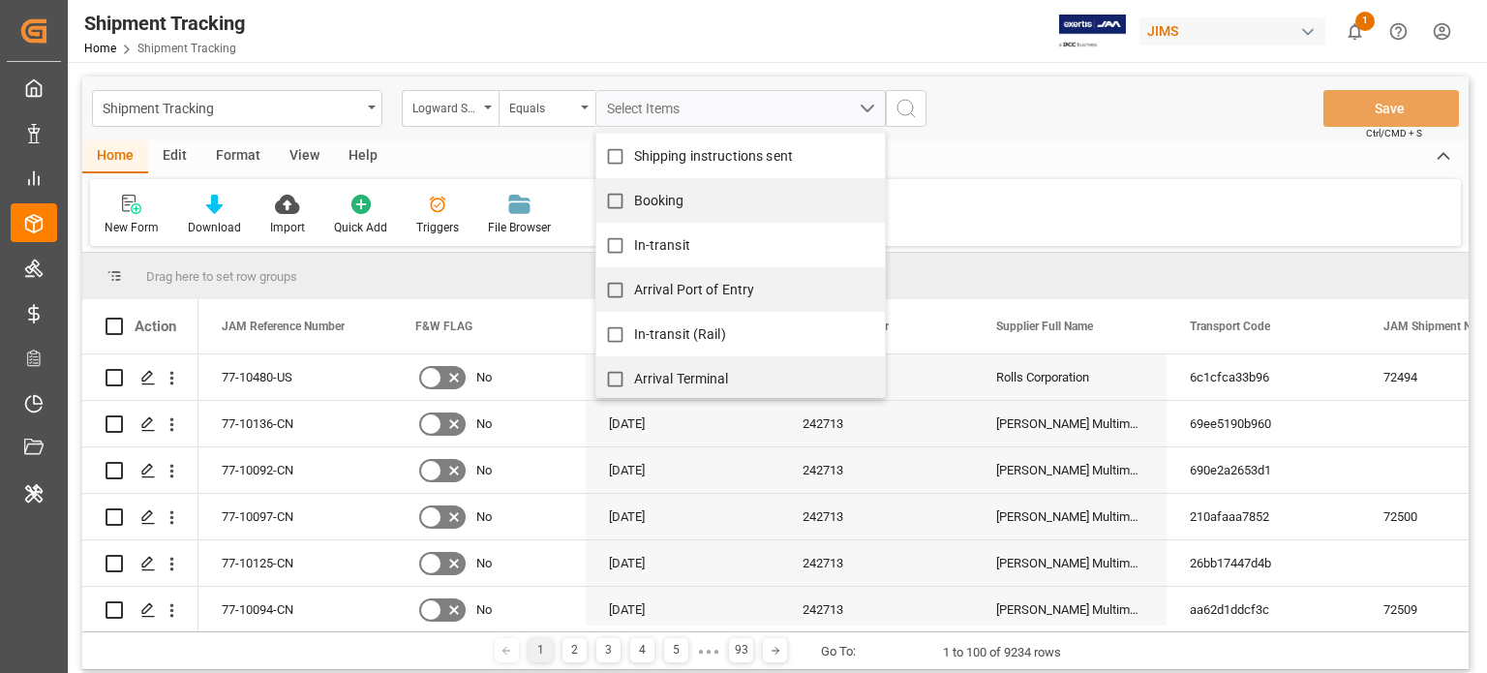
click at [615, 375] on input "Arrival Terminal" at bounding box center [615, 379] width 38 height 38
checkbox input "true"
click at [902, 96] on button "search button" at bounding box center [906, 108] width 41 height 37
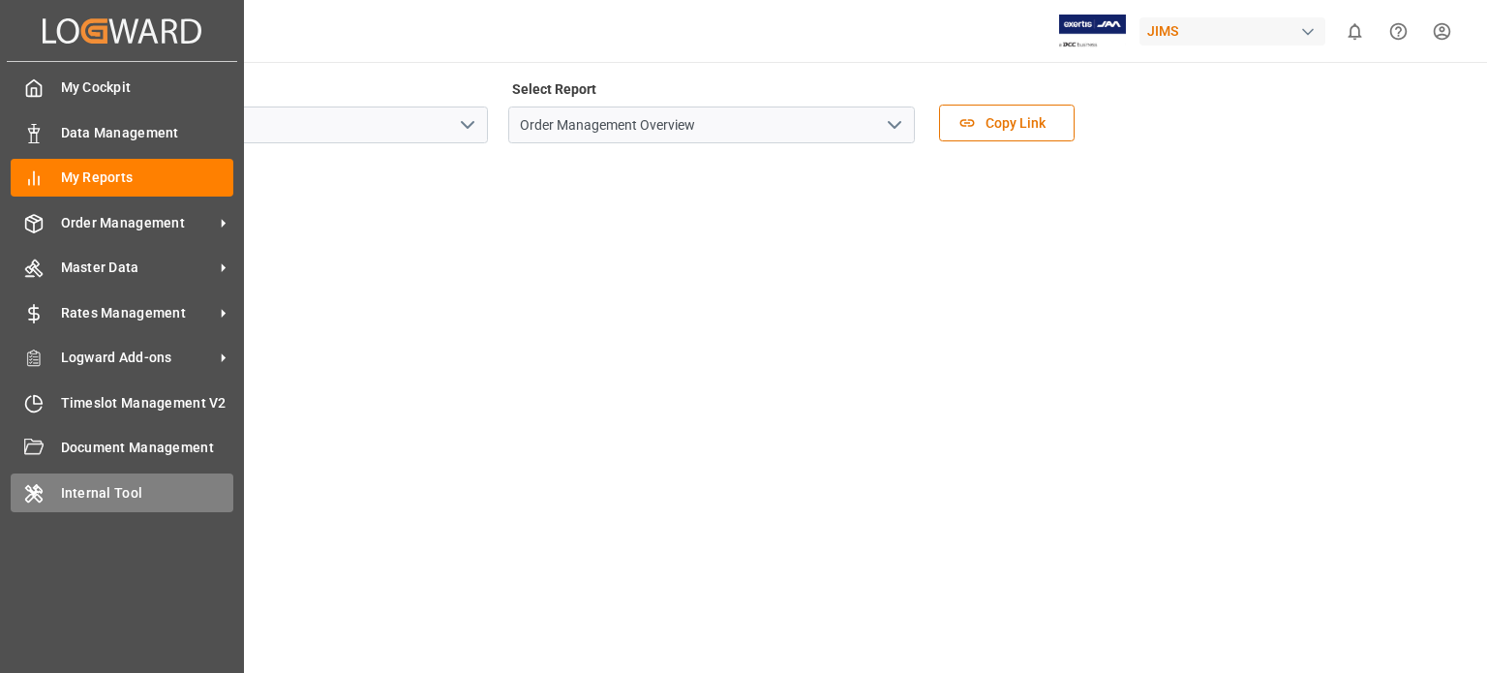
drag, startPoint x: 0, startPoint y: 0, endPoint x: 77, endPoint y: 499, distance: 504.6
click at [77, 499] on span "Internal Tool" at bounding box center [147, 493] width 173 height 20
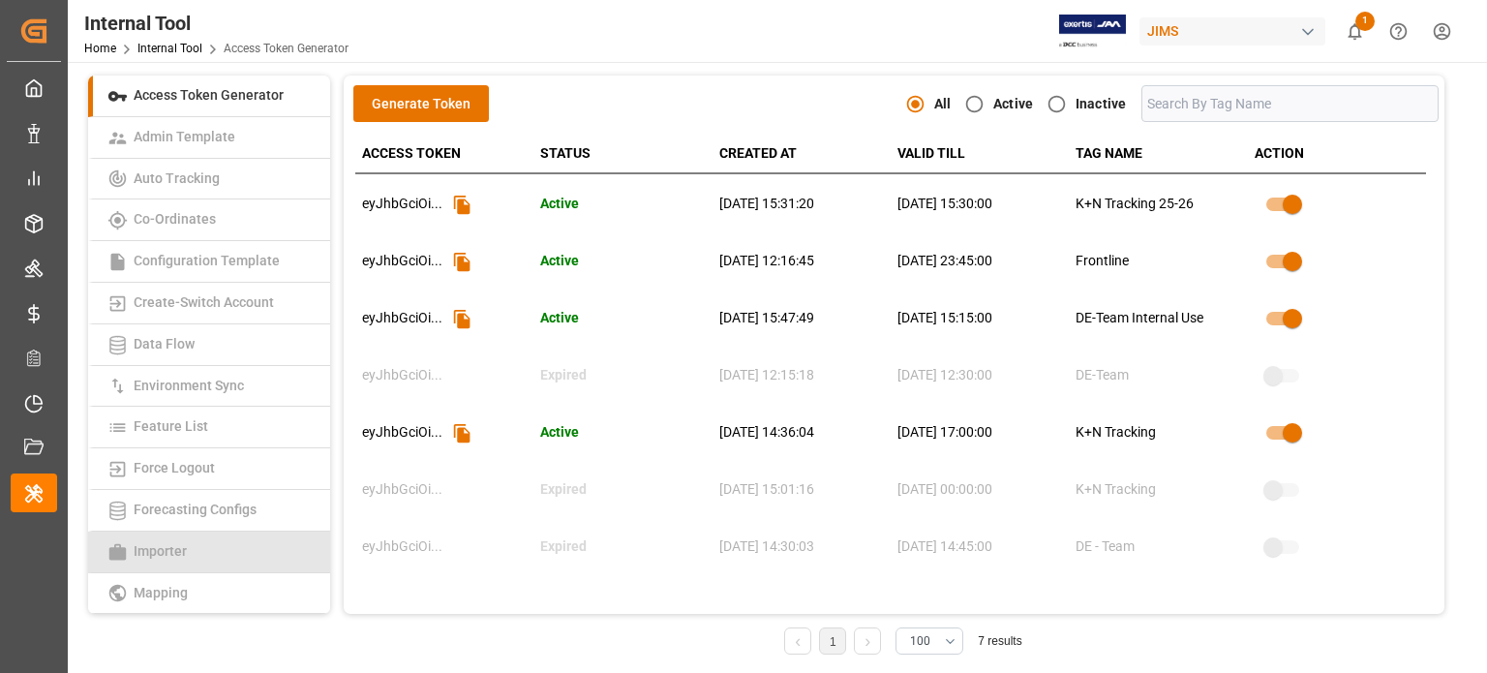
scroll to position [305, 0]
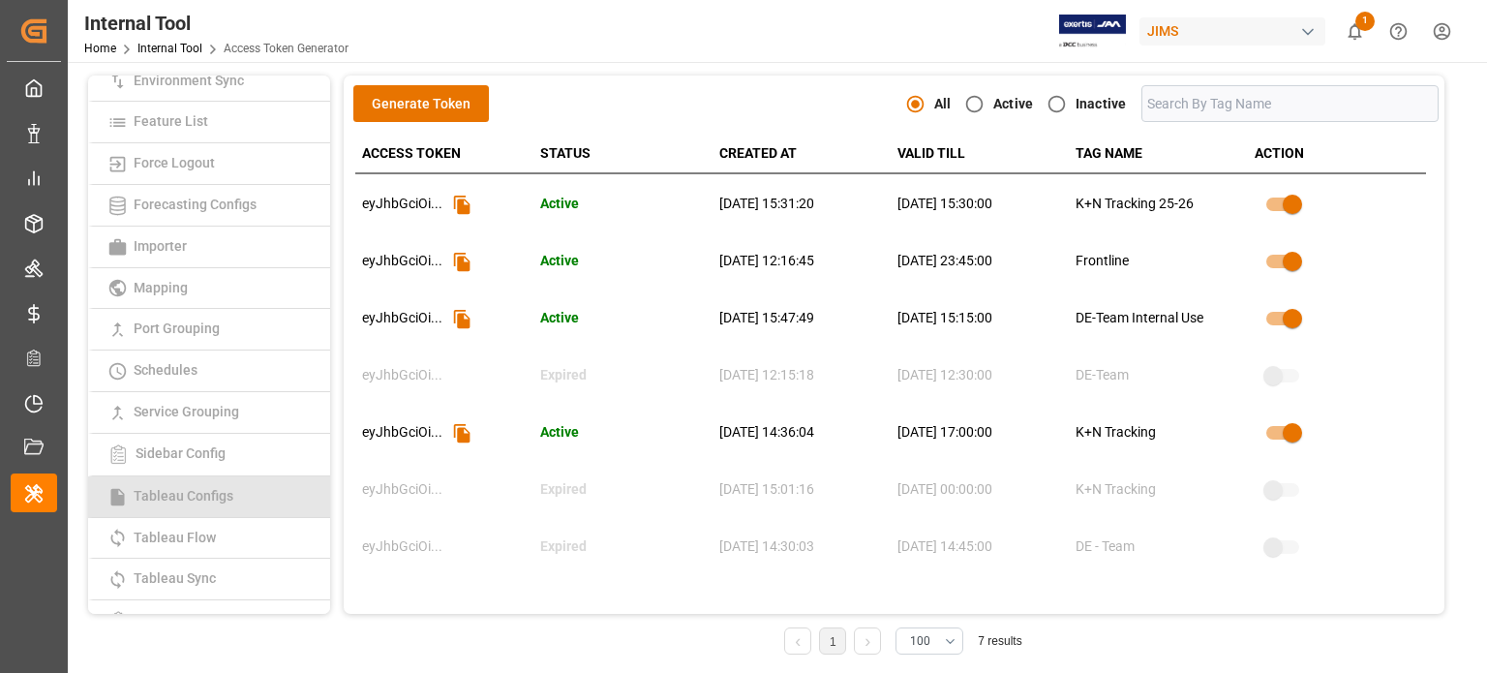
click at [187, 503] on link "Tableau Configs" at bounding box center [209, 497] width 242 height 42
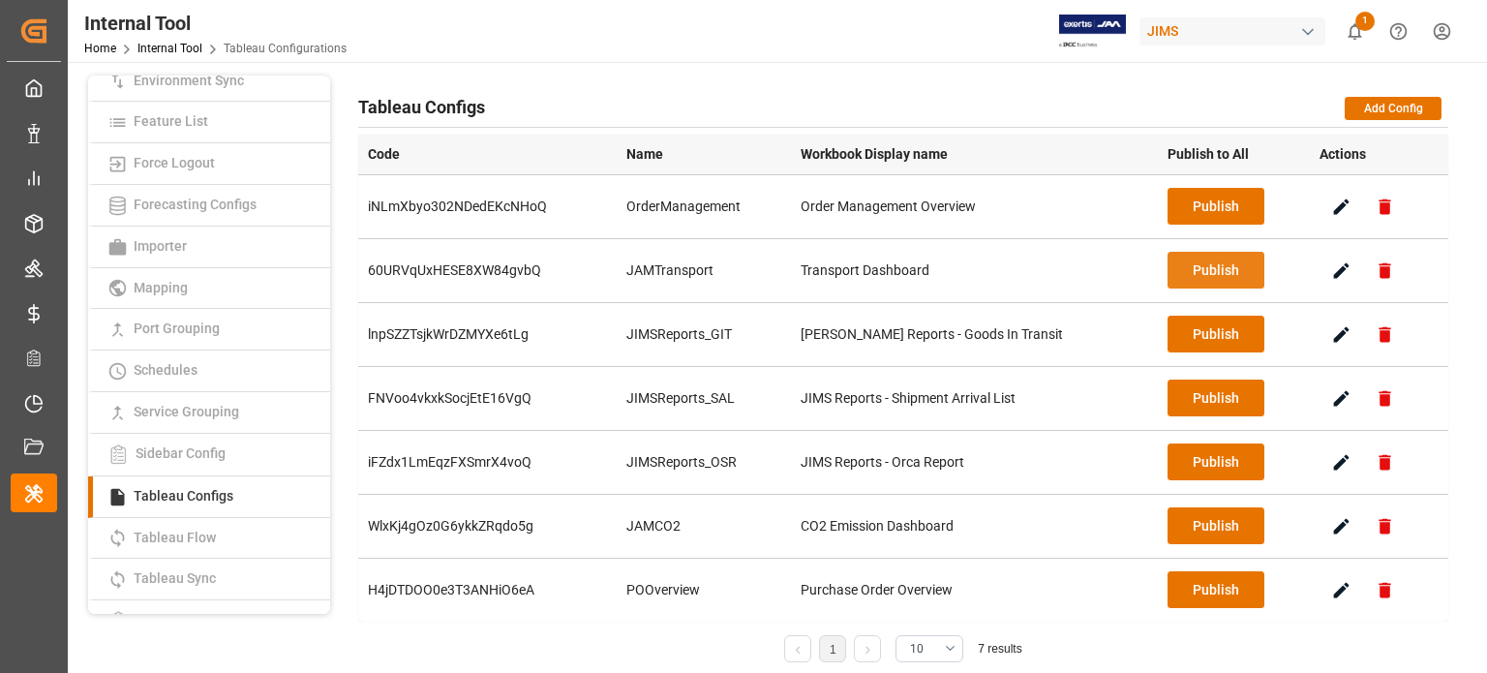
click at [1202, 259] on button "Publish" at bounding box center [1216, 270] width 97 height 37
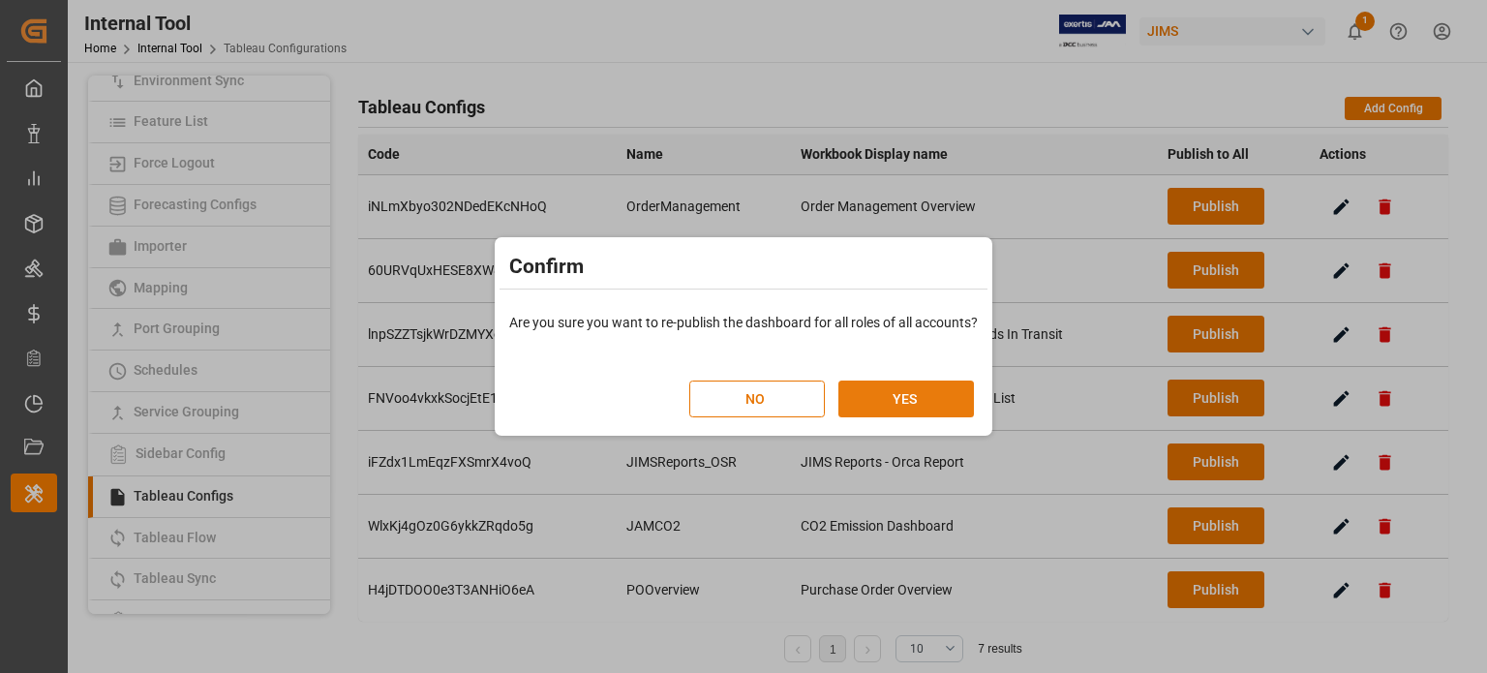
click at [877, 406] on button "YES" at bounding box center [906, 398] width 136 height 37
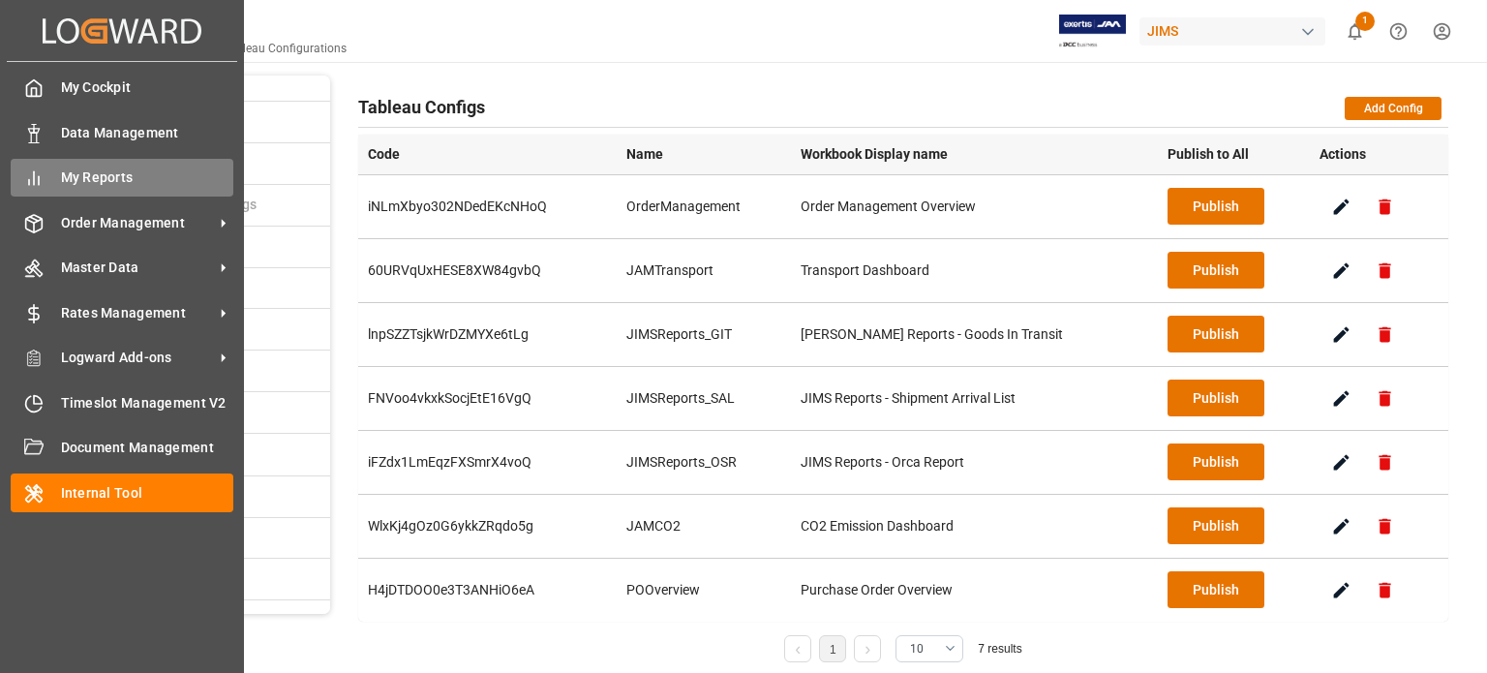
click at [68, 181] on span "My Reports" at bounding box center [147, 177] width 173 height 20
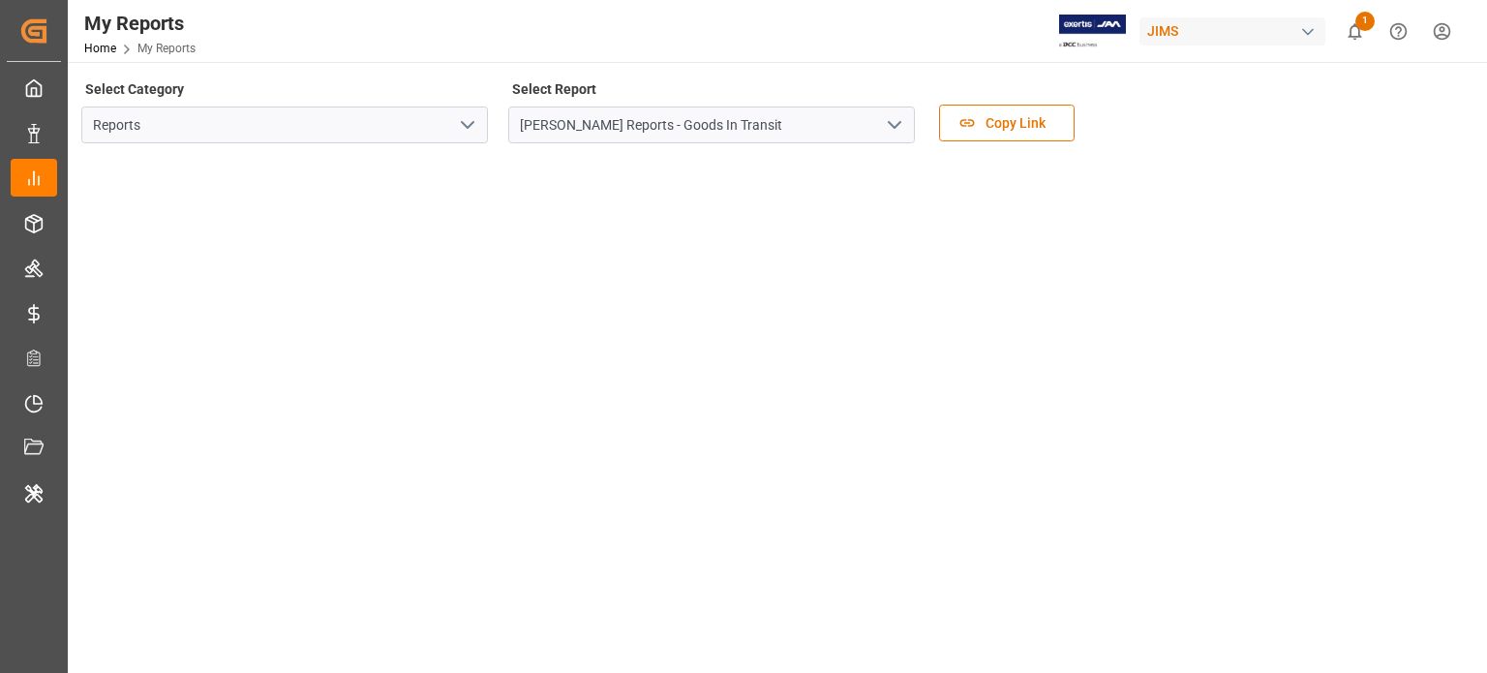
click at [471, 120] on icon "open menu" at bounding box center [467, 124] width 23 height 23
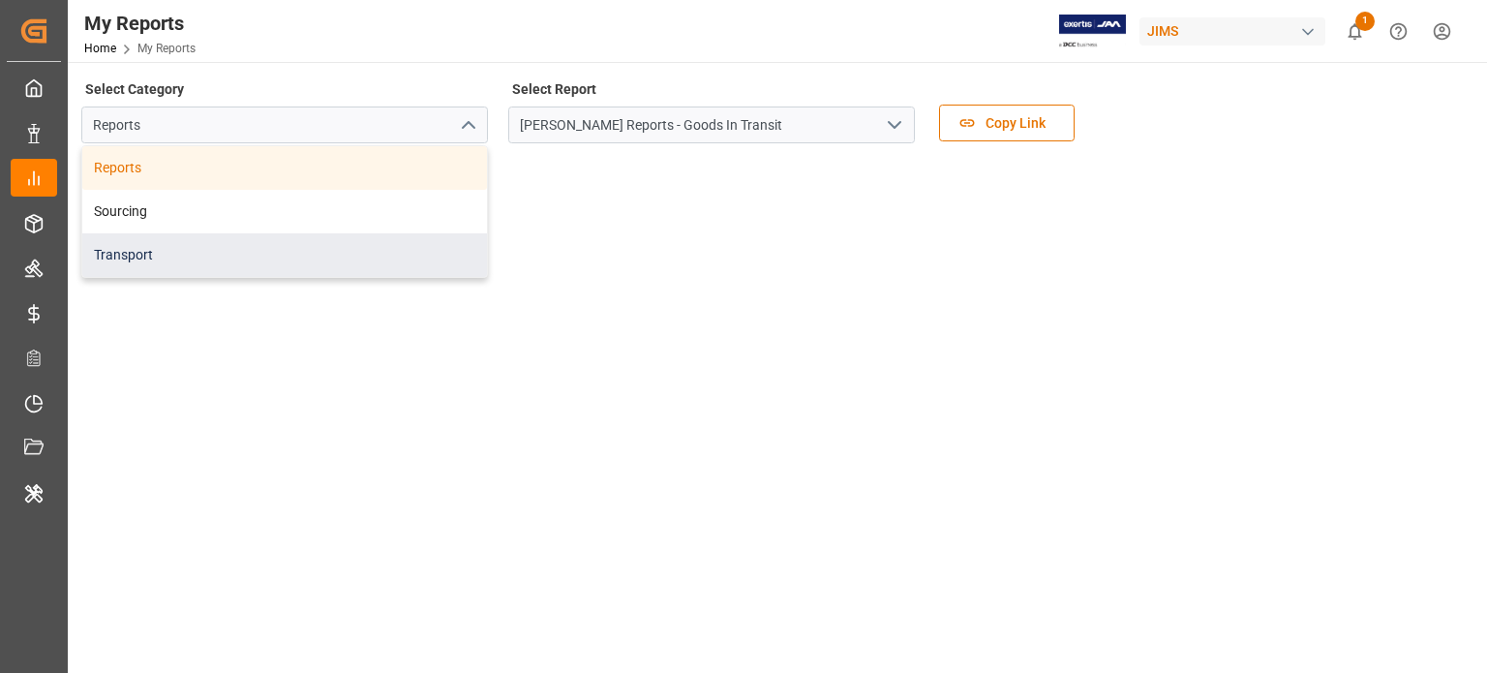
click at [247, 243] on div "Transport" at bounding box center [284, 255] width 405 height 44
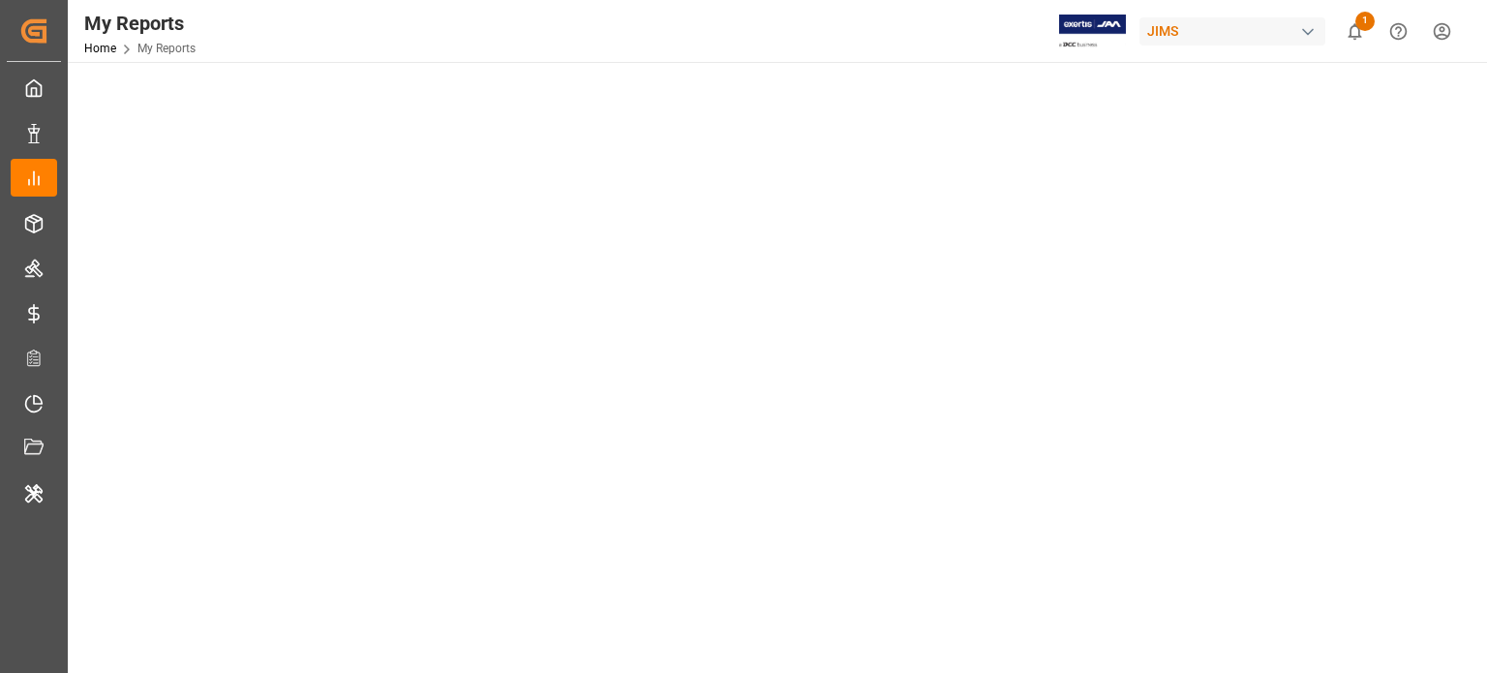
scroll to position [111, 0]
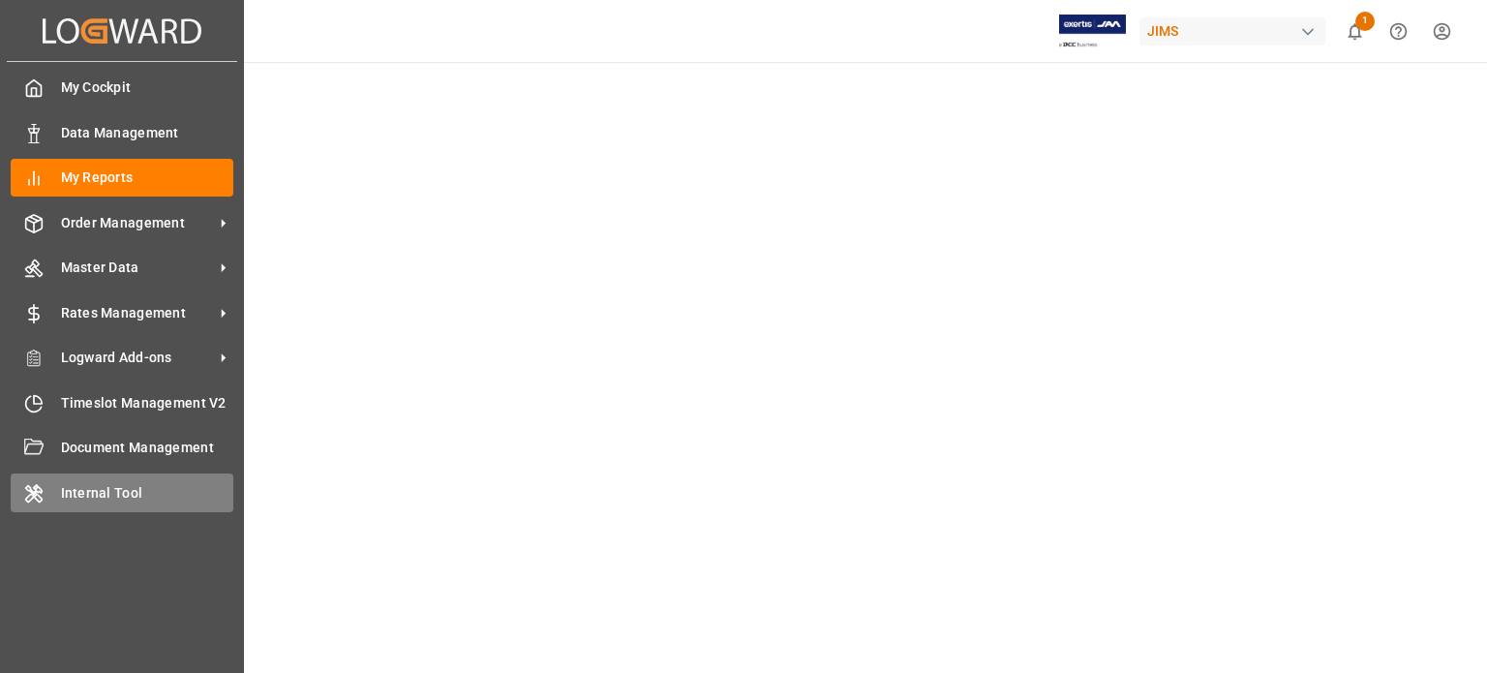
click at [129, 499] on span "Internal Tool" at bounding box center [147, 493] width 173 height 20
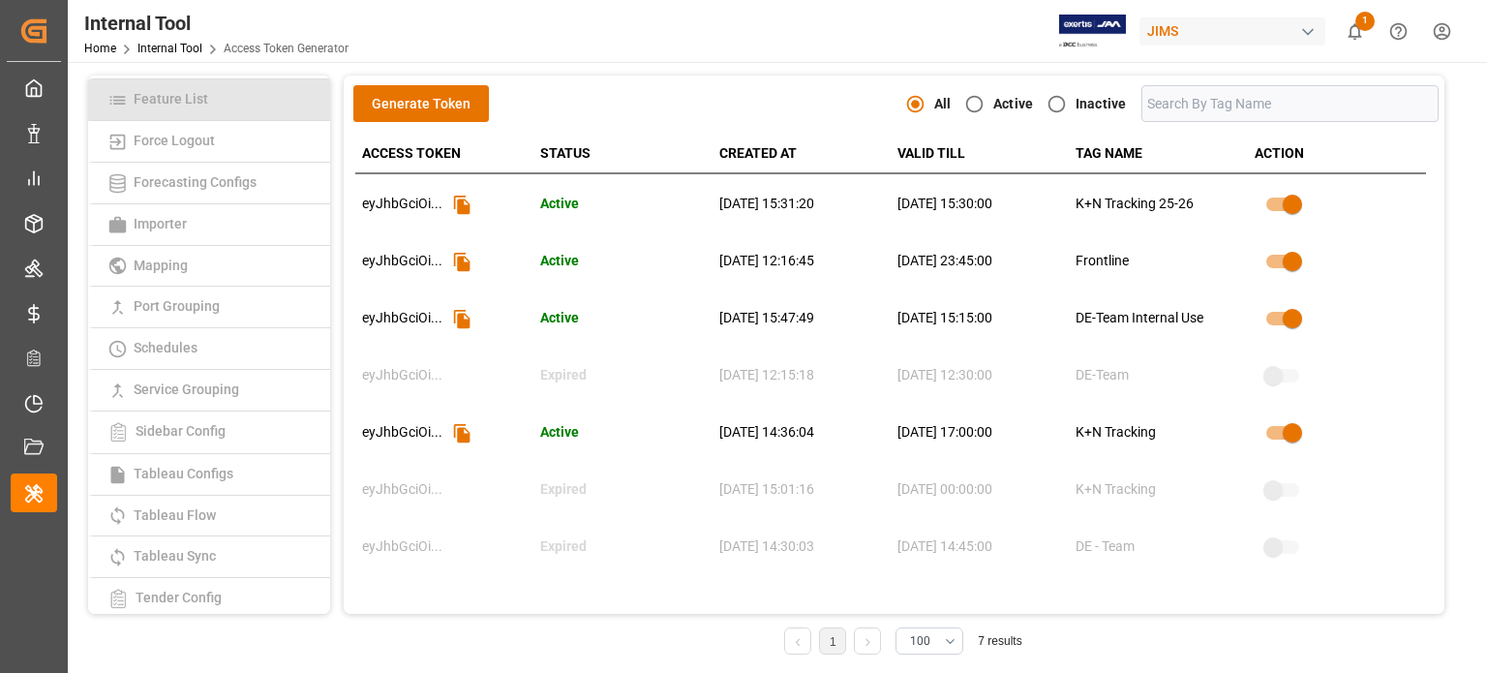
scroll to position [328, 0]
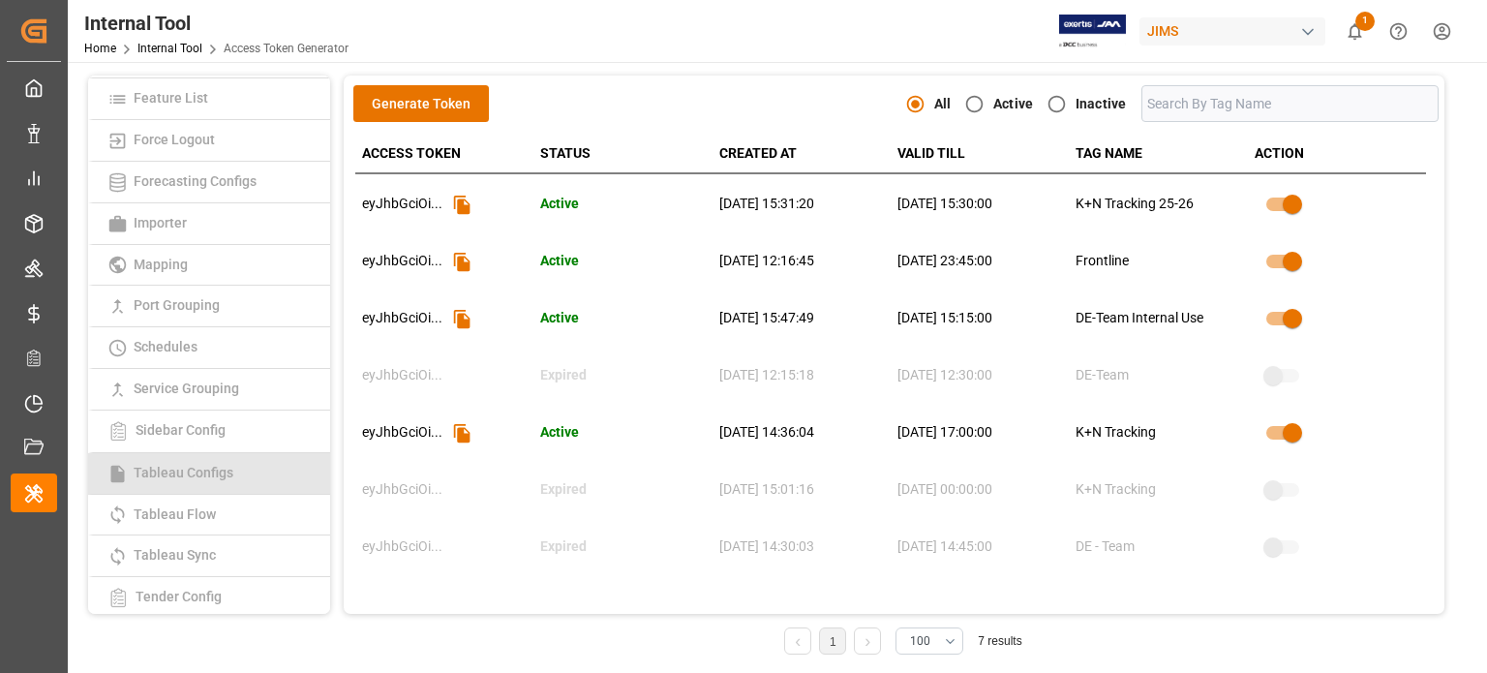
click at [224, 465] on span "Tableau Configs" at bounding box center [183, 472] width 111 height 15
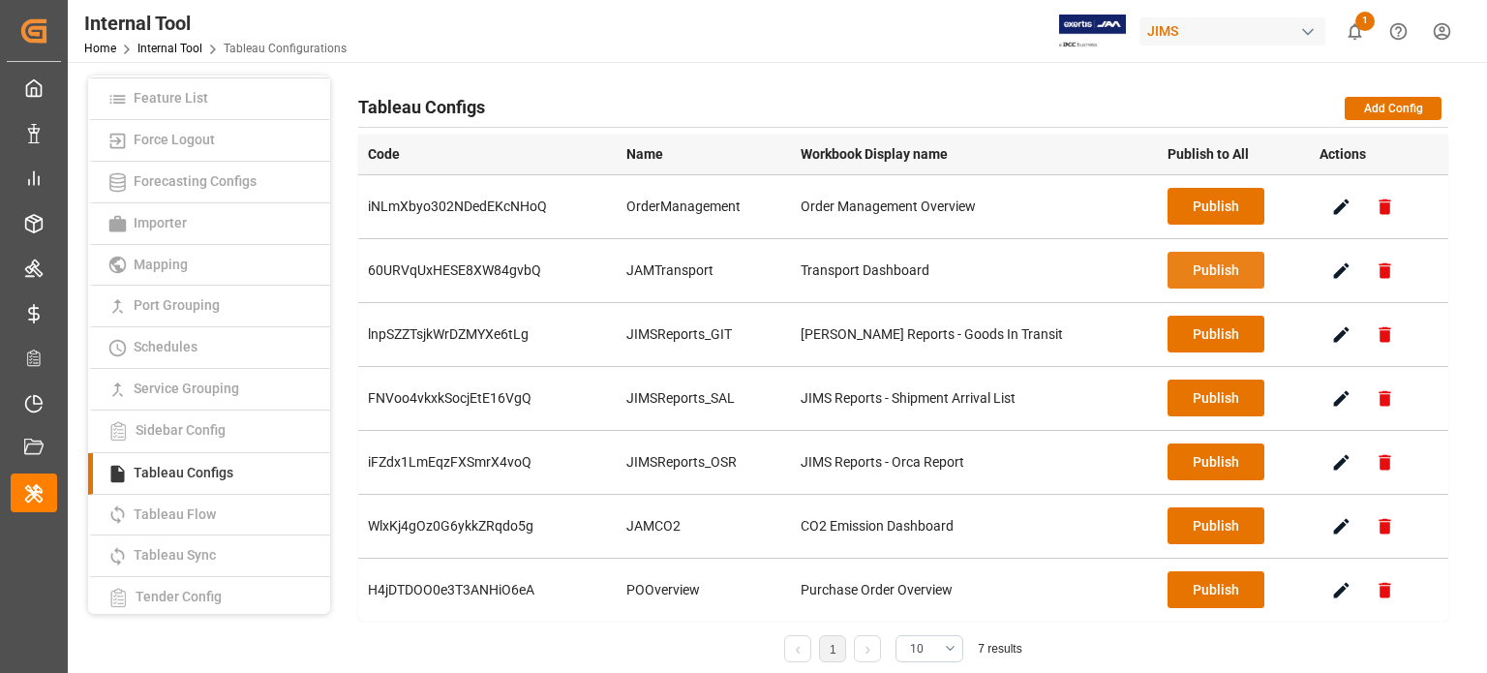
click at [1175, 265] on button "Publish" at bounding box center [1216, 270] width 97 height 37
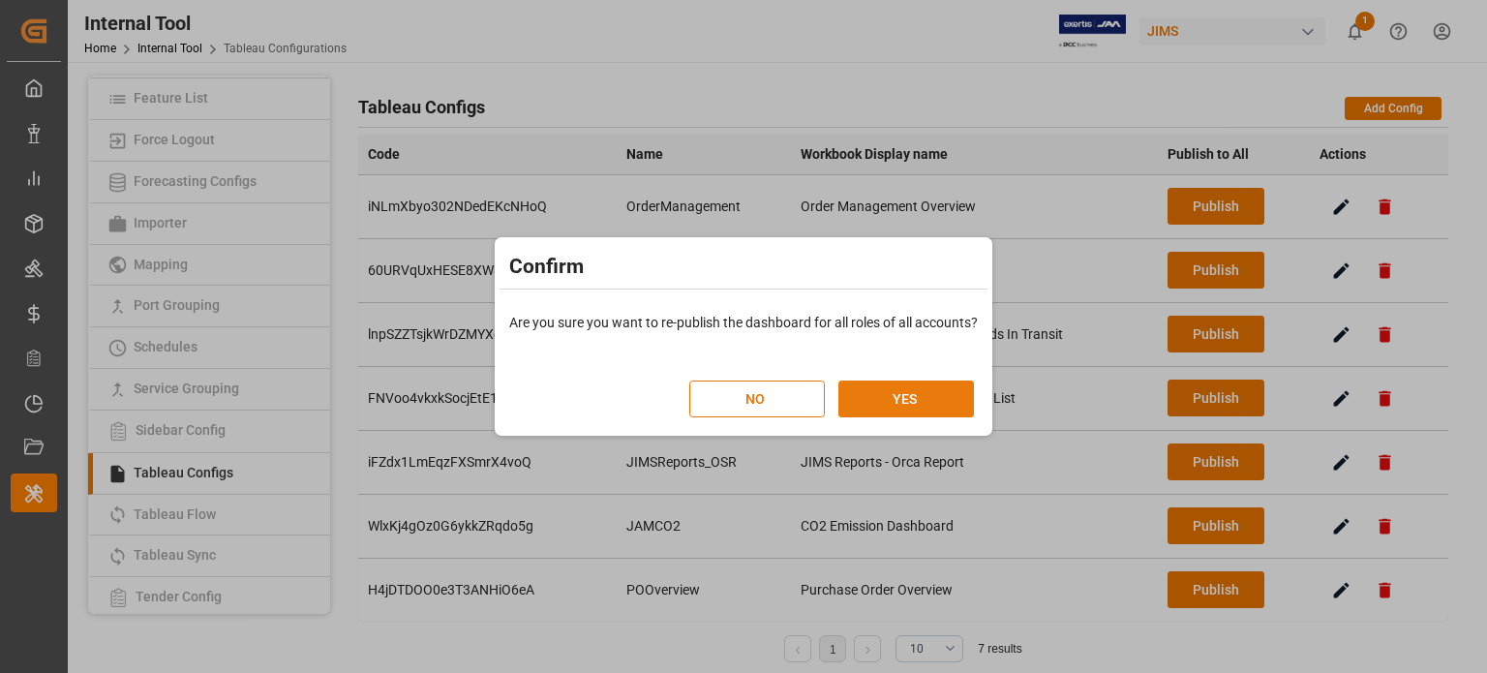
click at [902, 411] on button "YES" at bounding box center [906, 398] width 136 height 37
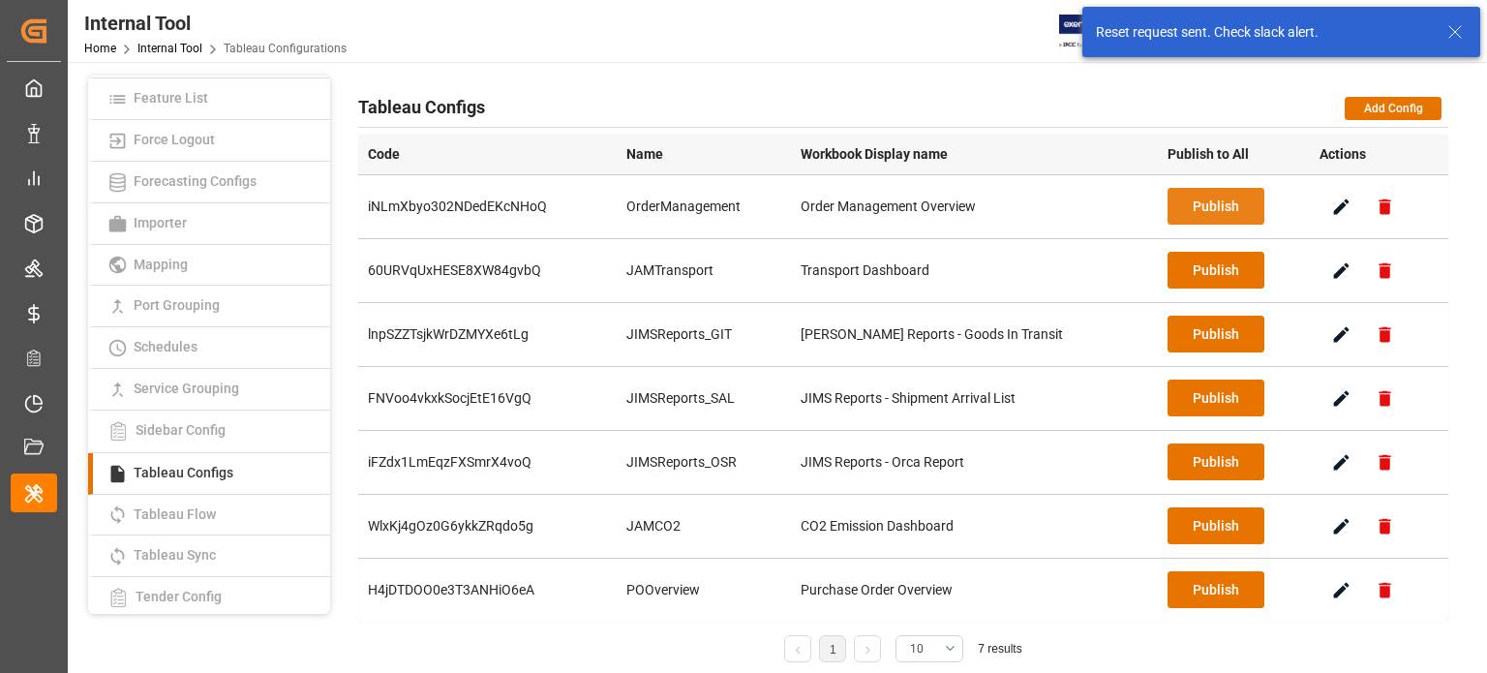
click at [1192, 201] on button "Publish" at bounding box center [1216, 206] width 97 height 37
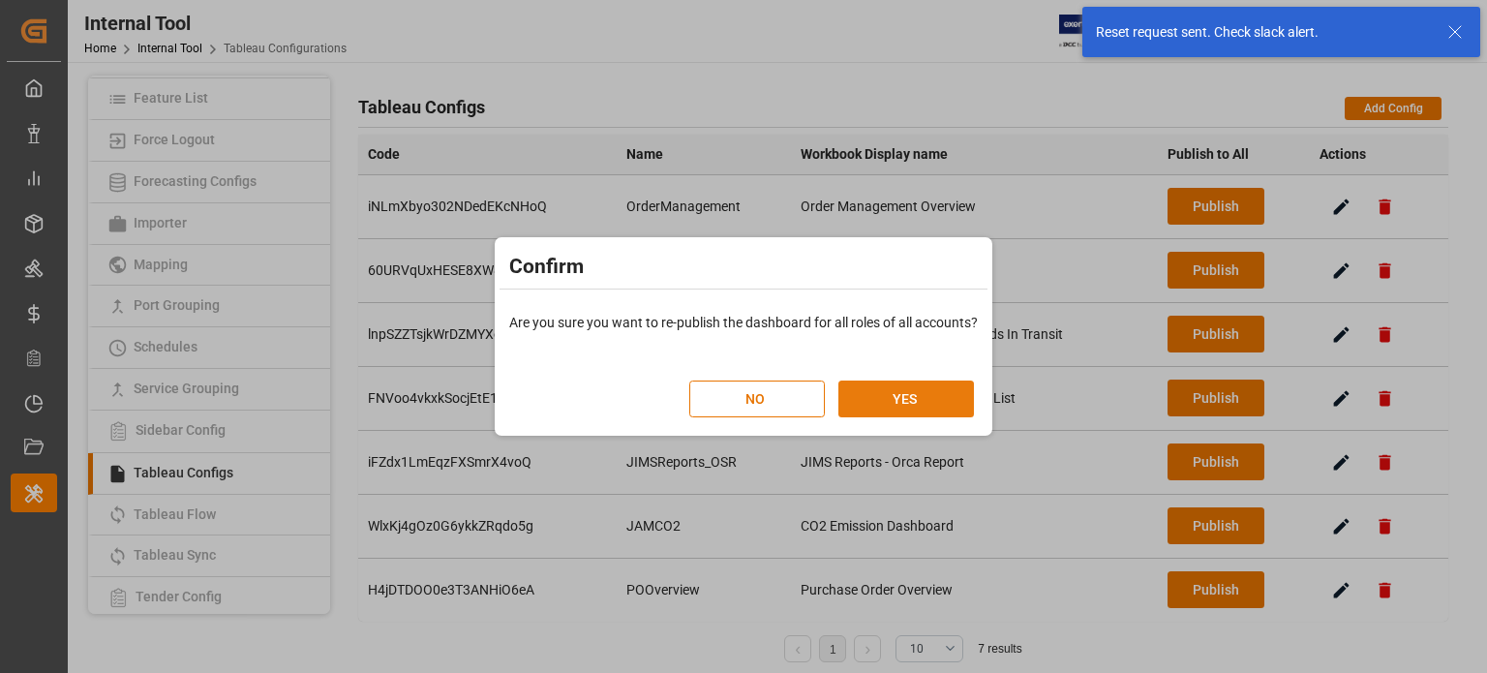
click at [937, 400] on button "YES" at bounding box center [906, 398] width 136 height 37
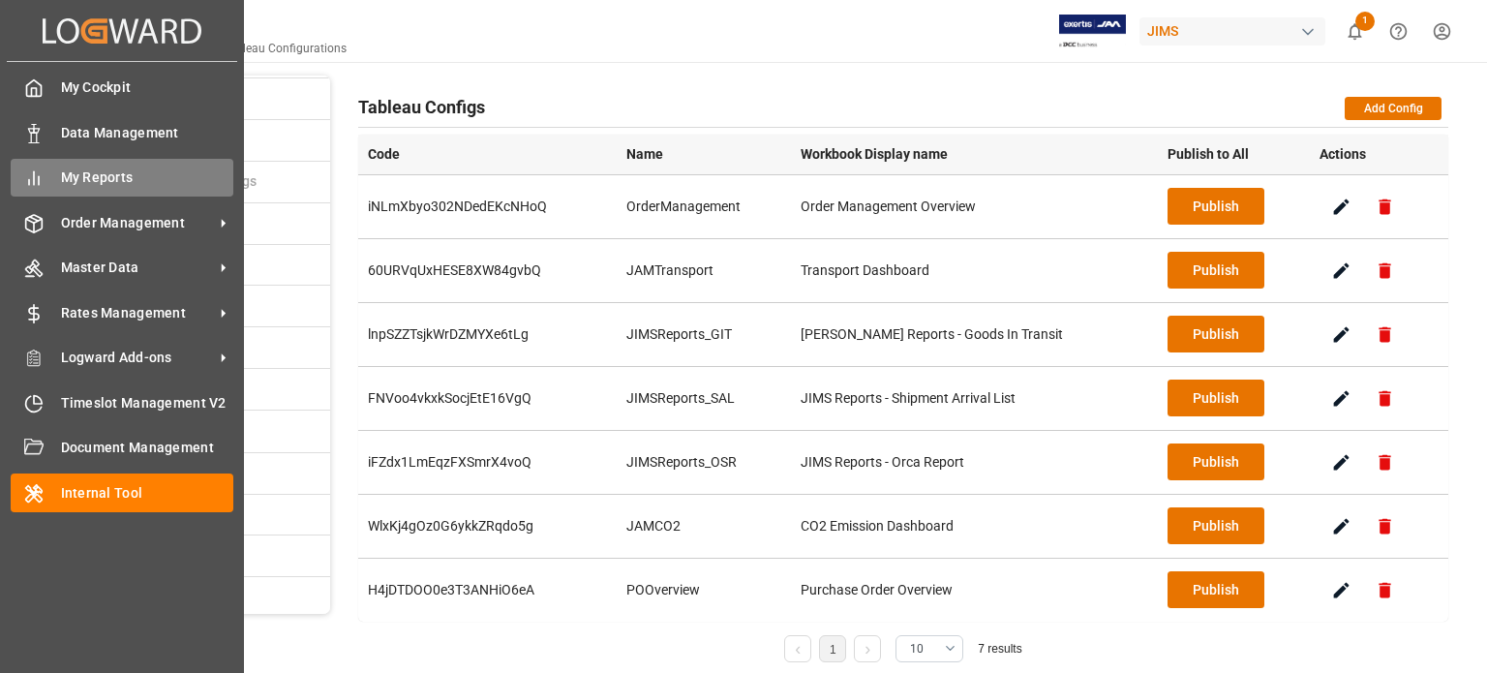
click at [113, 181] on span "My Reports" at bounding box center [147, 177] width 173 height 20
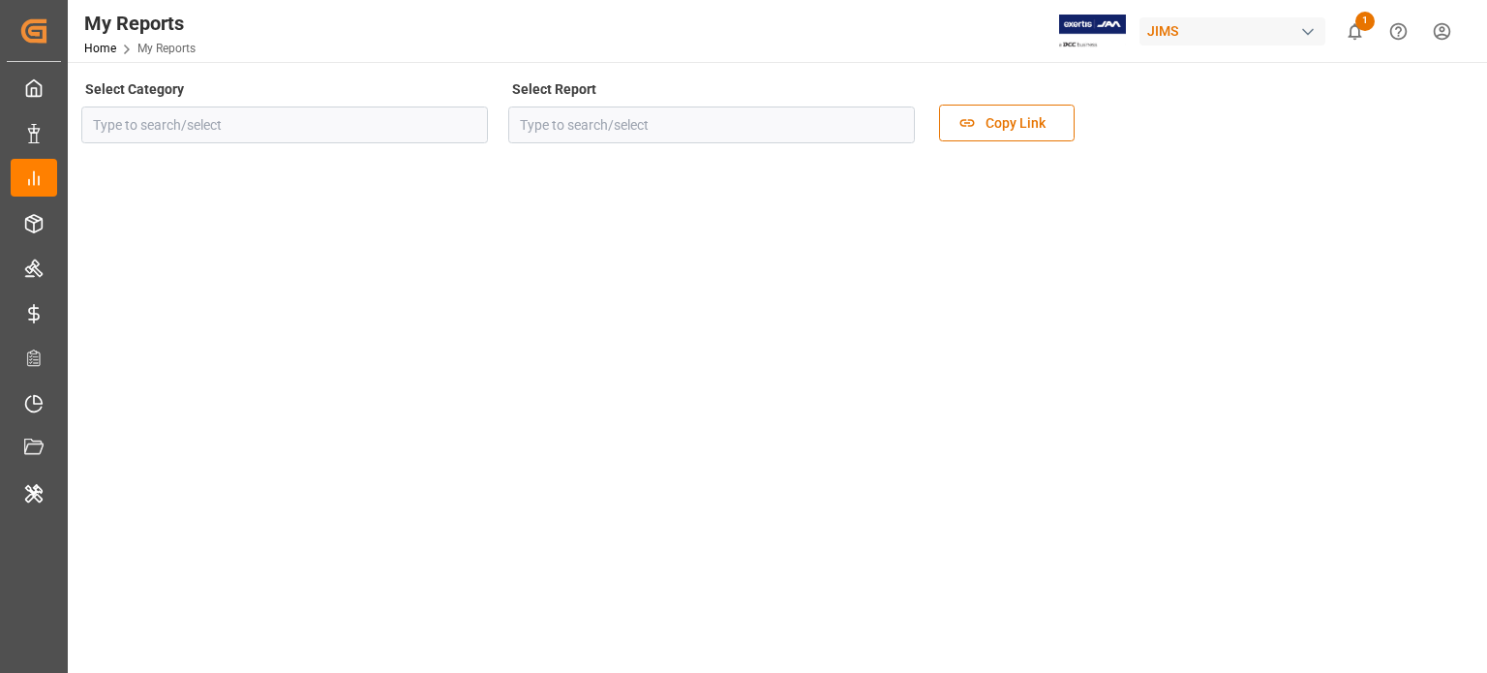
type input "Reports"
type input "JIMS Reports - Goods In Transit"
click at [458, 127] on icon "open menu" at bounding box center [467, 124] width 23 height 23
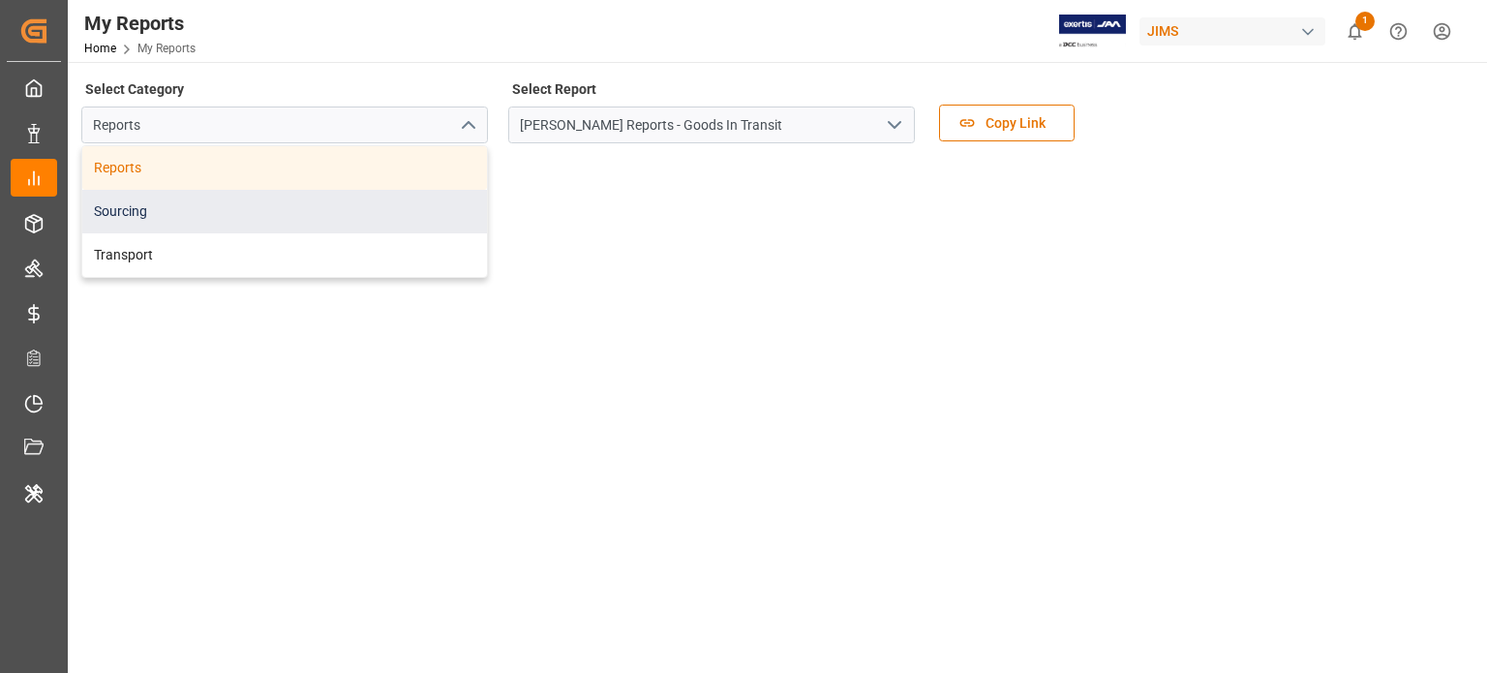
click at [281, 221] on div "Sourcing" at bounding box center [284, 212] width 405 height 44
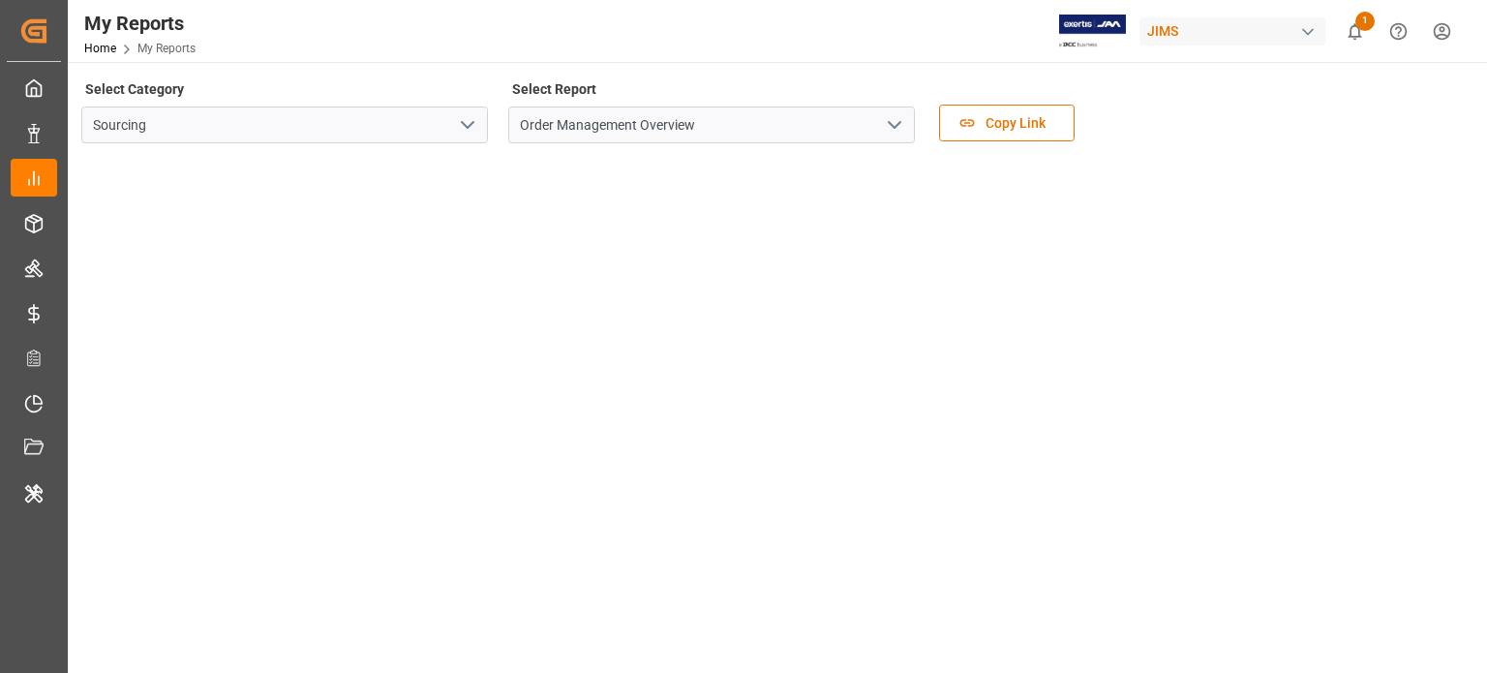
click at [453, 116] on button "open menu" at bounding box center [466, 125] width 29 height 30
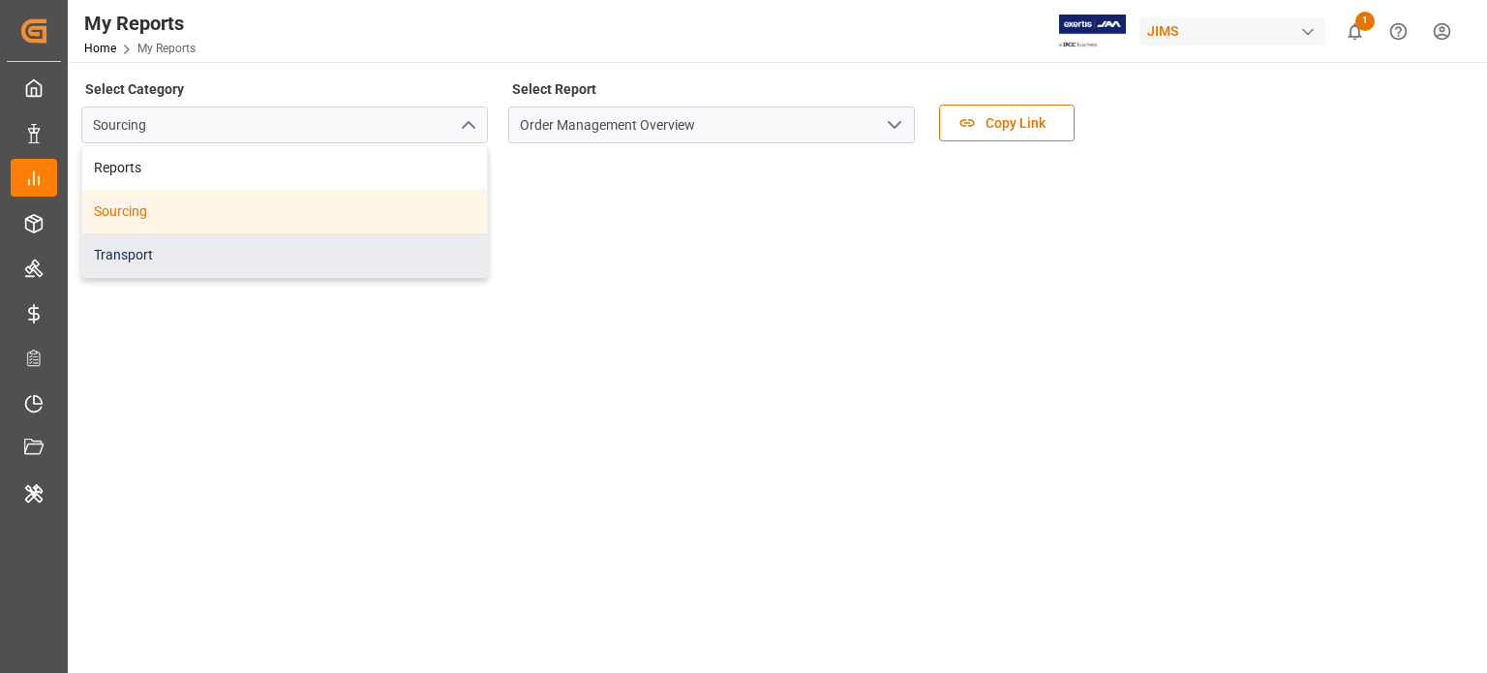
click at [259, 249] on div "Transport" at bounding box center [284, 255] width 405 height 44
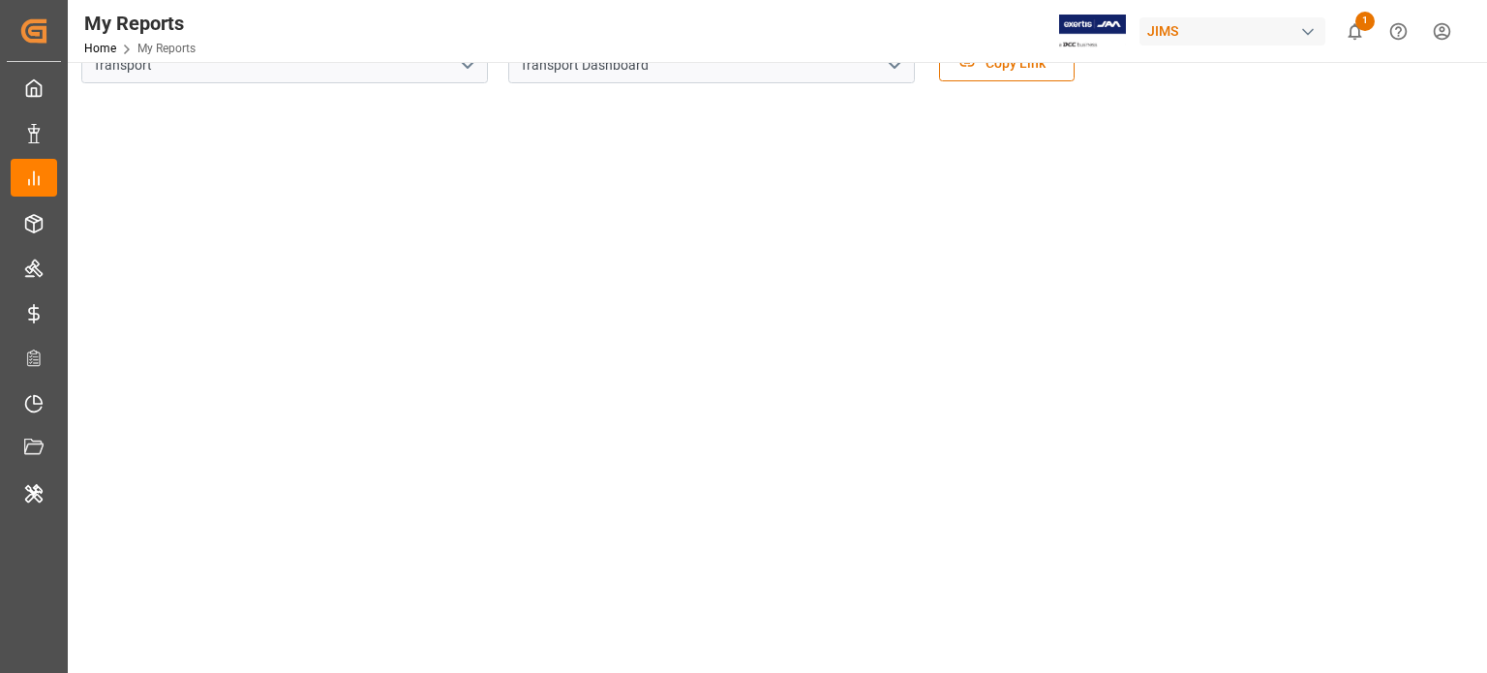
scroll to position [46, 0]
